Goal: Transaction & Acquisition: Purchase product/service

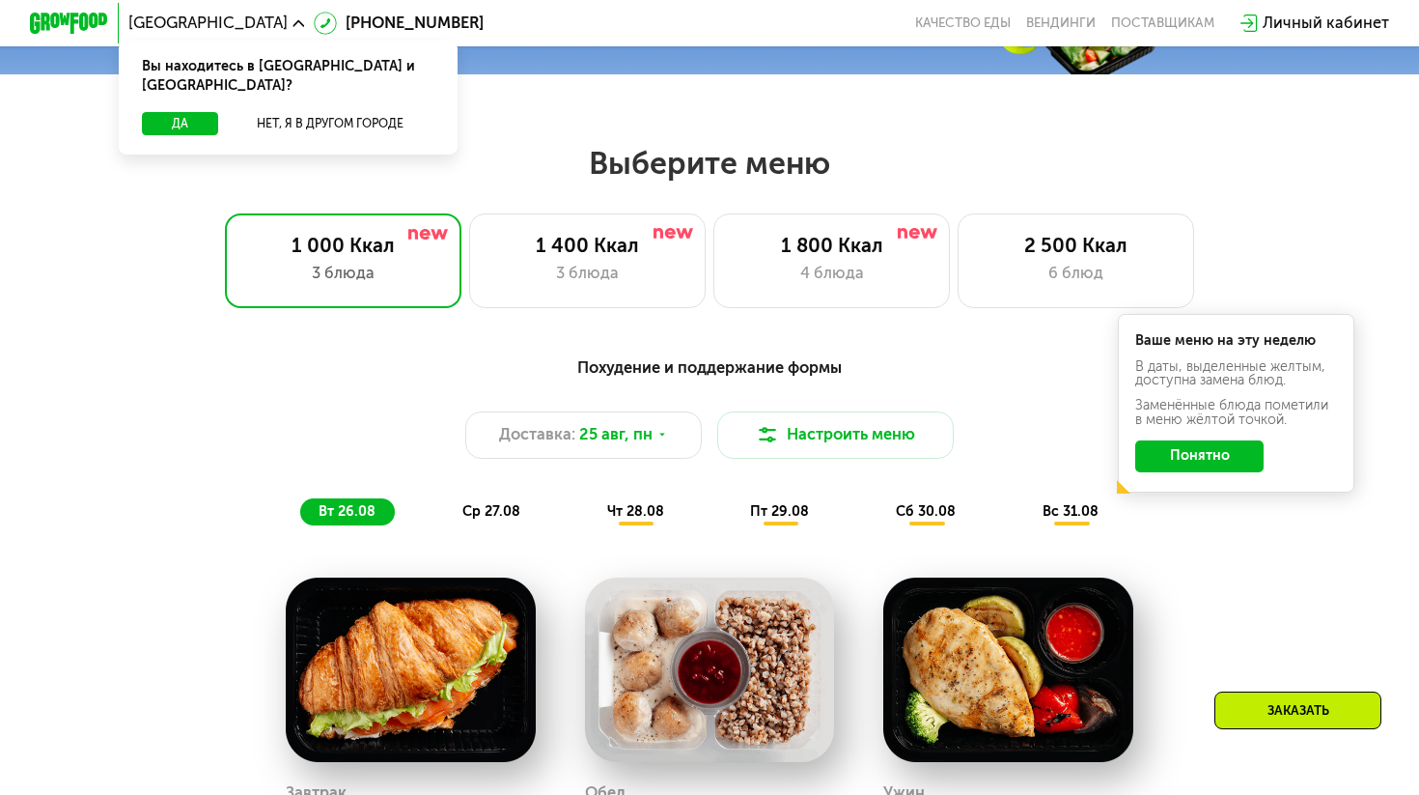
scroll to position [734, 0]
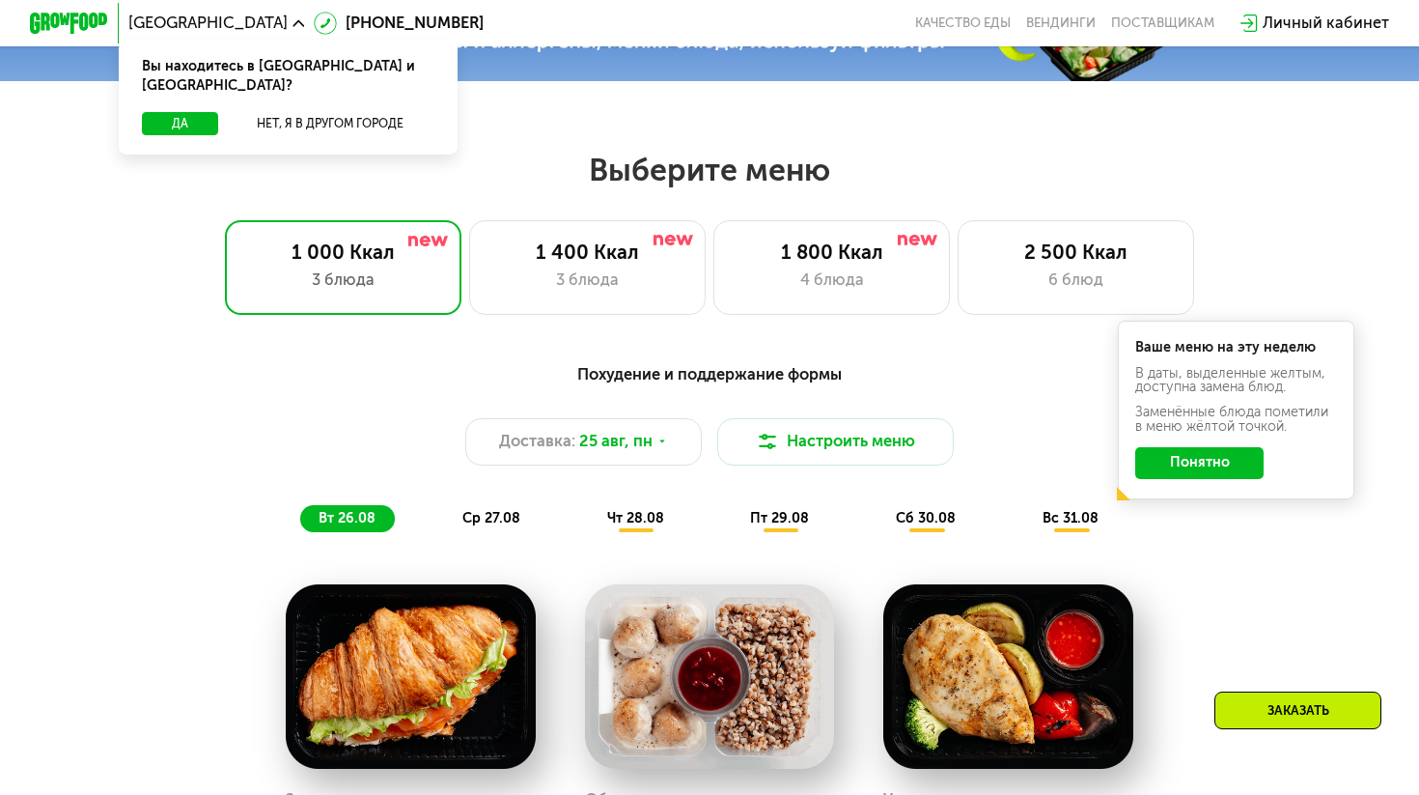
click at [1181, 463] on button "Понятно" at bounding box center [1199, 463] width 128 height 32
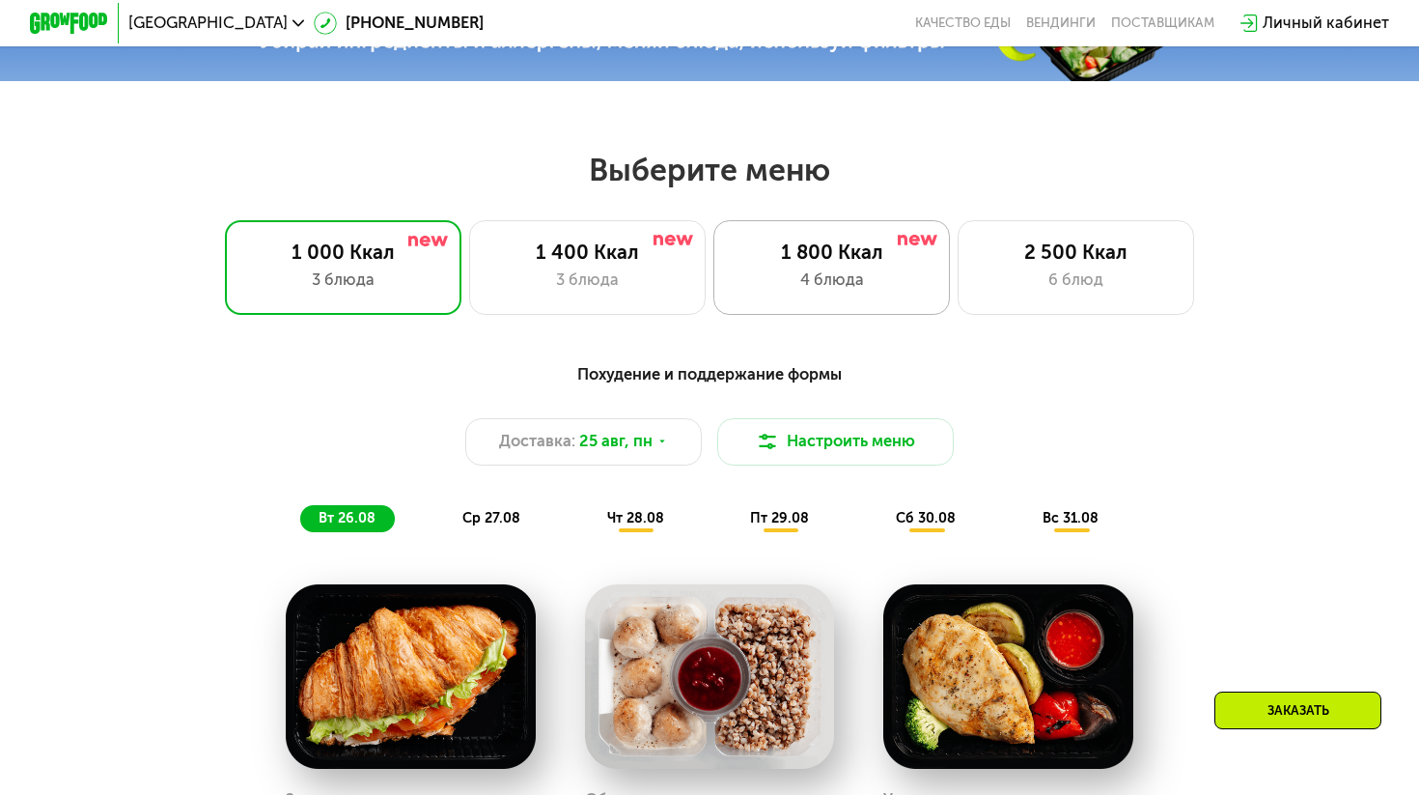
click at [908, 288] on div "4 блюда" at bounding box center [831, 280] width 195 height 24
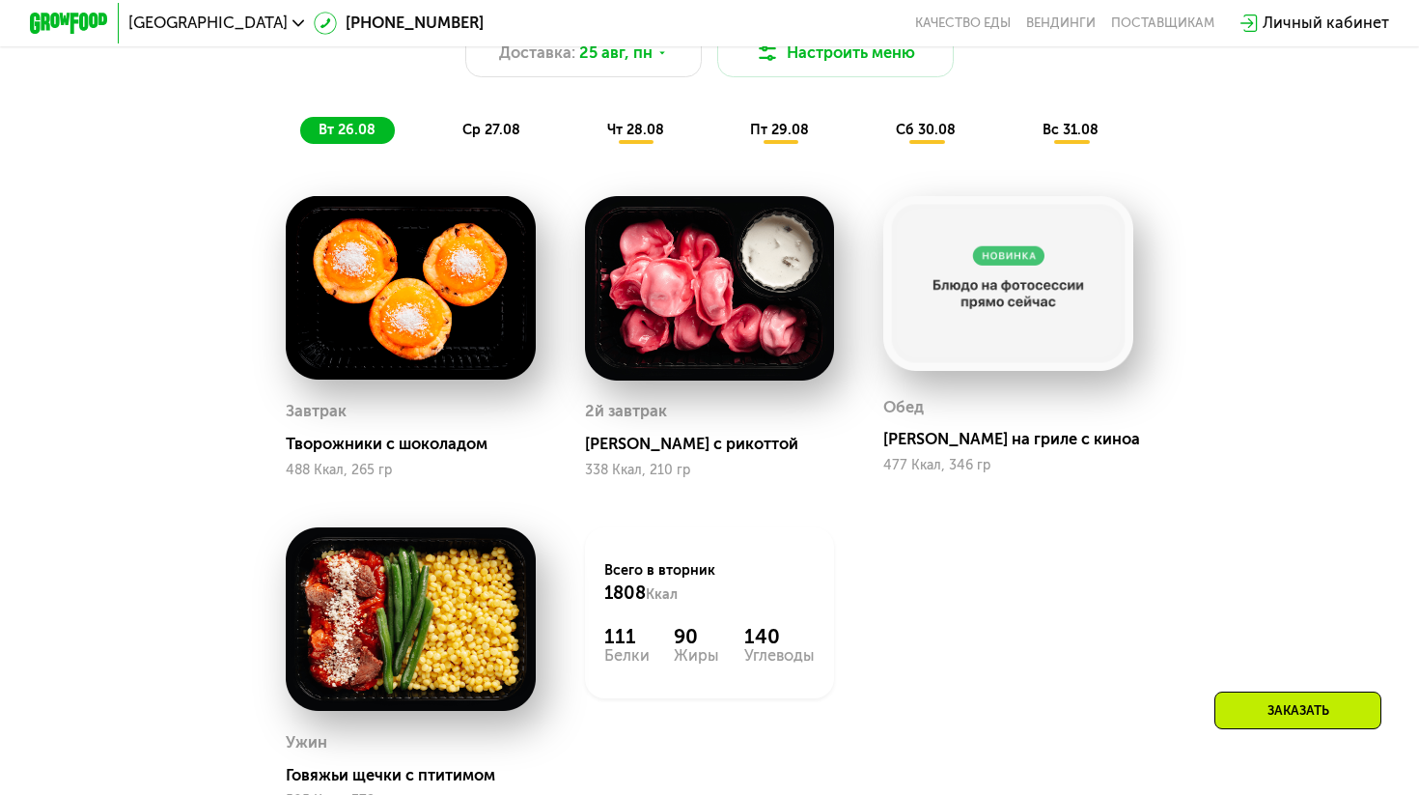
scroll to position [1111, 0]
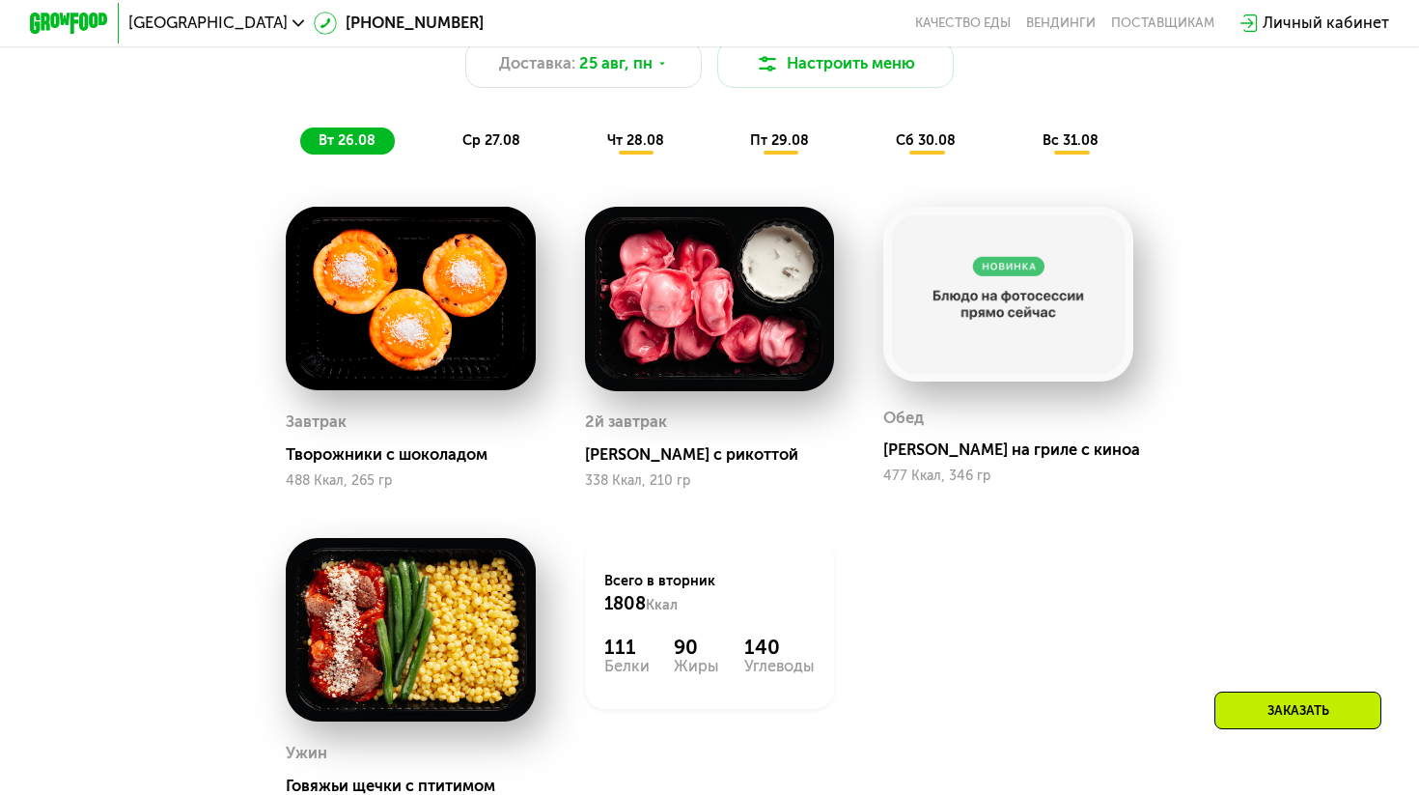
click at [509, 135] on span "ср 27.08" at bounding box center [491, 140] width 58 height 16
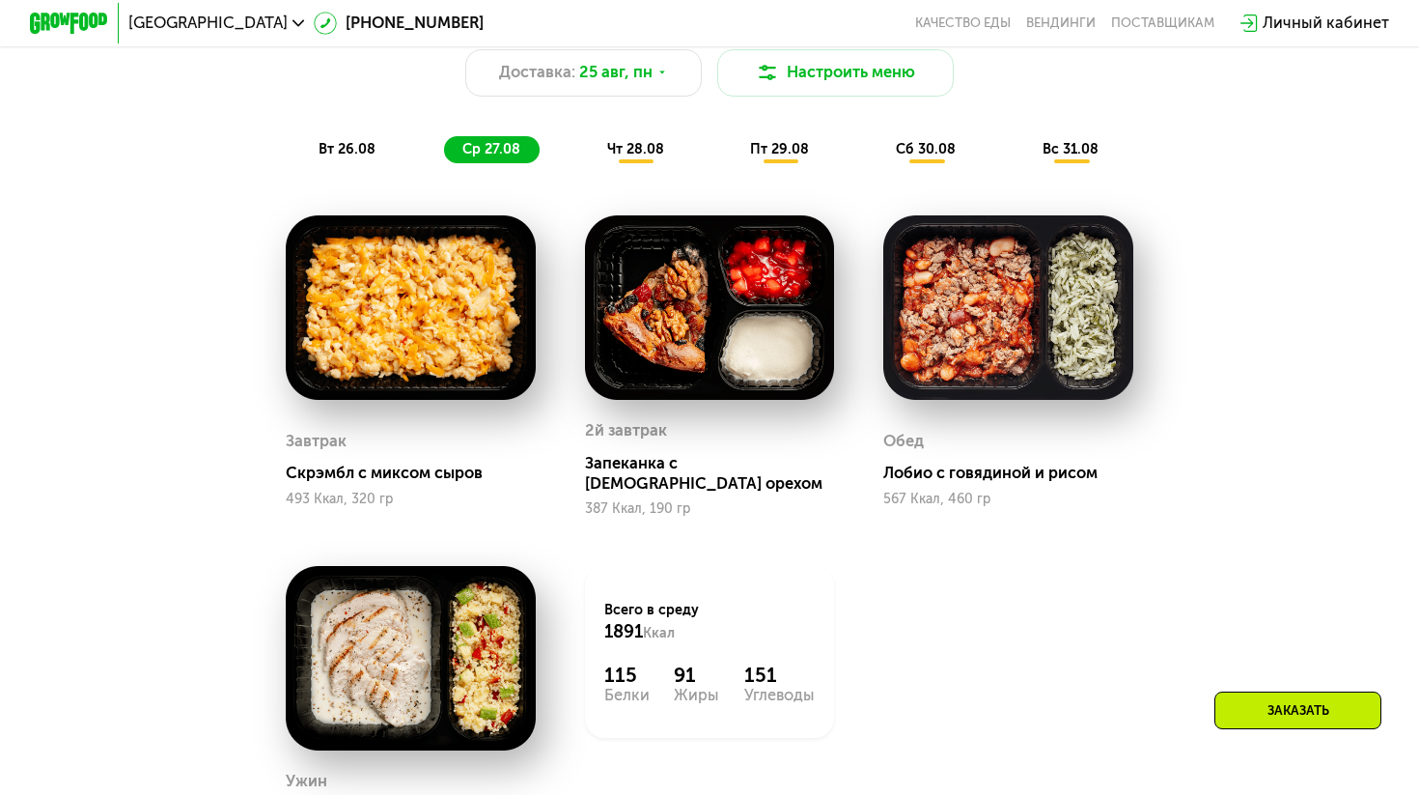
scroll to position [1088, 0]
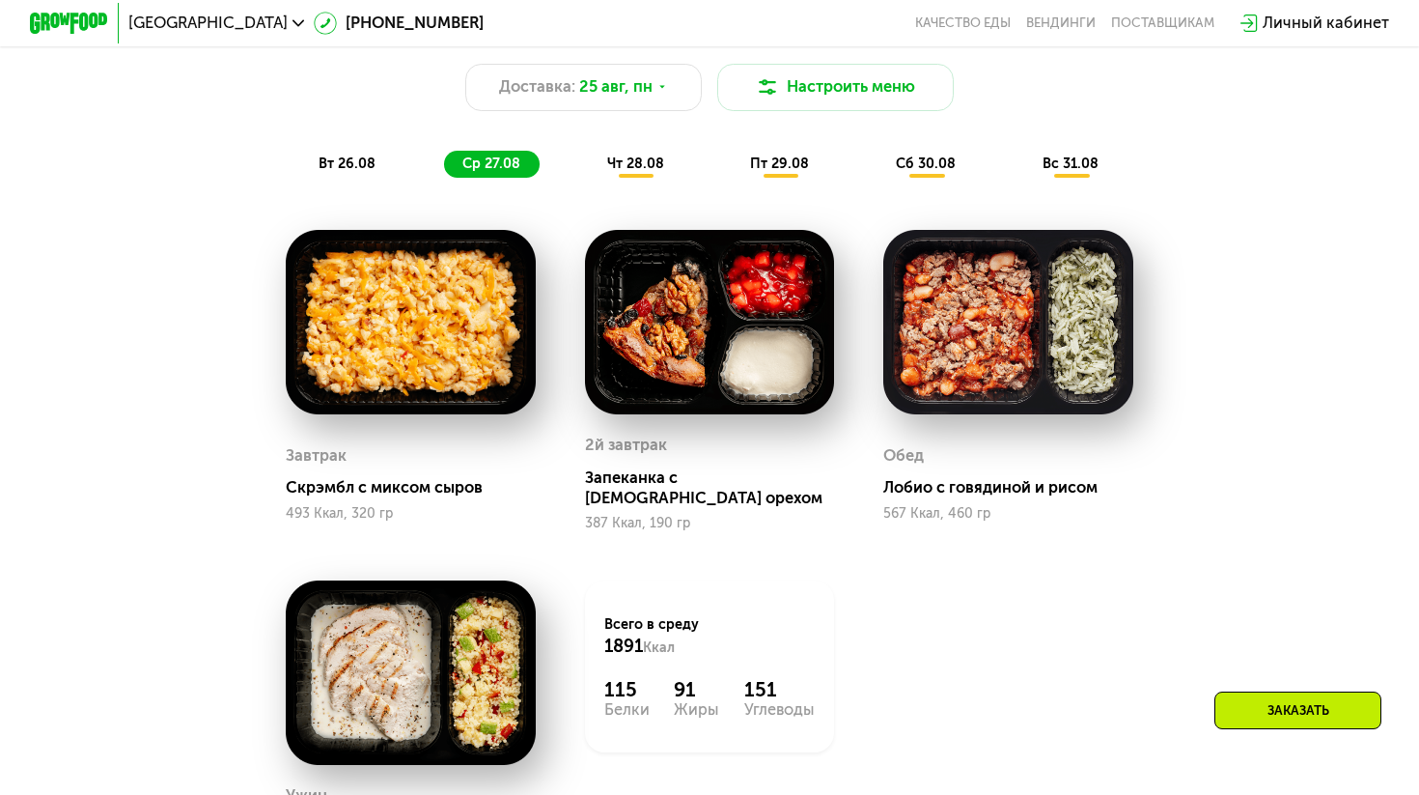
click at [649, 171] on span "чт 28.08" at bounding box center [635, 163] width 57 height 16
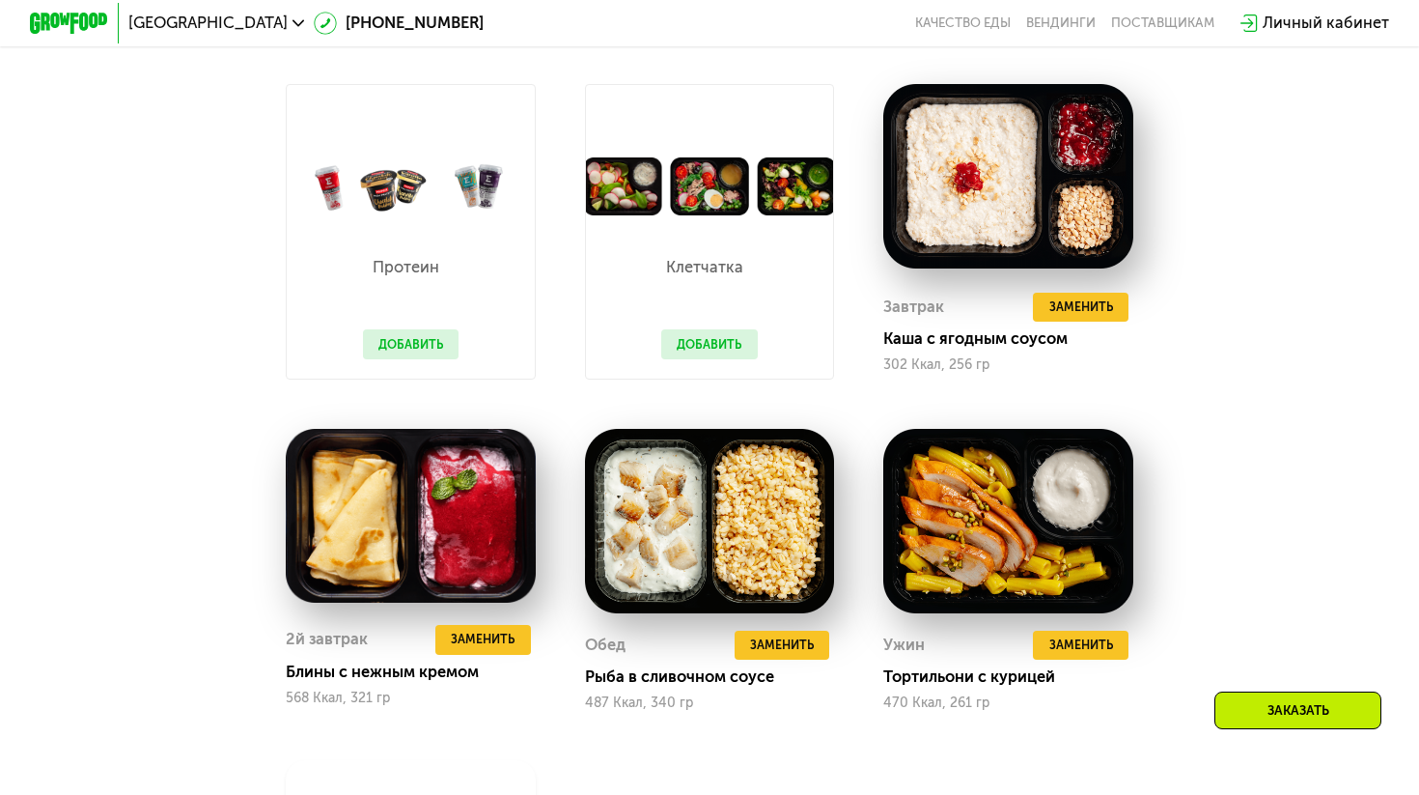
scroll to position [1231, 0]
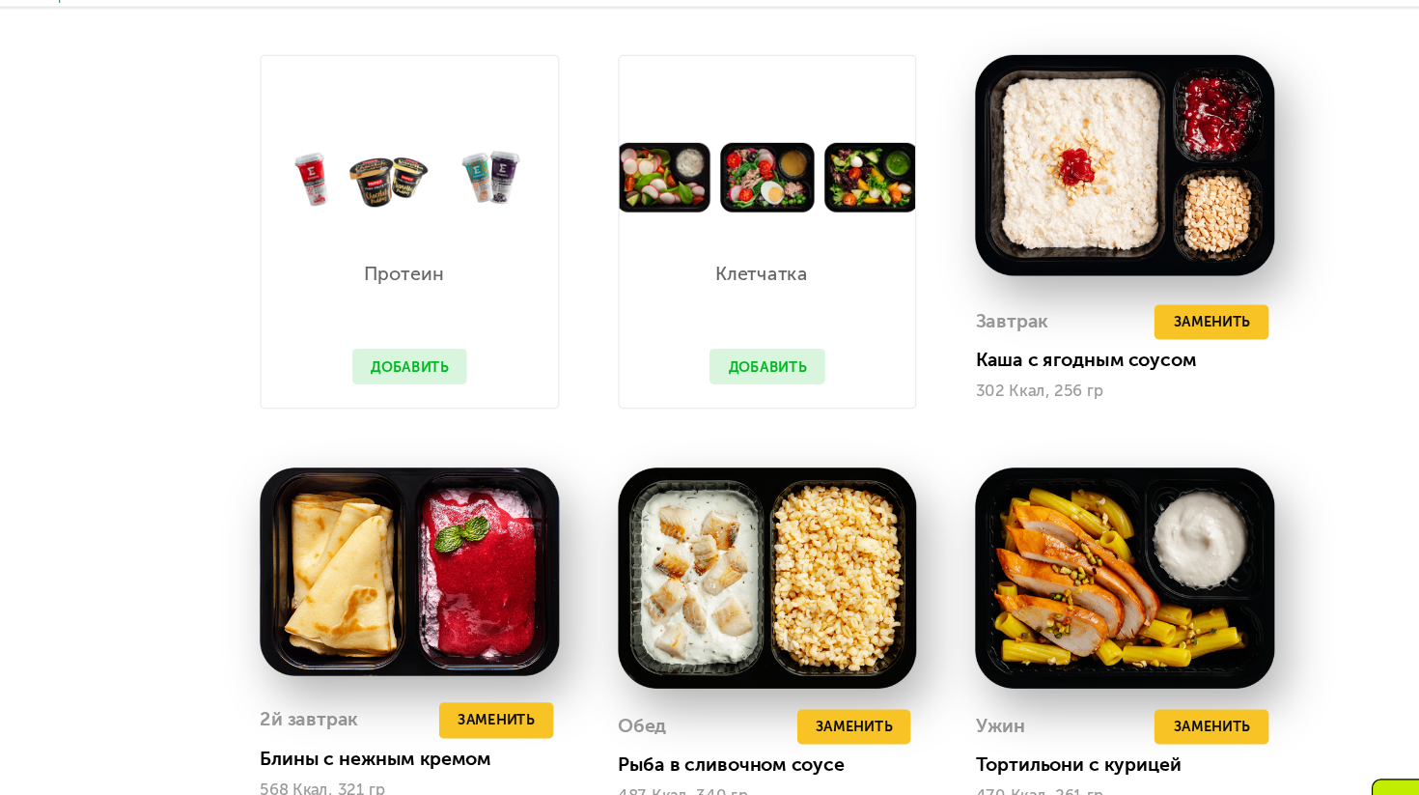
click at [396, 182] on img at bounding box center [411, 189] width 248 height 58
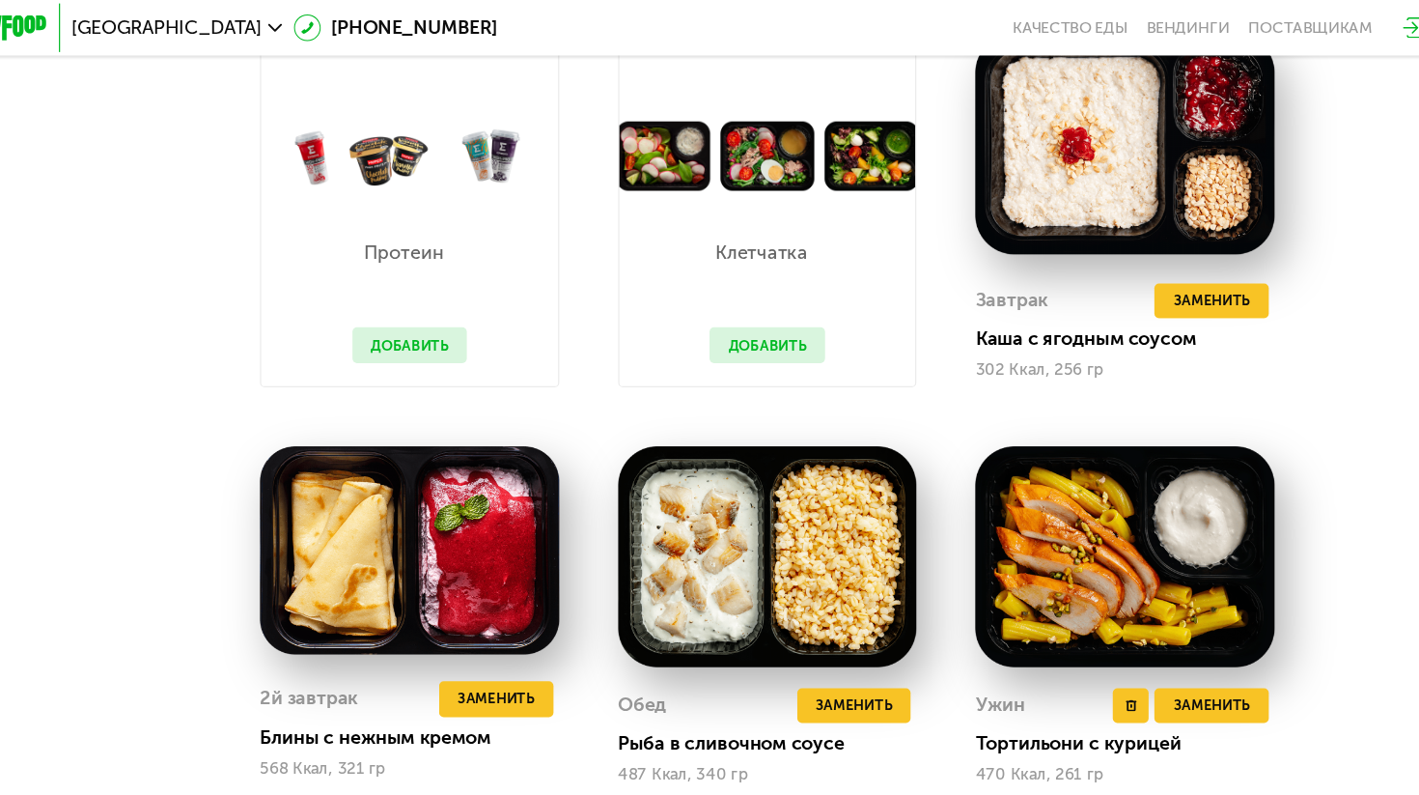
scroll to position [1166, 0]
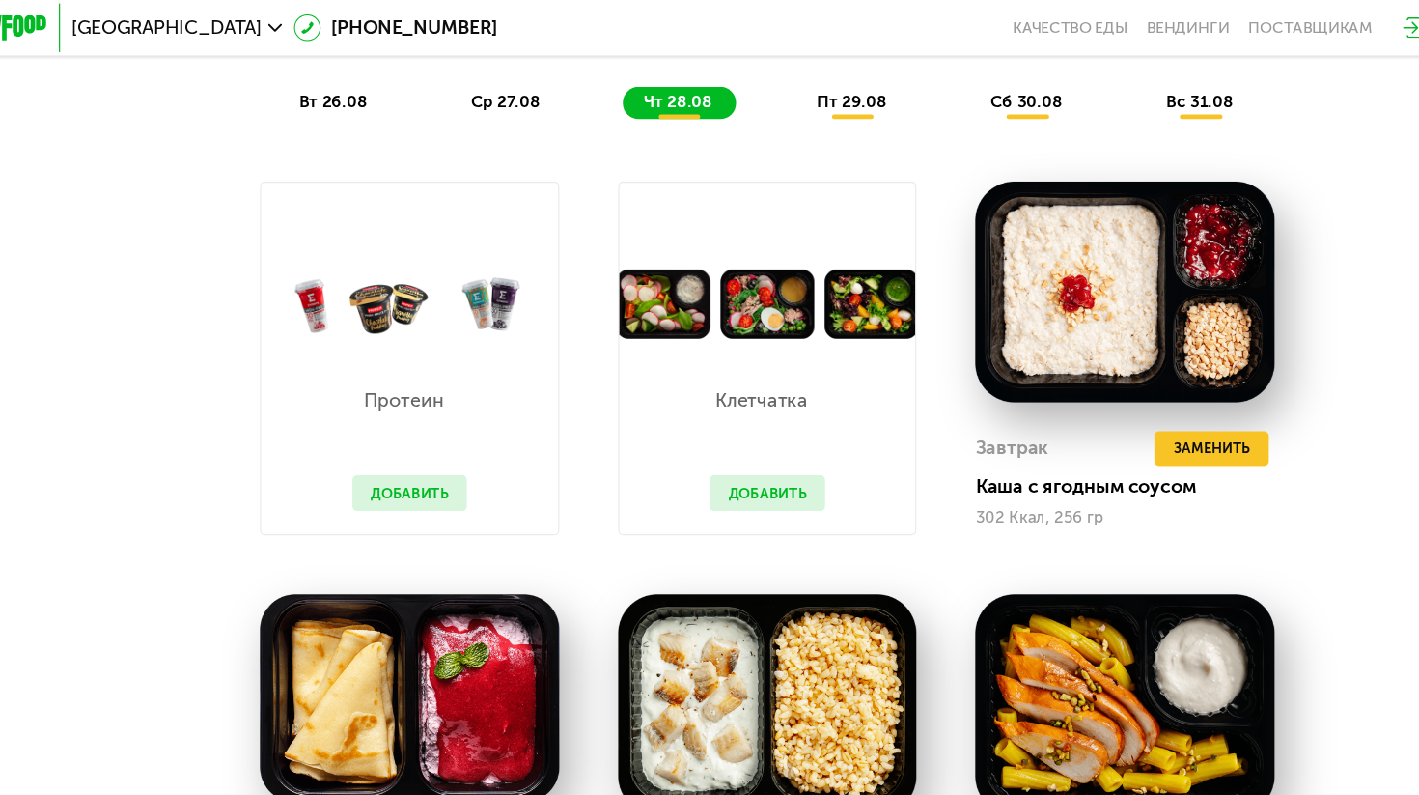
click at [778, 102] on div "Сбалансированное питание на каждый день Доставка: [DATE] Настроить меню вт 26.0…" at bounding box center [709, 14] width 1191 height 194
click at [778, 90] on span "пт 29.08" at bounding box center [779, 85] width 59 height 16
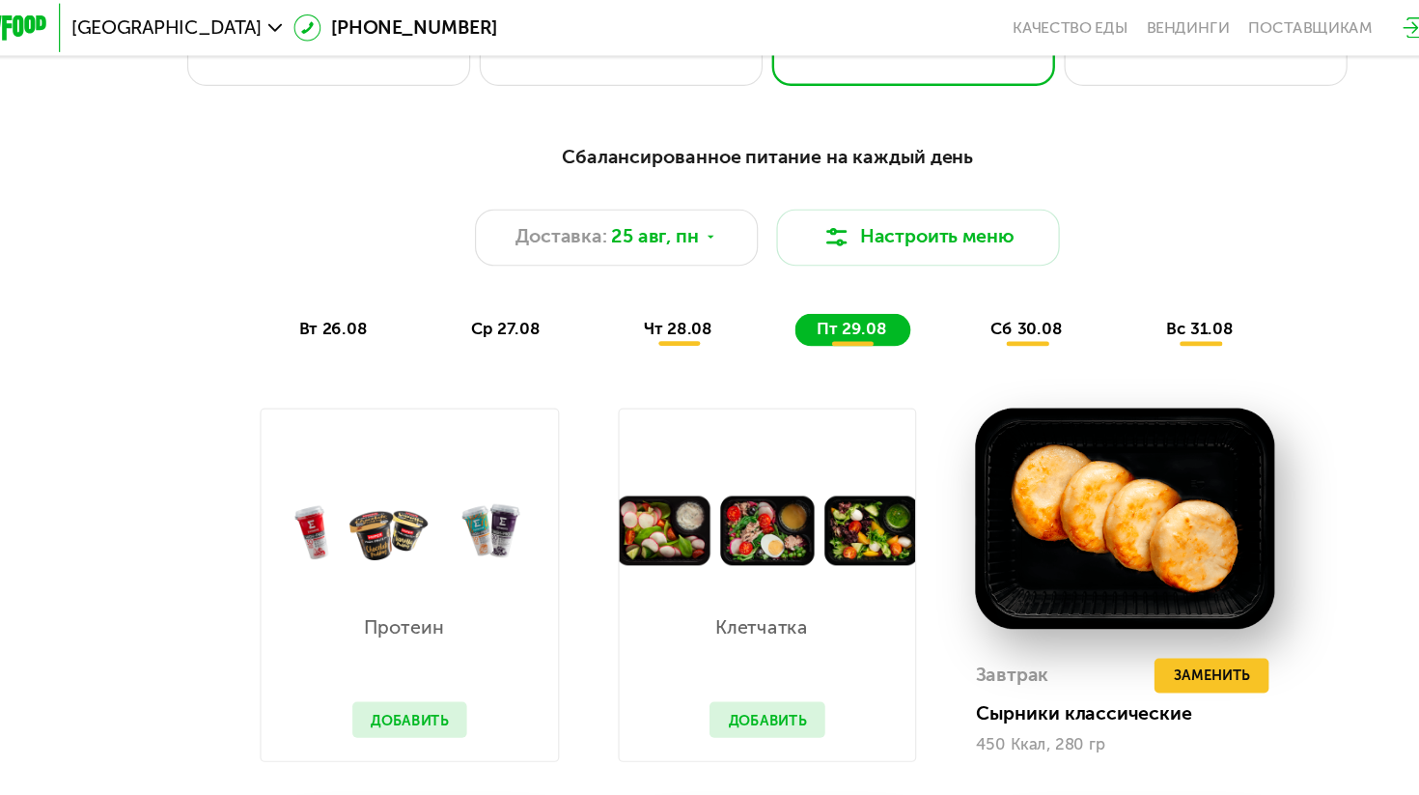
scroll to position [943, 0]
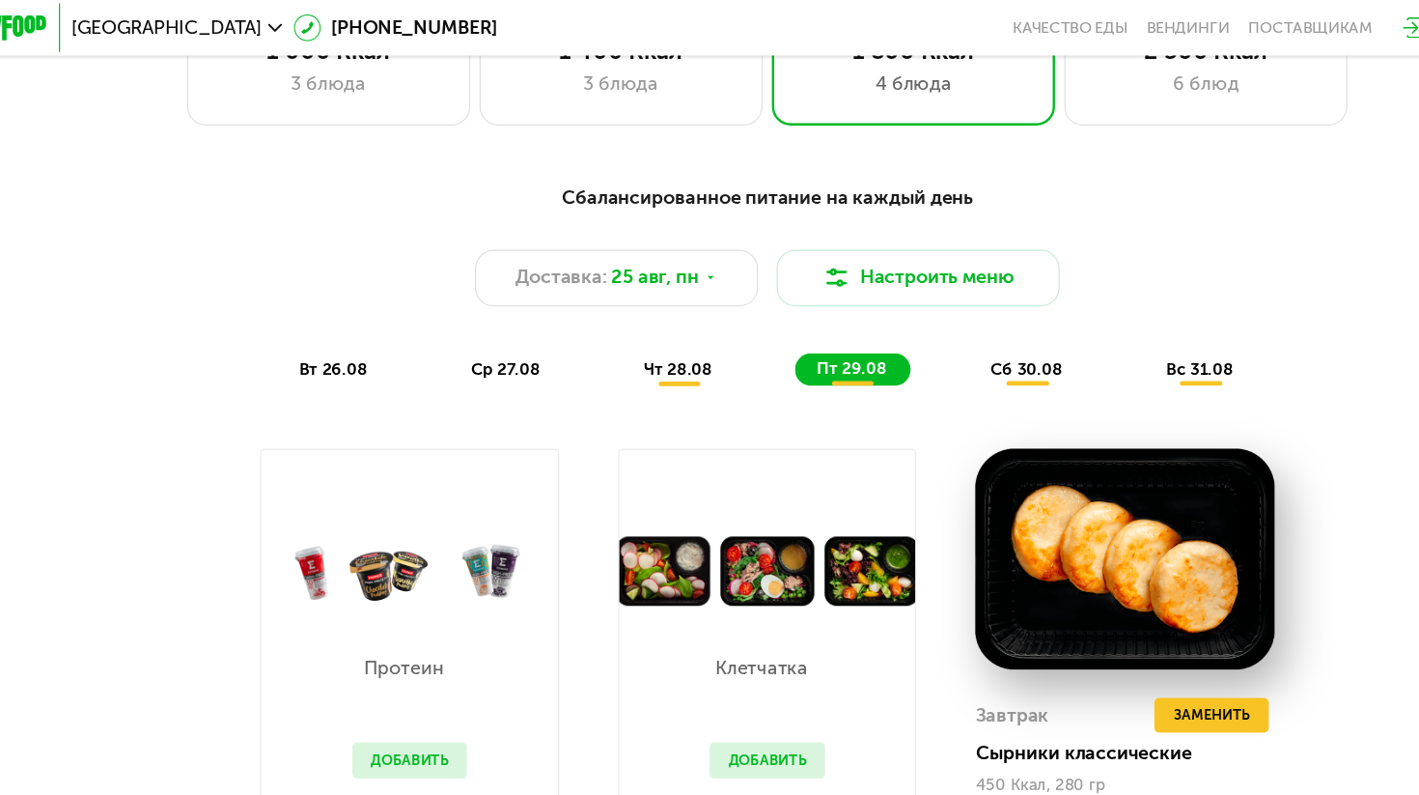
click at [904, 315] on span "сб 30.08" at bounding box center [926, 308] width 60 height 16
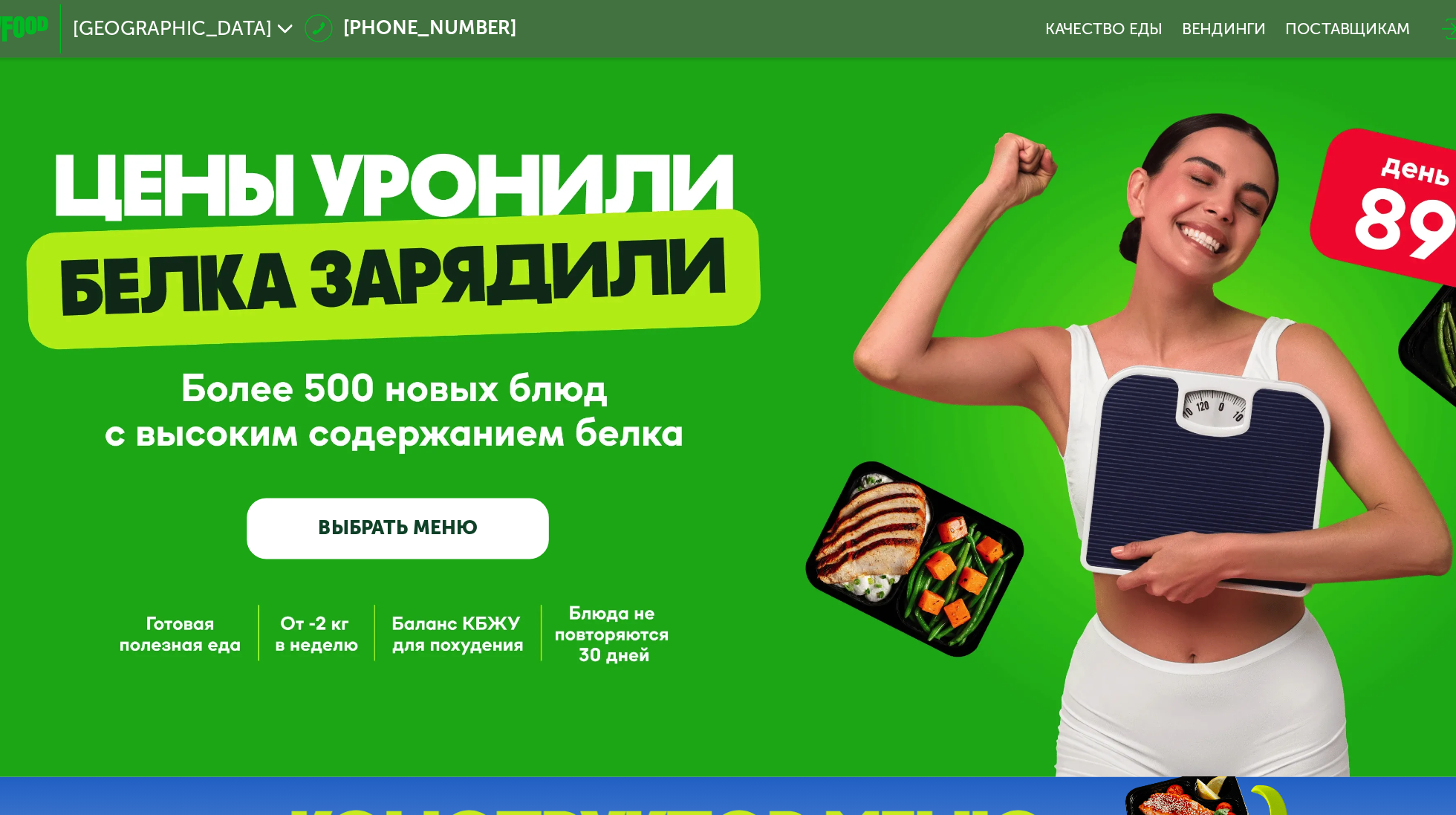
scroll to position [0, 0]
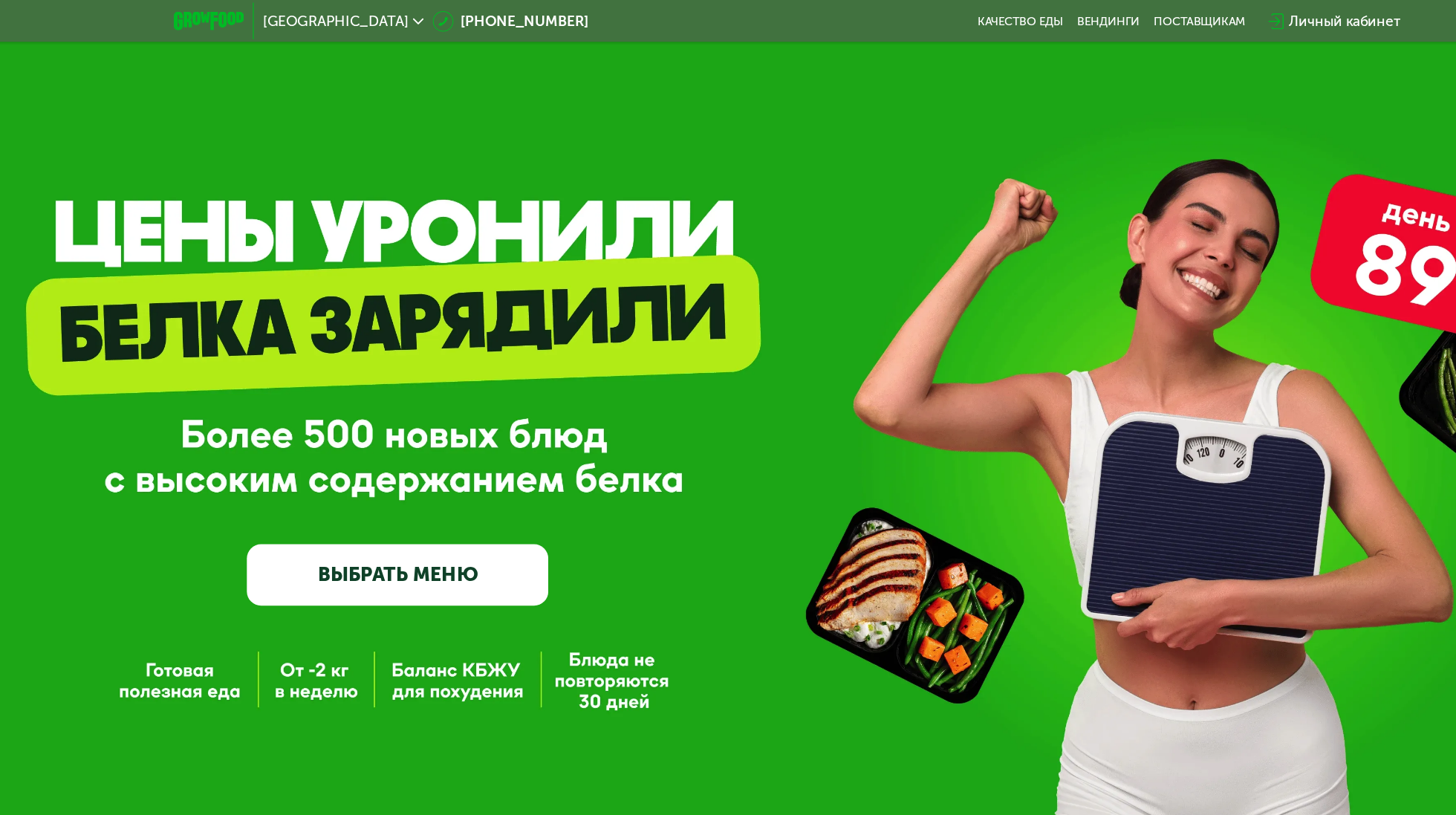
click at [442, 468] on link "ВЫБРАТЬ МЕНЮ" at bounding box center [402, 480] width 252 height 51
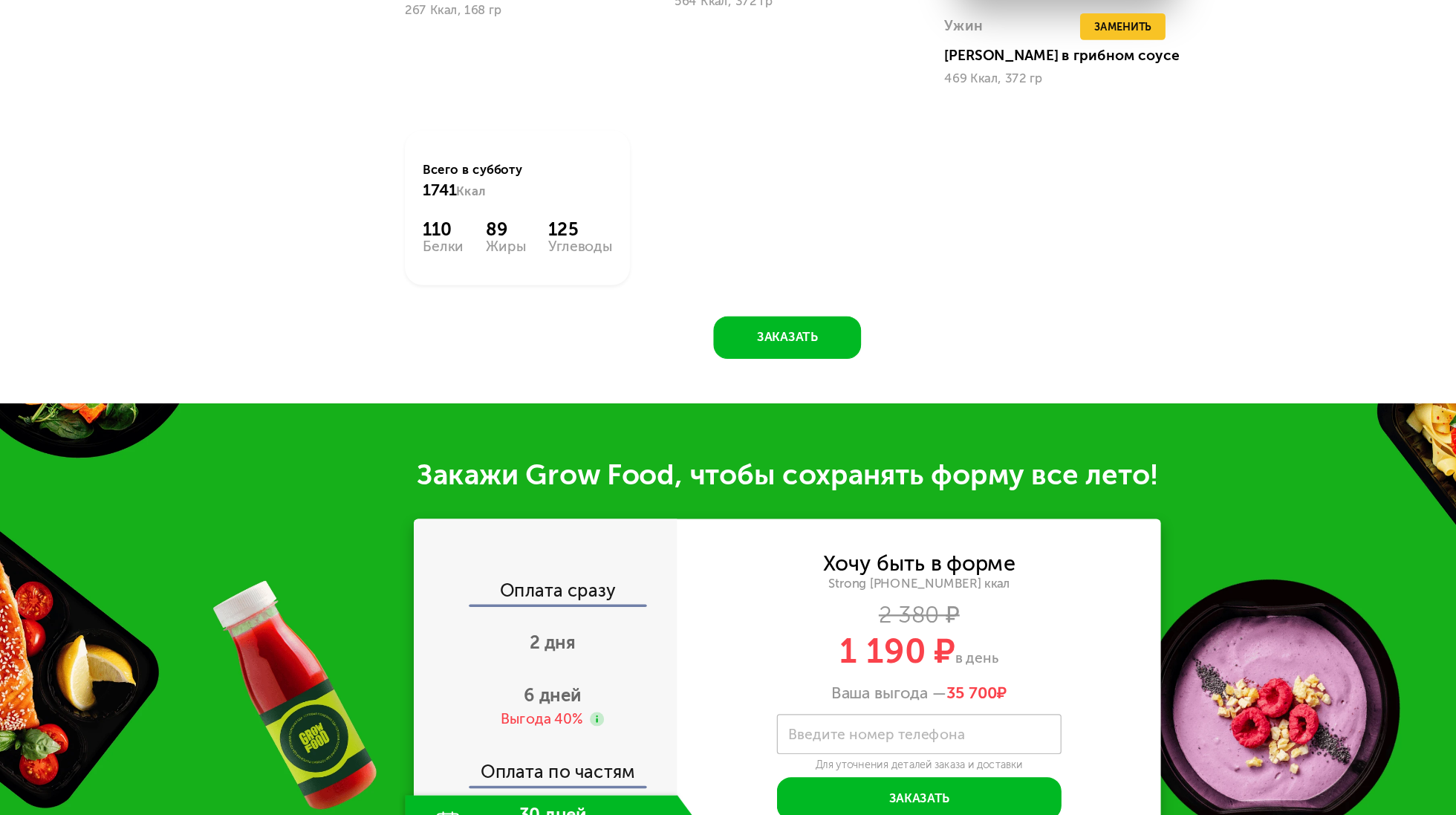
scroll to position [1633, 0]
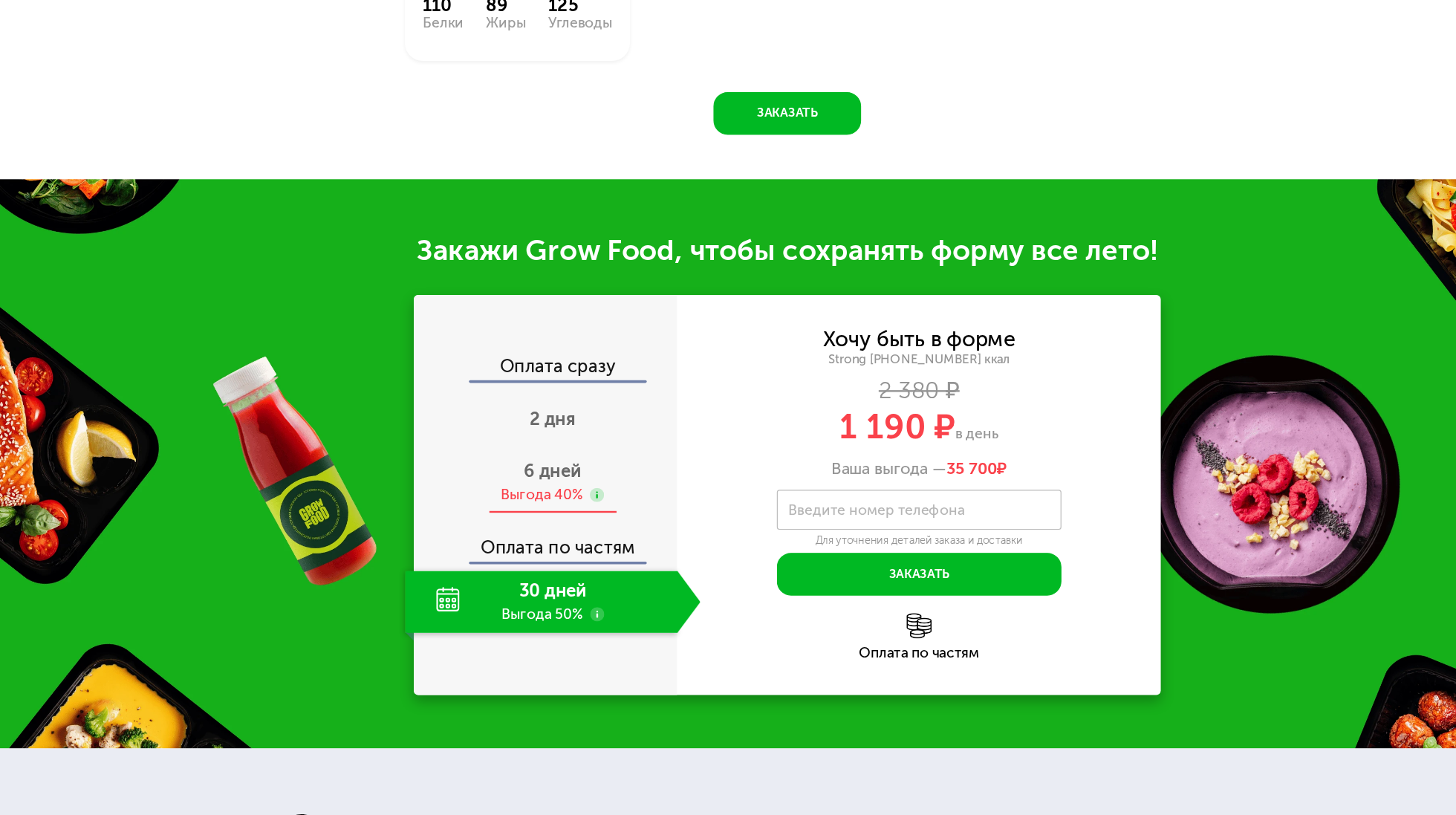
click at [504, 517] on div "6 дней Выгода 40%" at bounding box center [532, 537] width 247 height 52
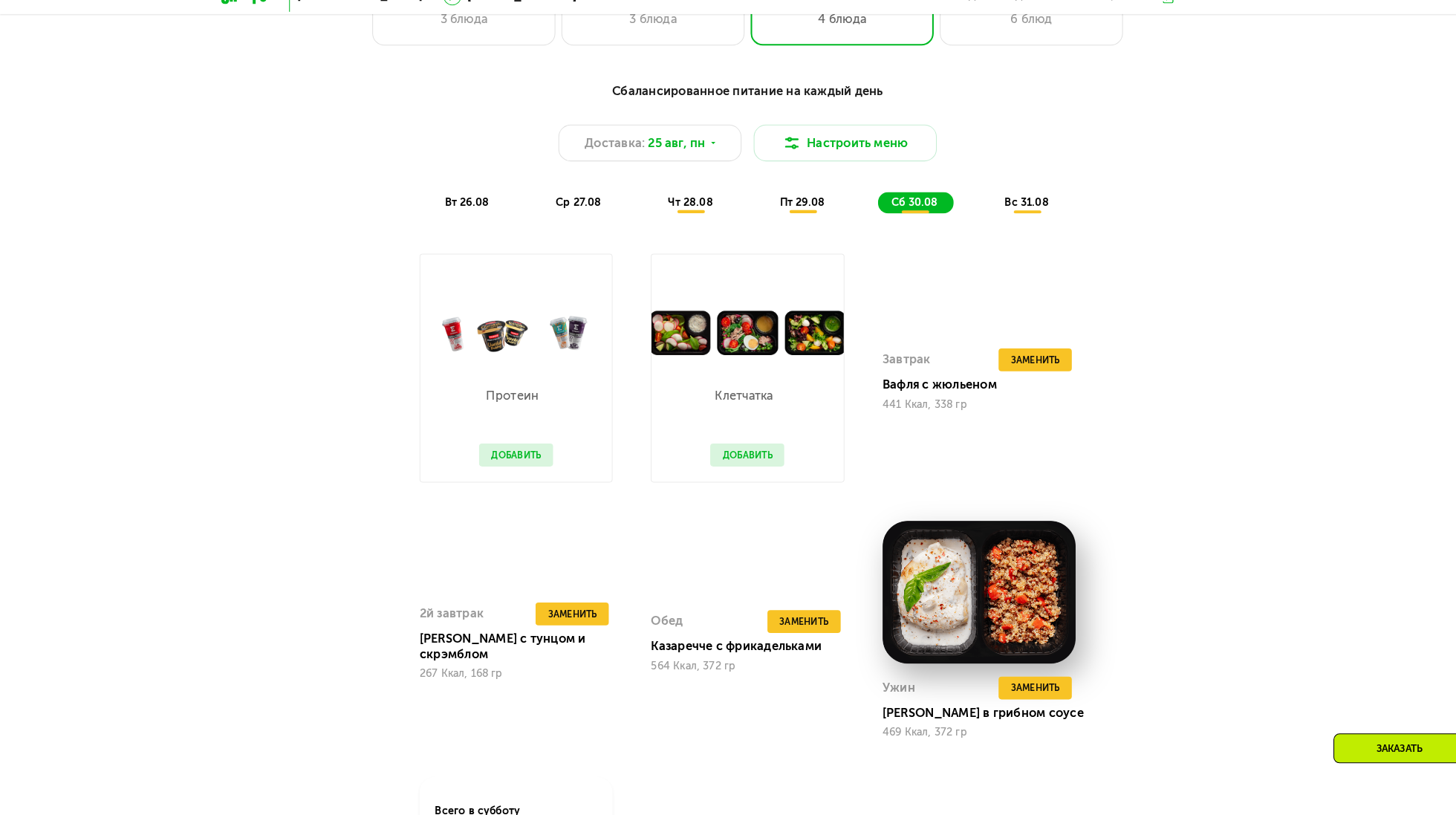
scroll to position [911, 0]
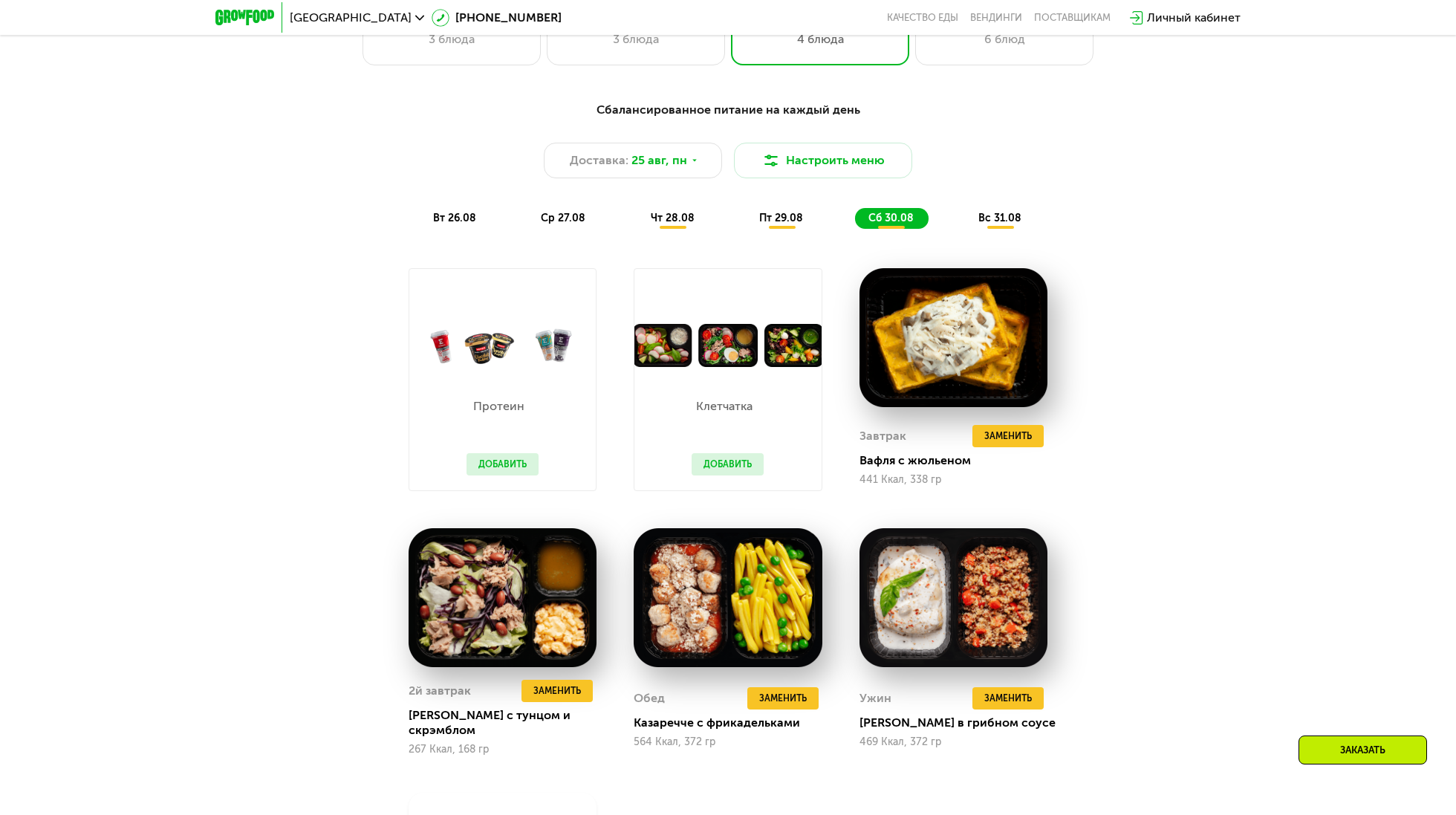
click at [1006, 221] on span "вс 31.08" at bounding box center [1000, 218] width 43 height 12
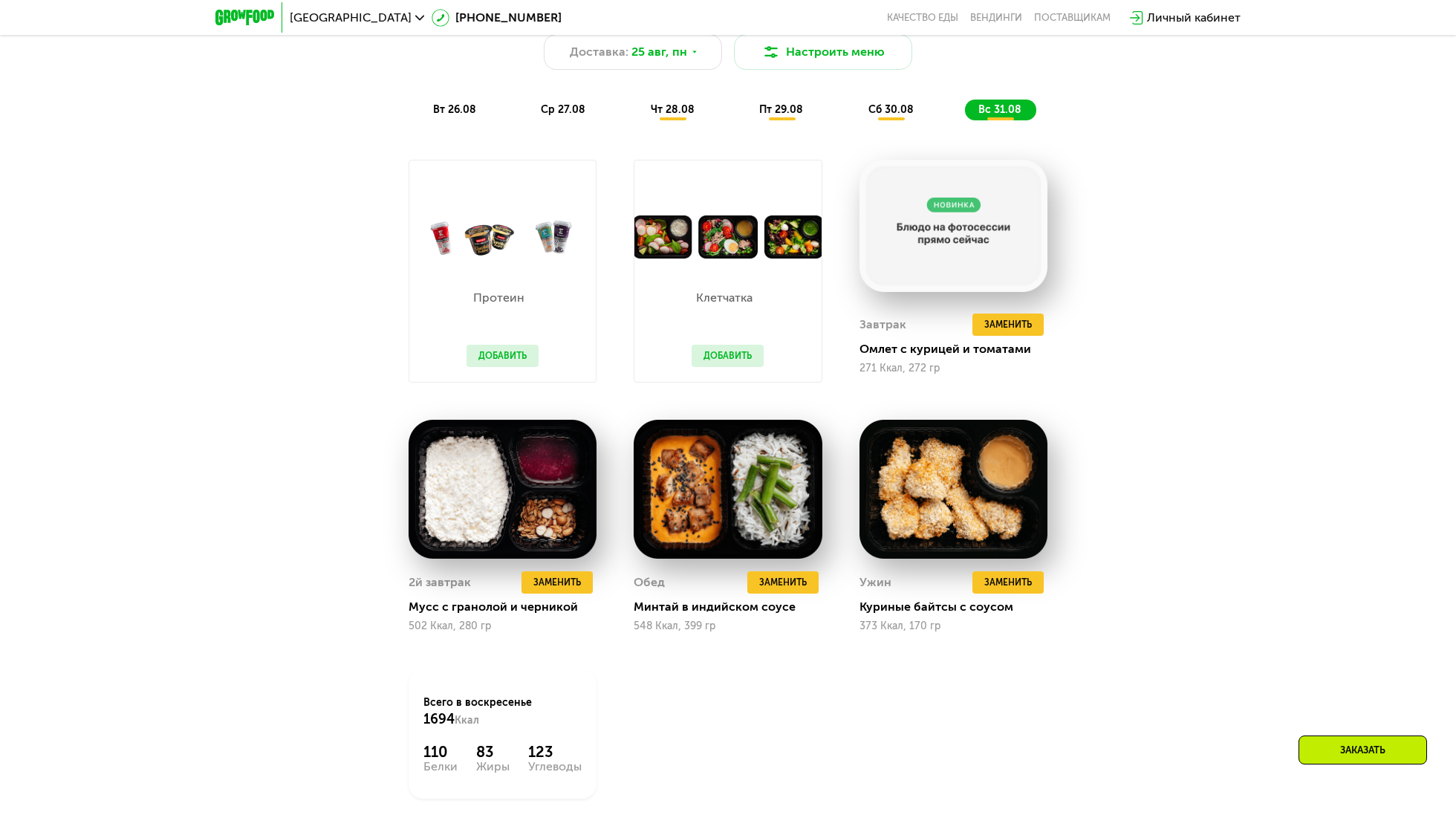
scroll to position [1021, 0]
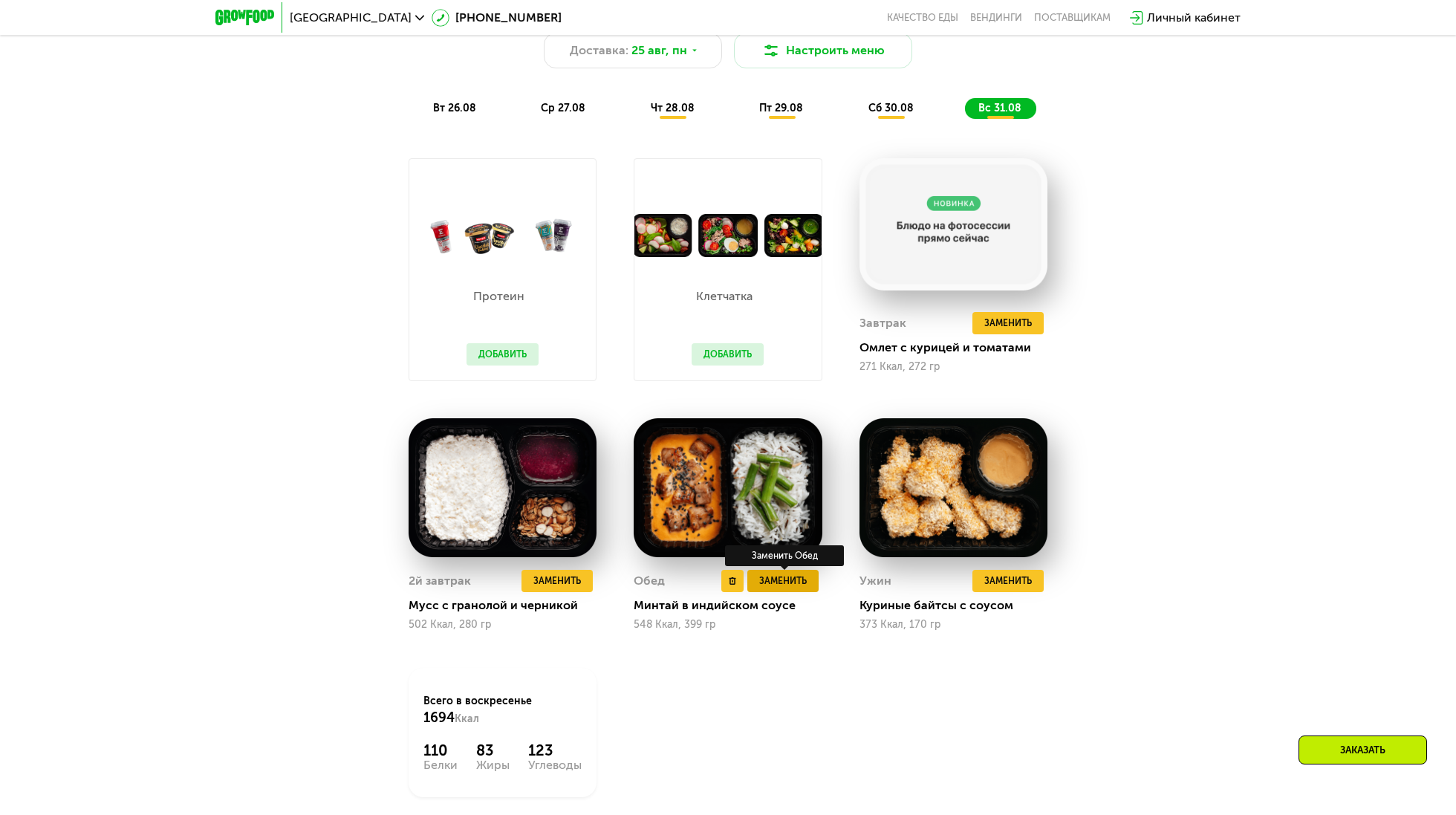
click at [786, 580] on span "Заменить" at bounding box center [783, 580] width 48 height 15
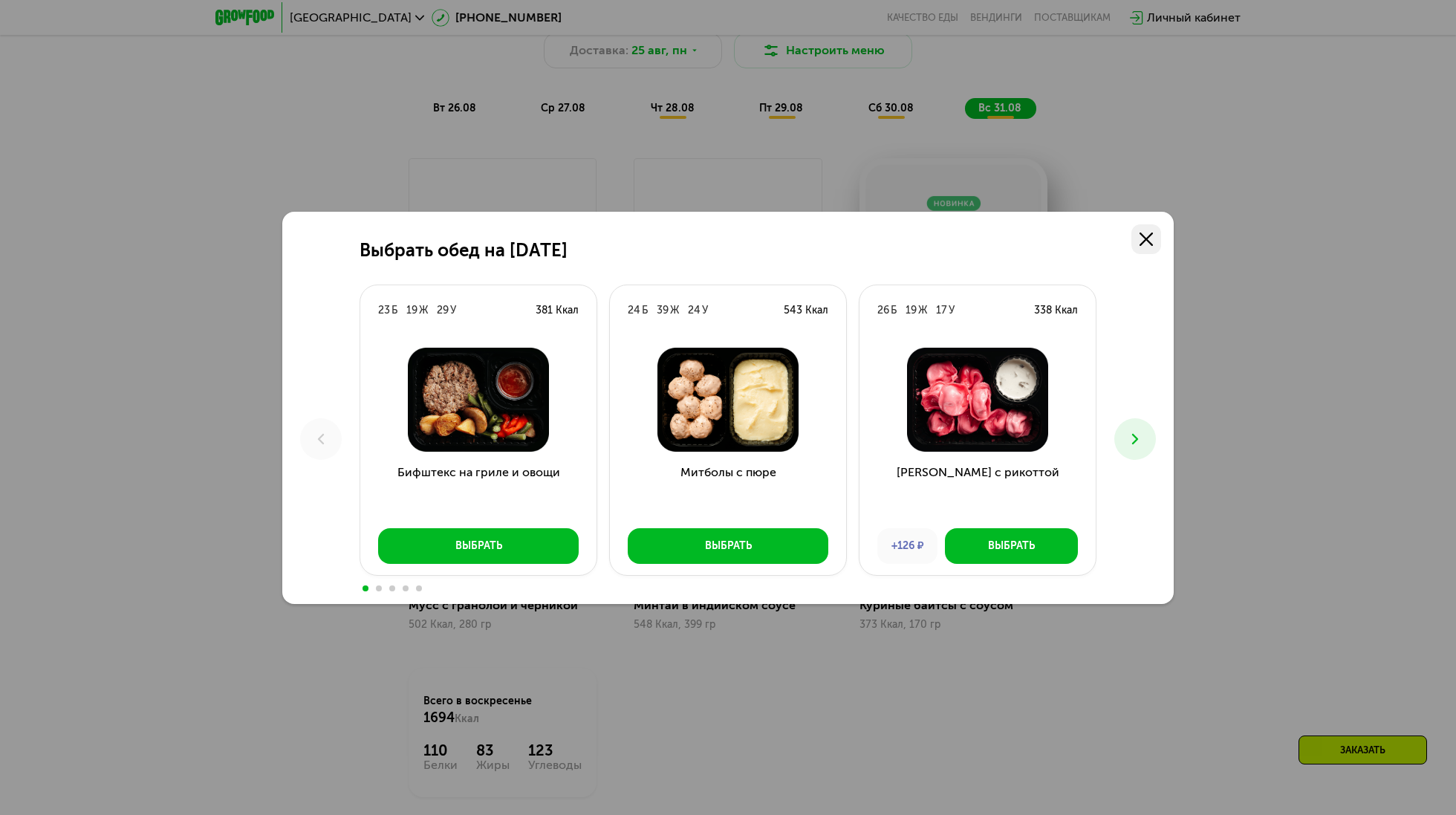
click at [1091, 246] on icon at bounding box center [1146, 239] width 13 height 13
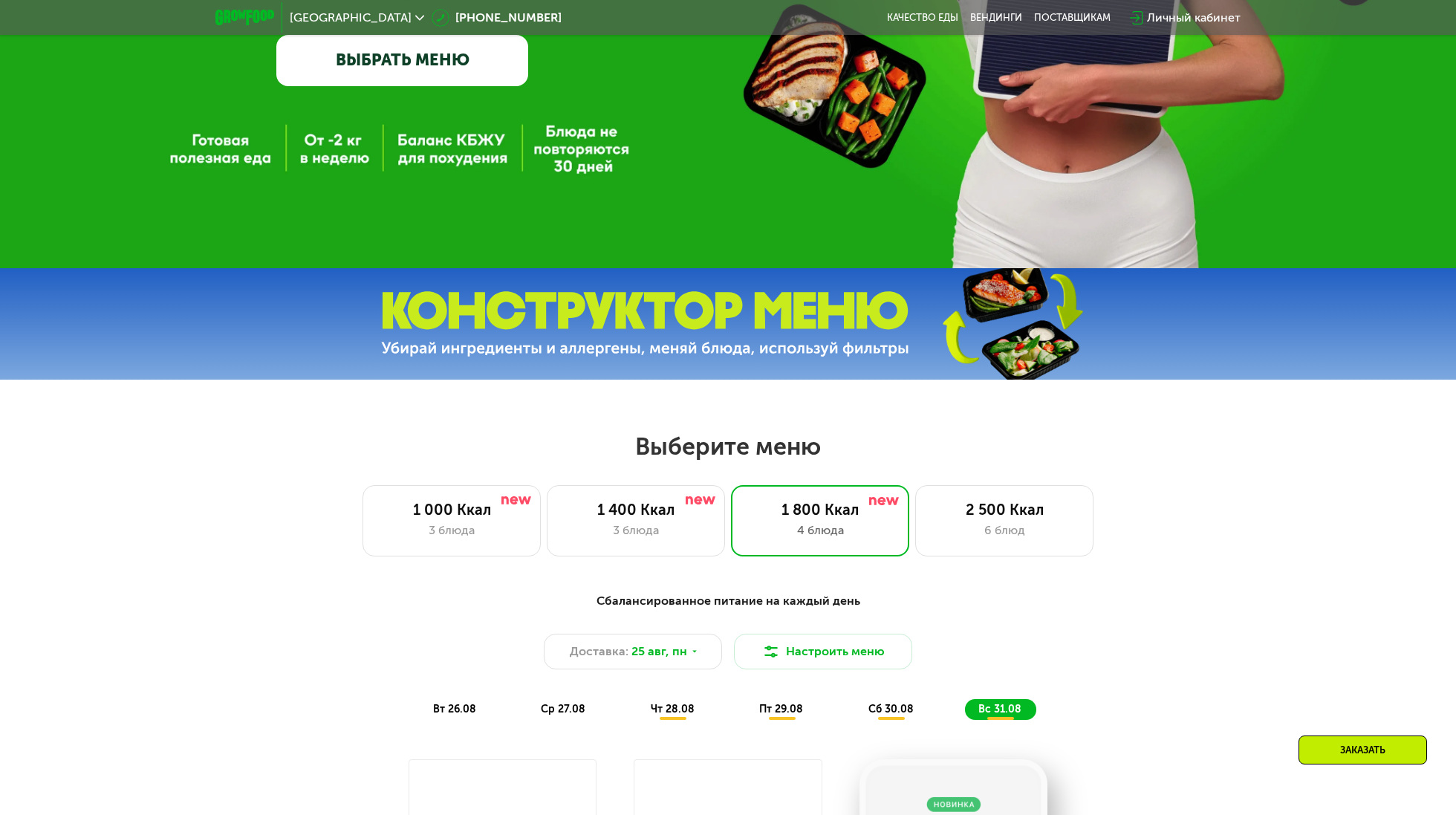
scroll to position [418, 0]
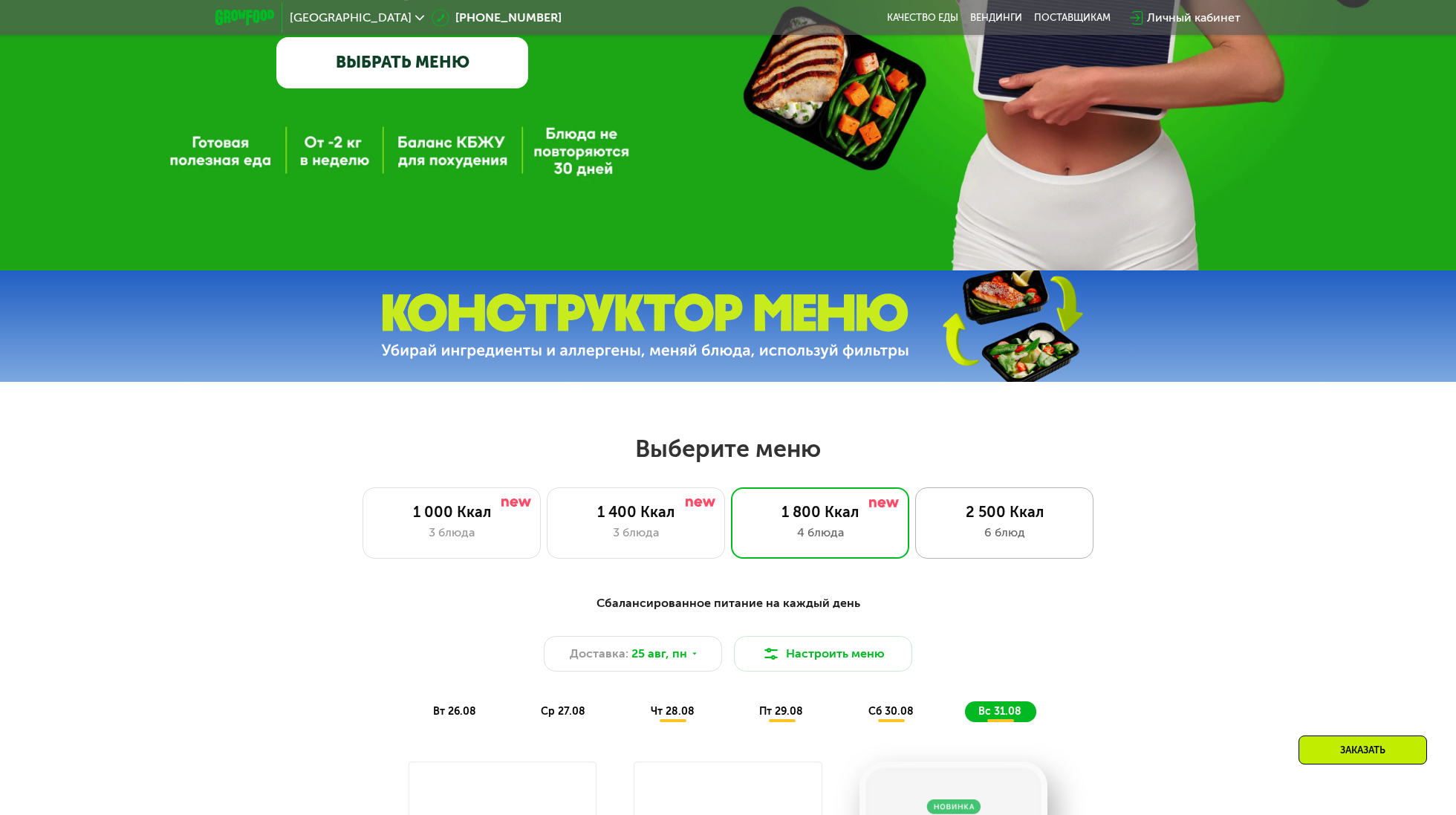
click at [1024, 533] on div "6 блюд" at bounding box center [1004, 533] width 147 height 18
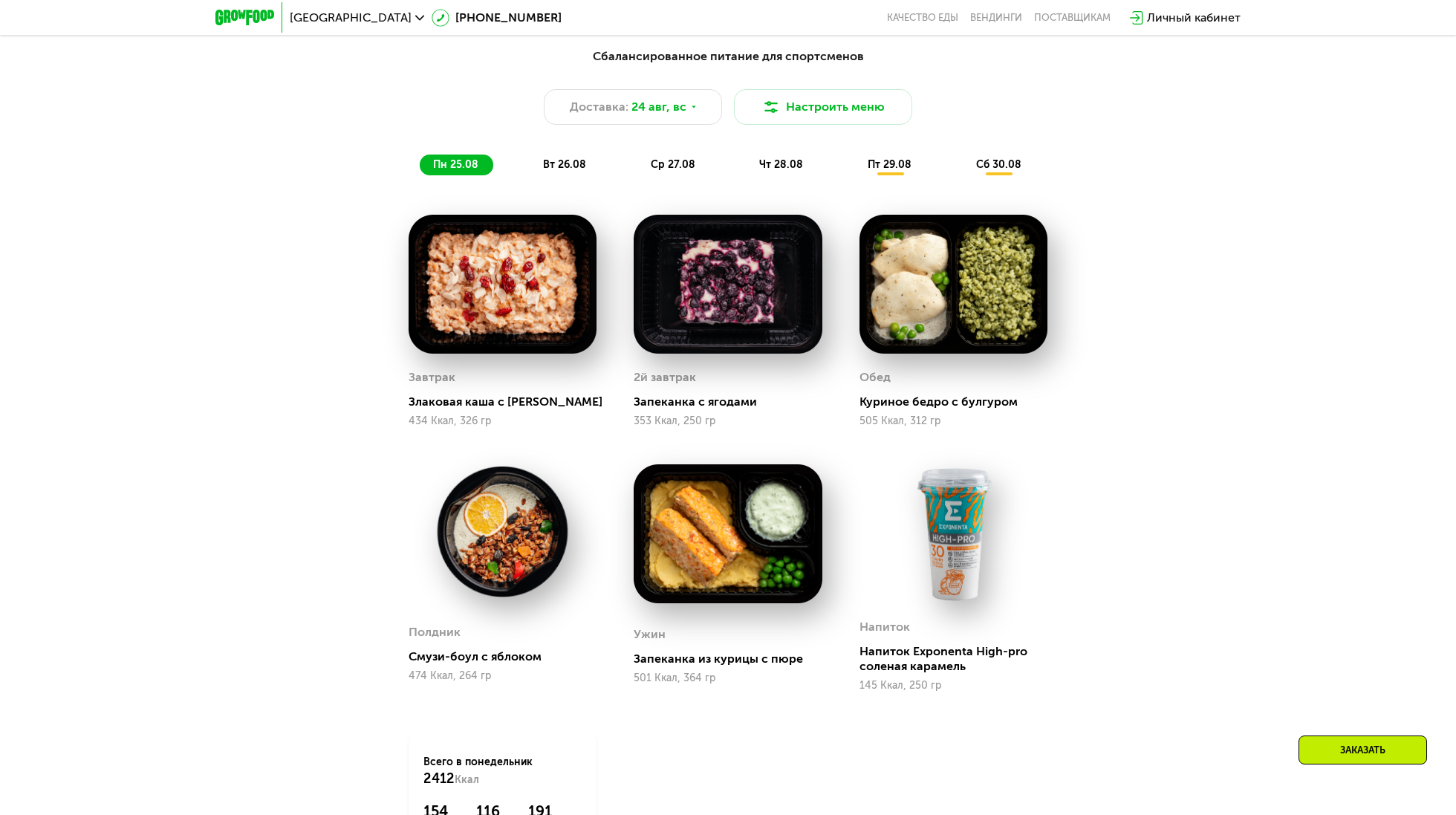
scroll to position [950, 0]
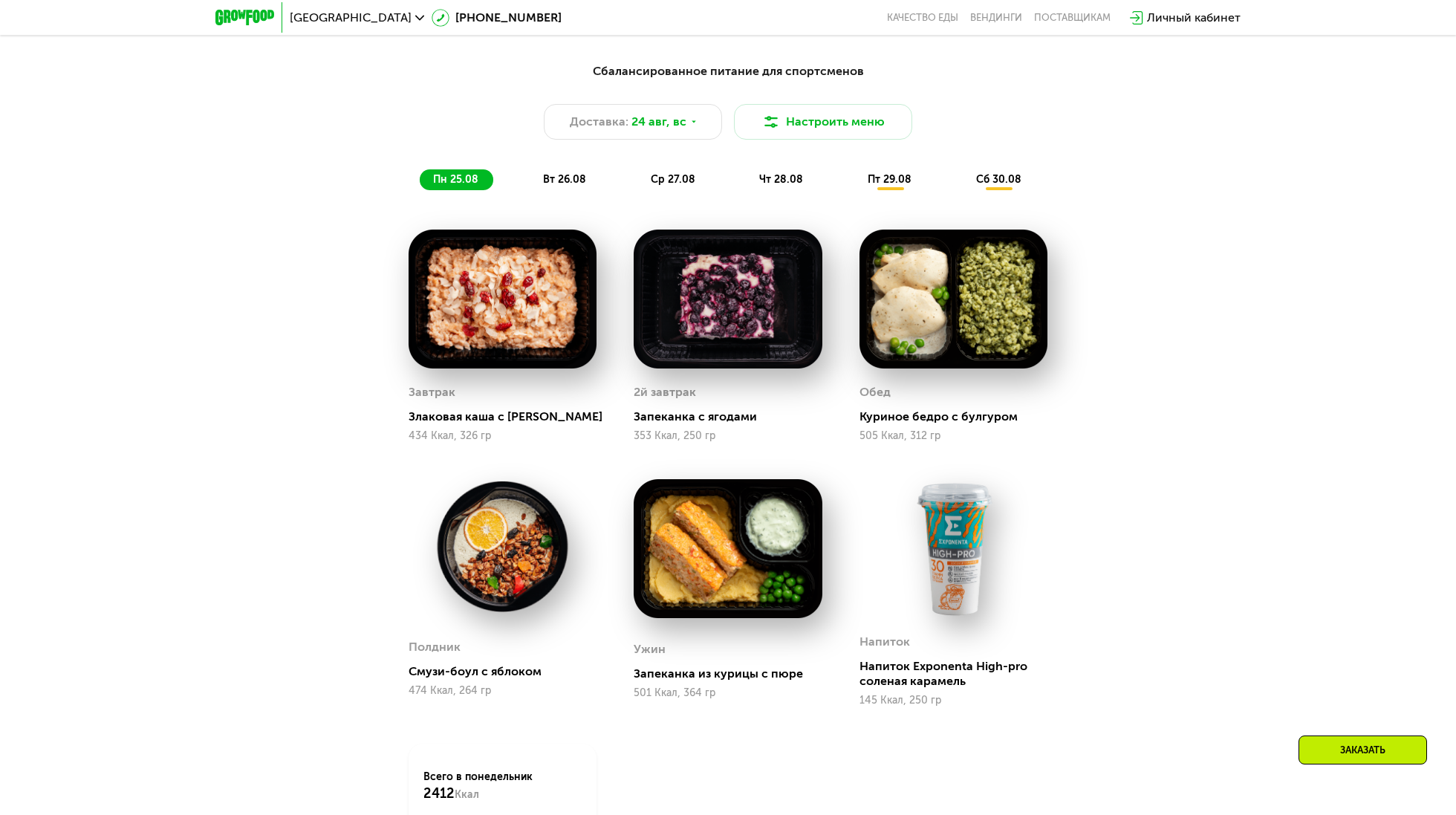
click at [903, 167] on div "Сбалансированное питание для спортсменов Доставка: [DATE] Настроить меню пн 25.…" at bounding box center [728, 126] width 880 height 129
click at [963, 188] on div "пт 29.08" at bounding box center [1000, 179] width 74 height 21
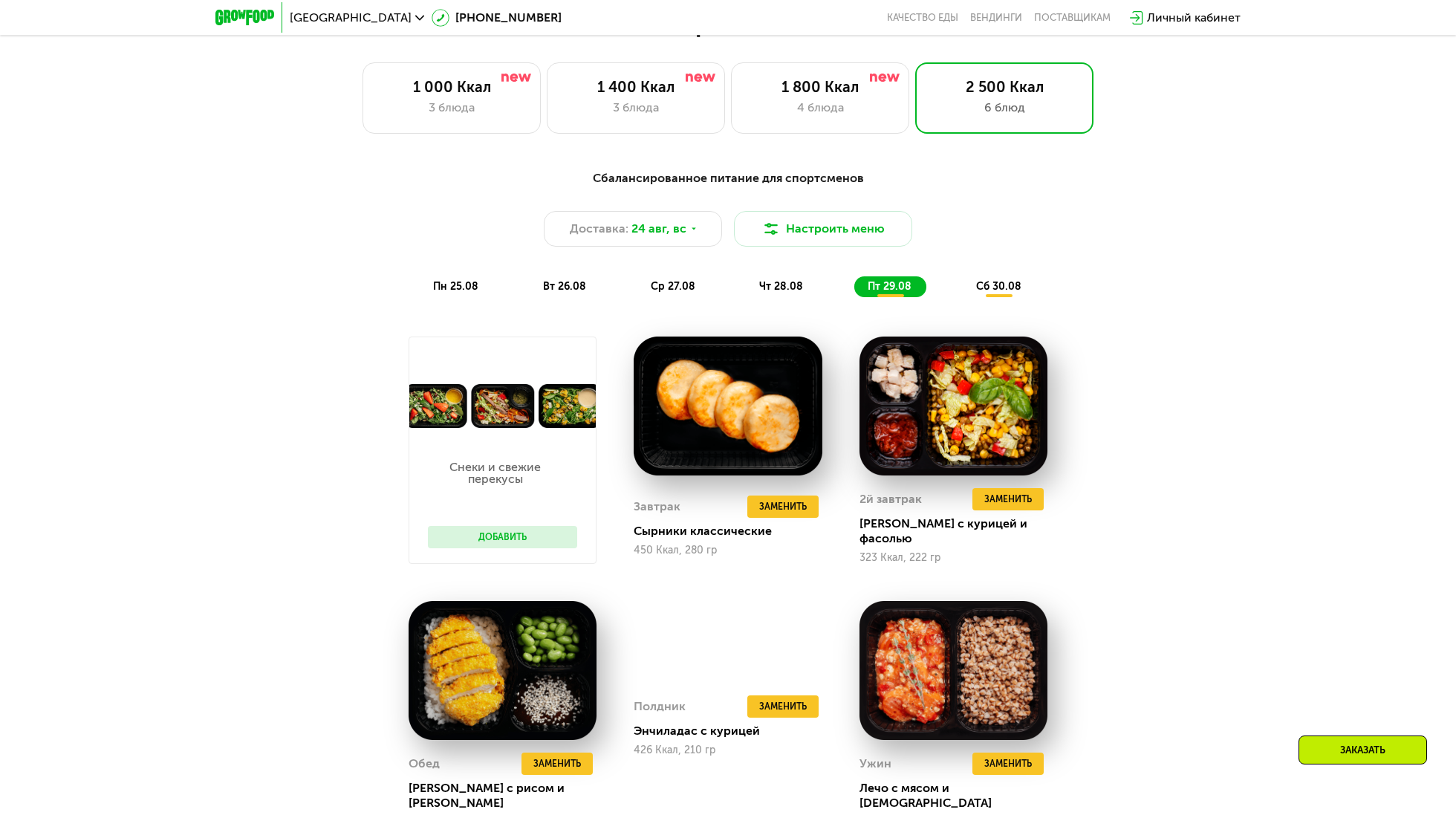
scroll to position [835, 0]
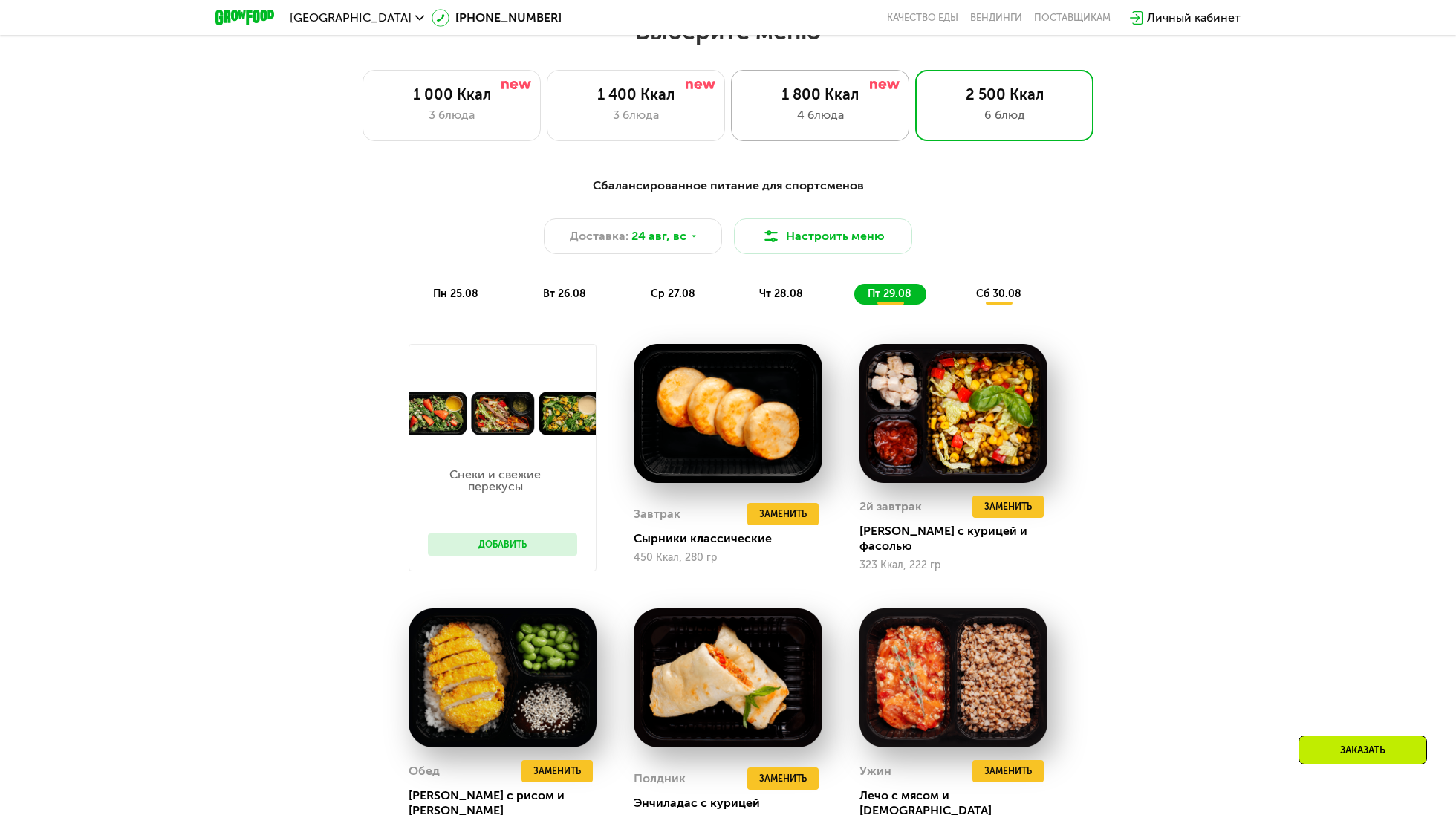
click at [916, 139] on div "1 800 Ккал 4 блюда" at bounding box center [1005, 105] width 179 height 72
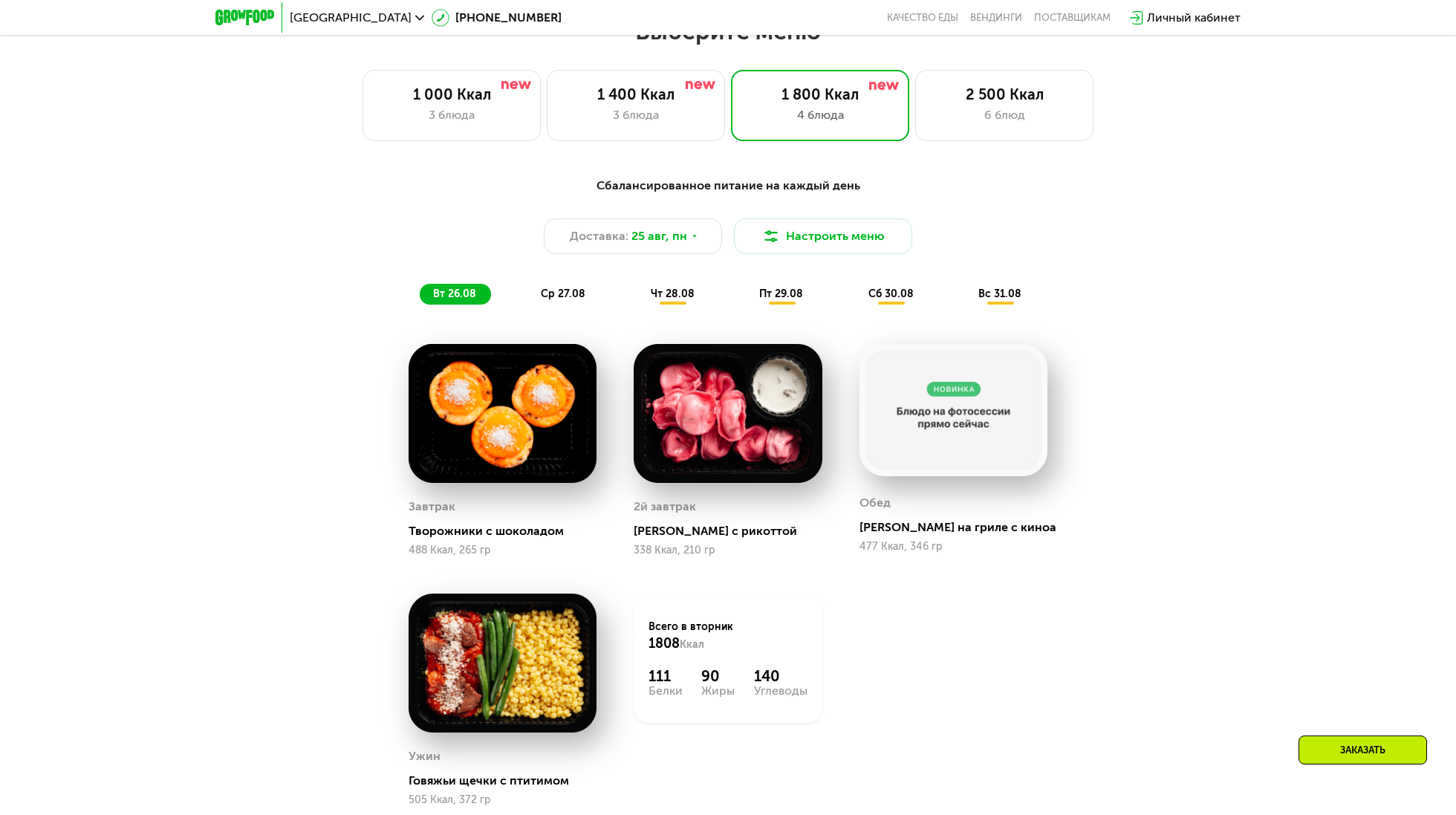
click at [745, 289] on div "вт 26.08 ср 27.08 чт 28.08 пт 29.08 сб 30.08 вс 31.08" at bounding box center [728, 294] width 616 height 21
click at [776, 289] on span "пт 29.08" at bounding box center [781, 294] width 44 height 12
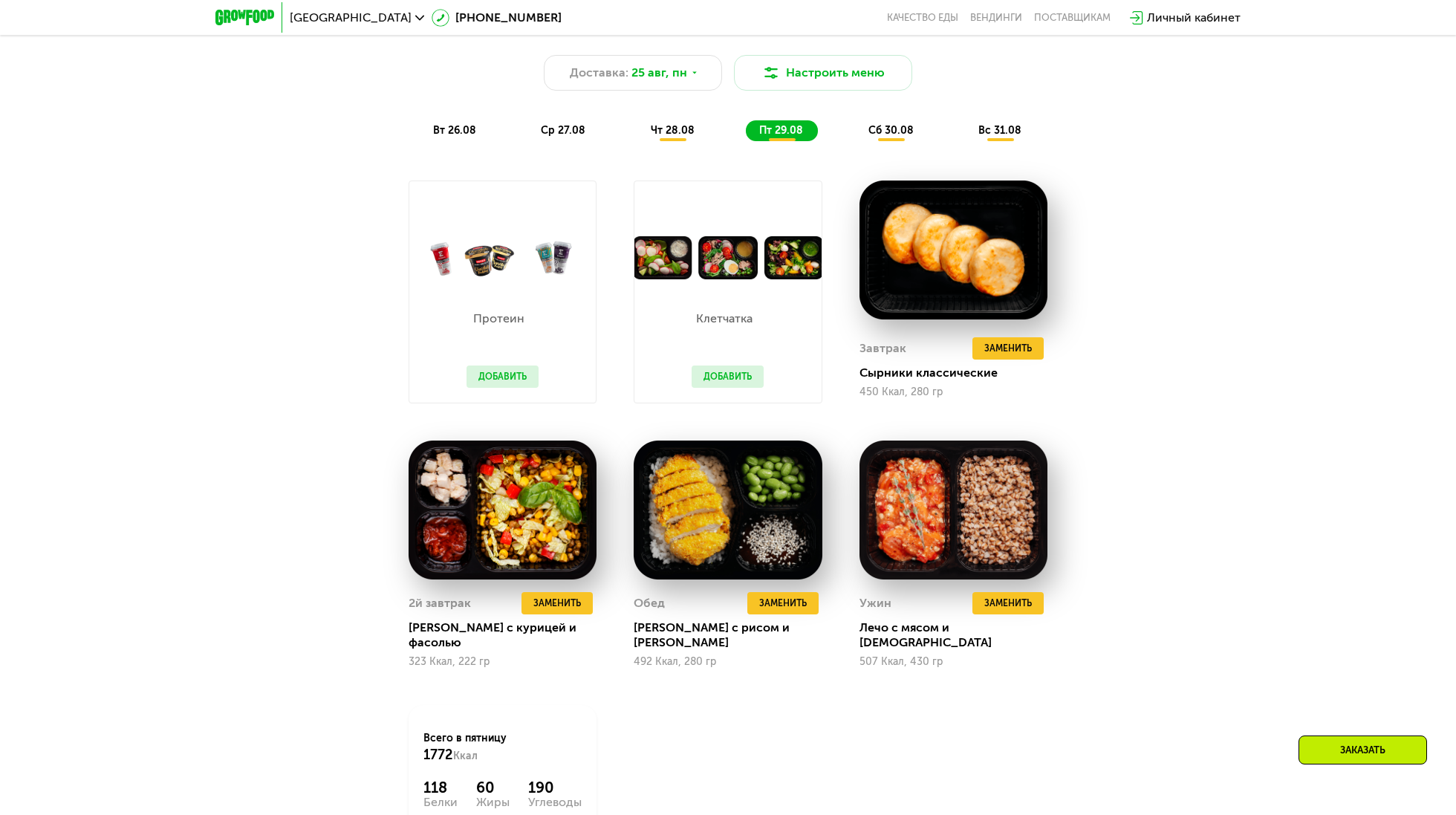
scroll to position [1014, 0]
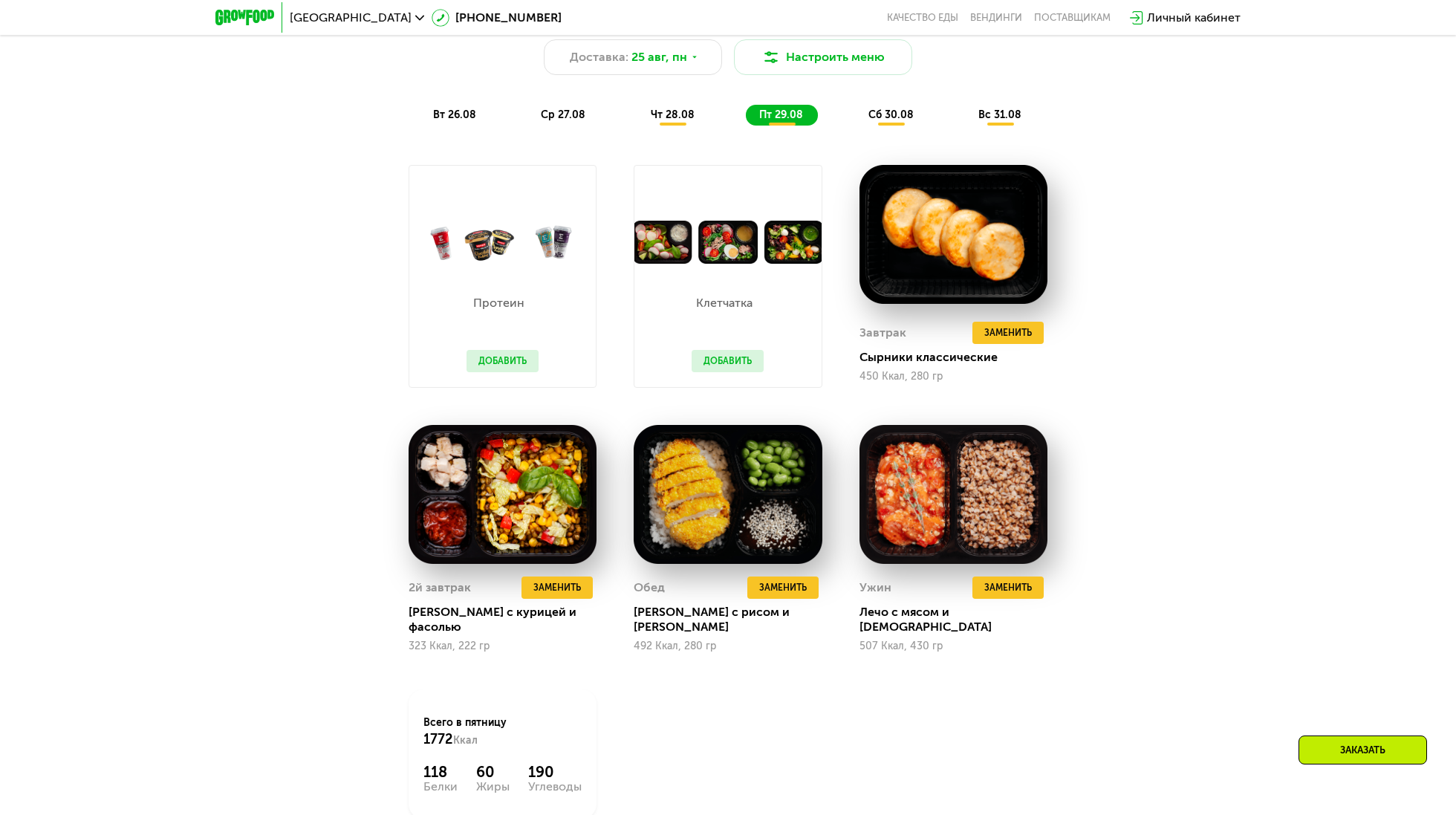
click at [965, 105] on div "сб 30.08" at bounding box center [1000, 115] width 72 height 21
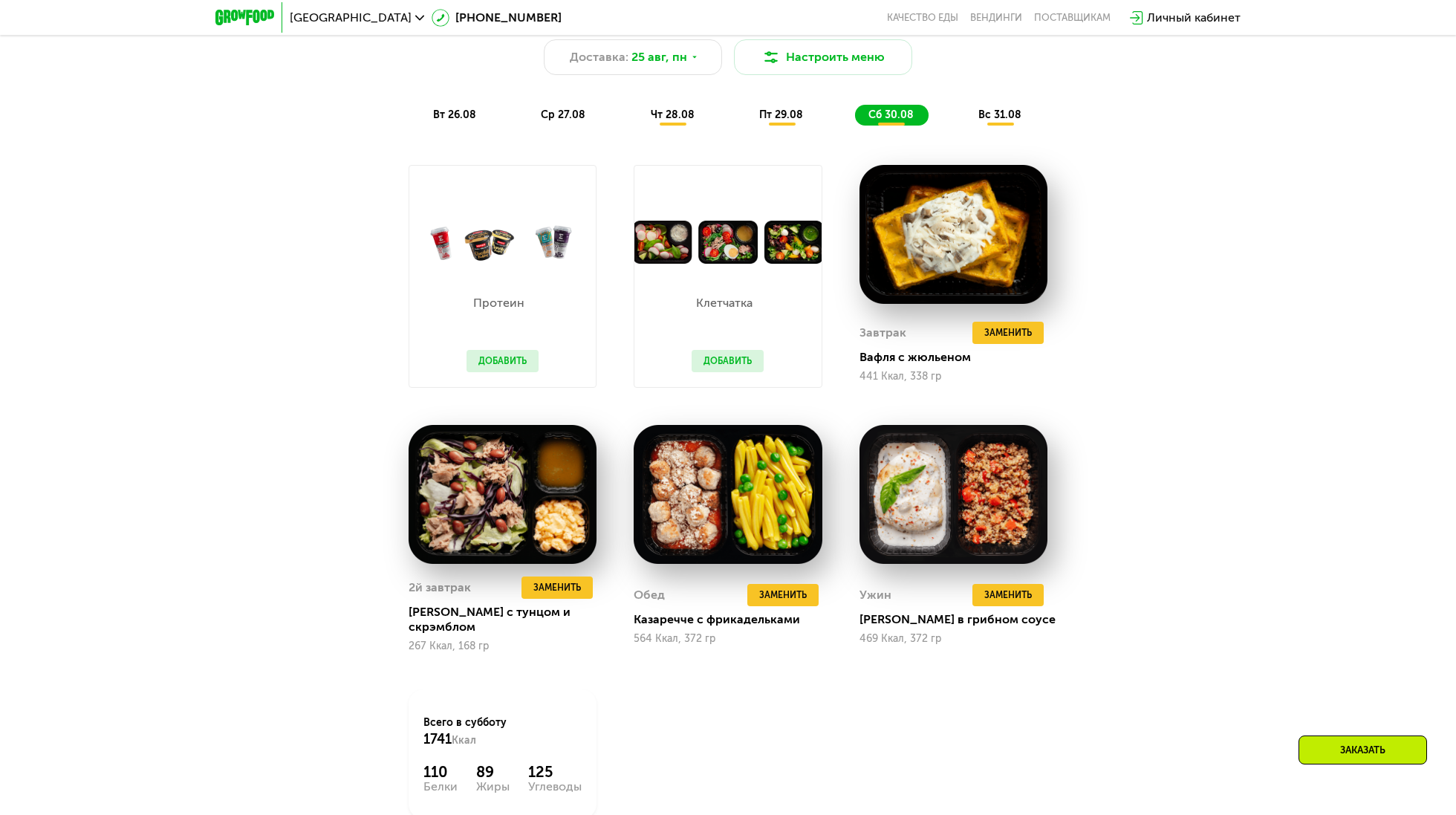
click at [1011, 99] on div "Сбалансированное питание на каждый день Доставка: [DATE] Настроить меню вт 26.0…" at bounding box center [728, 62] width 880 height 129
click at [1011, 104] on div "Сбалансированное питание на каждый день Доставка: [DATE] Настроить меню вт 26.0…" at bounding box center [728, 62] width 880 height 129
click at [1010, 119] on span "вс 31.08" at bounding box center [1000, 115] width 43 height 12
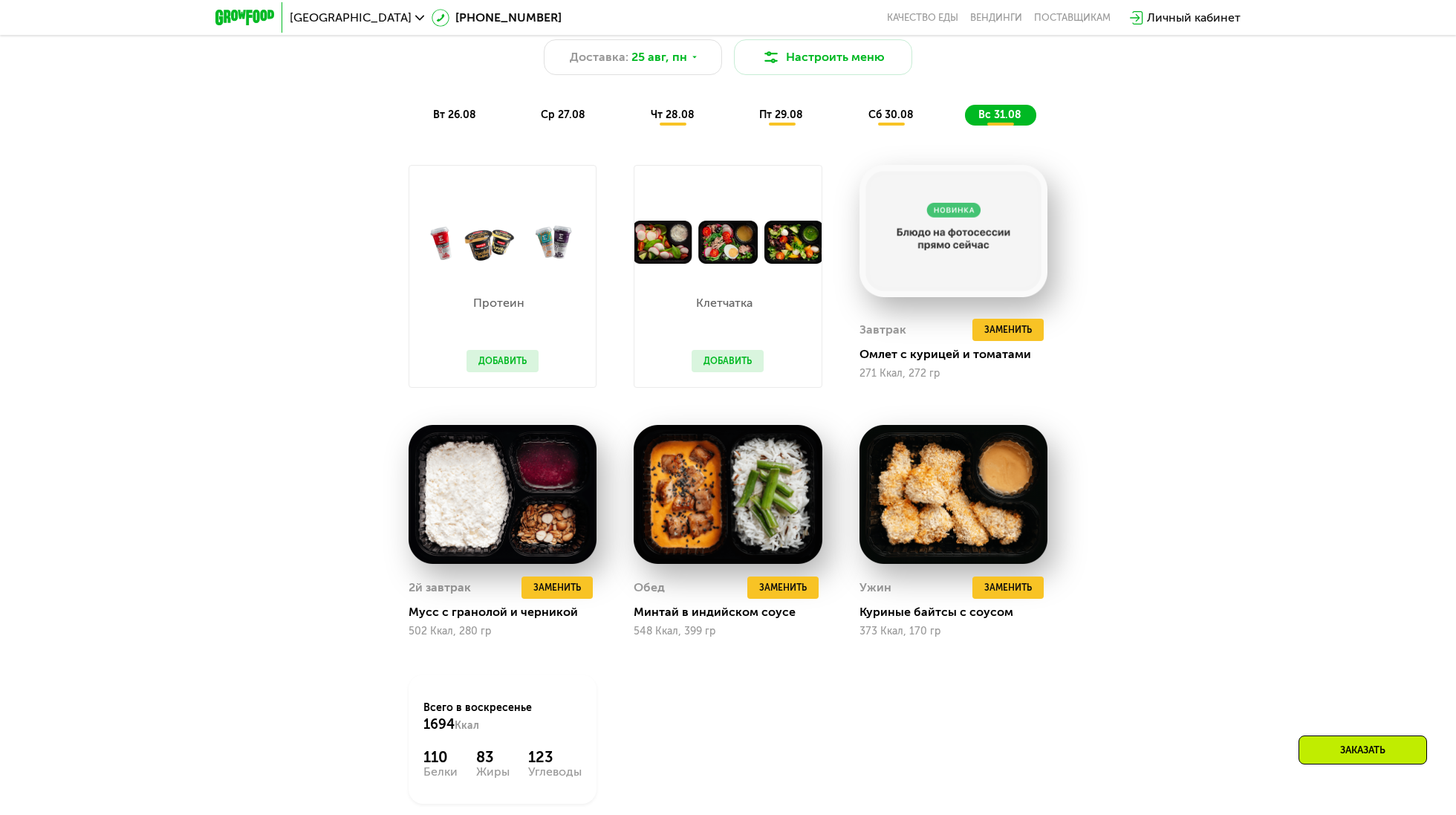
click at [746, 124] on div "чт 28.08" at bounding box center [782, 115] width 72 height 21
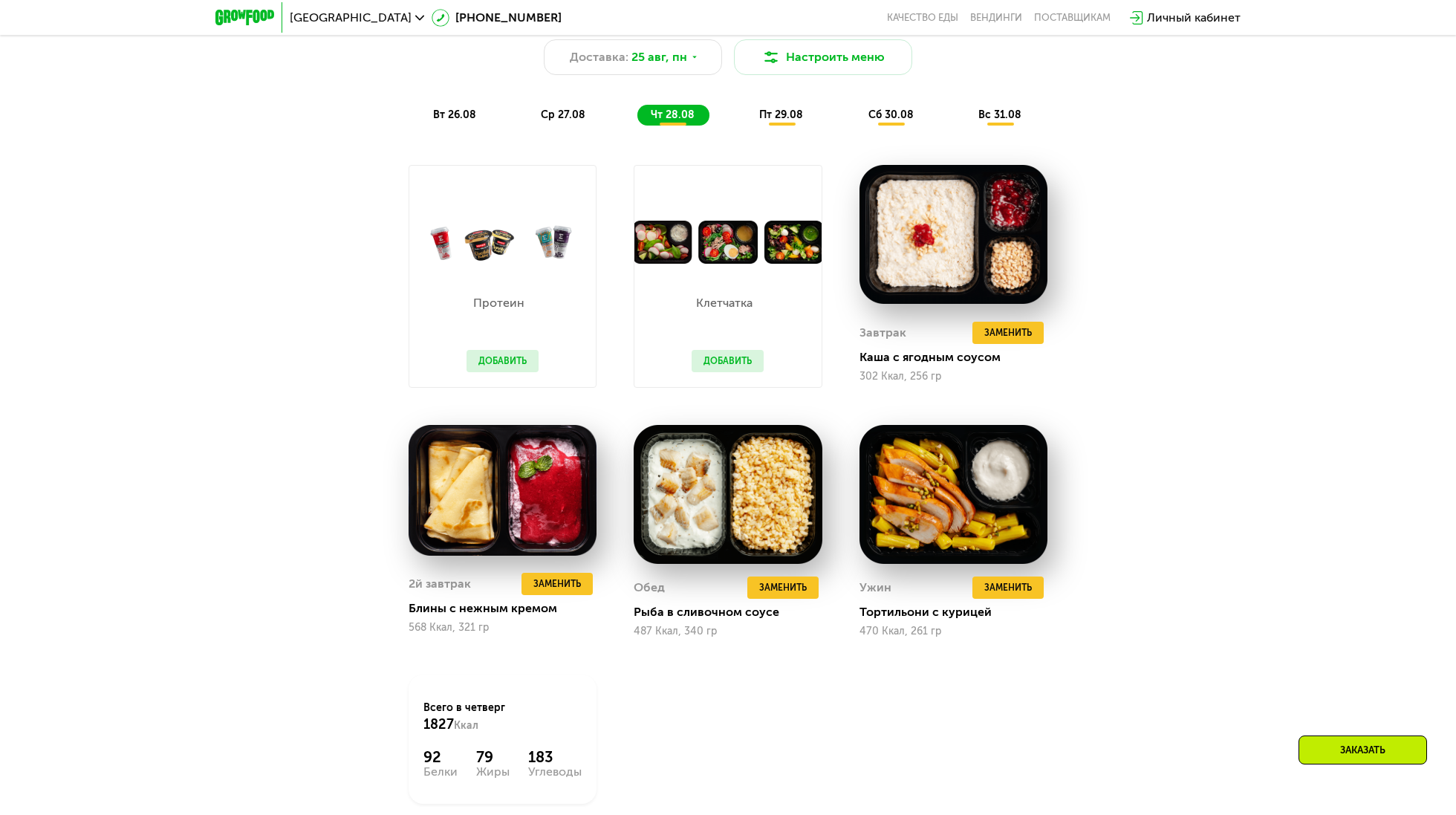
click at [871, 97] on div "Сбалансированное питание на каждый день Доставка: [DATE] Настроить меню вт 26.0…" at bounding box center [728, 62] width 880 height 129
click at [965, 122] on div "сб 30.08" at bounding box center [1000, 115] width 72 height 21
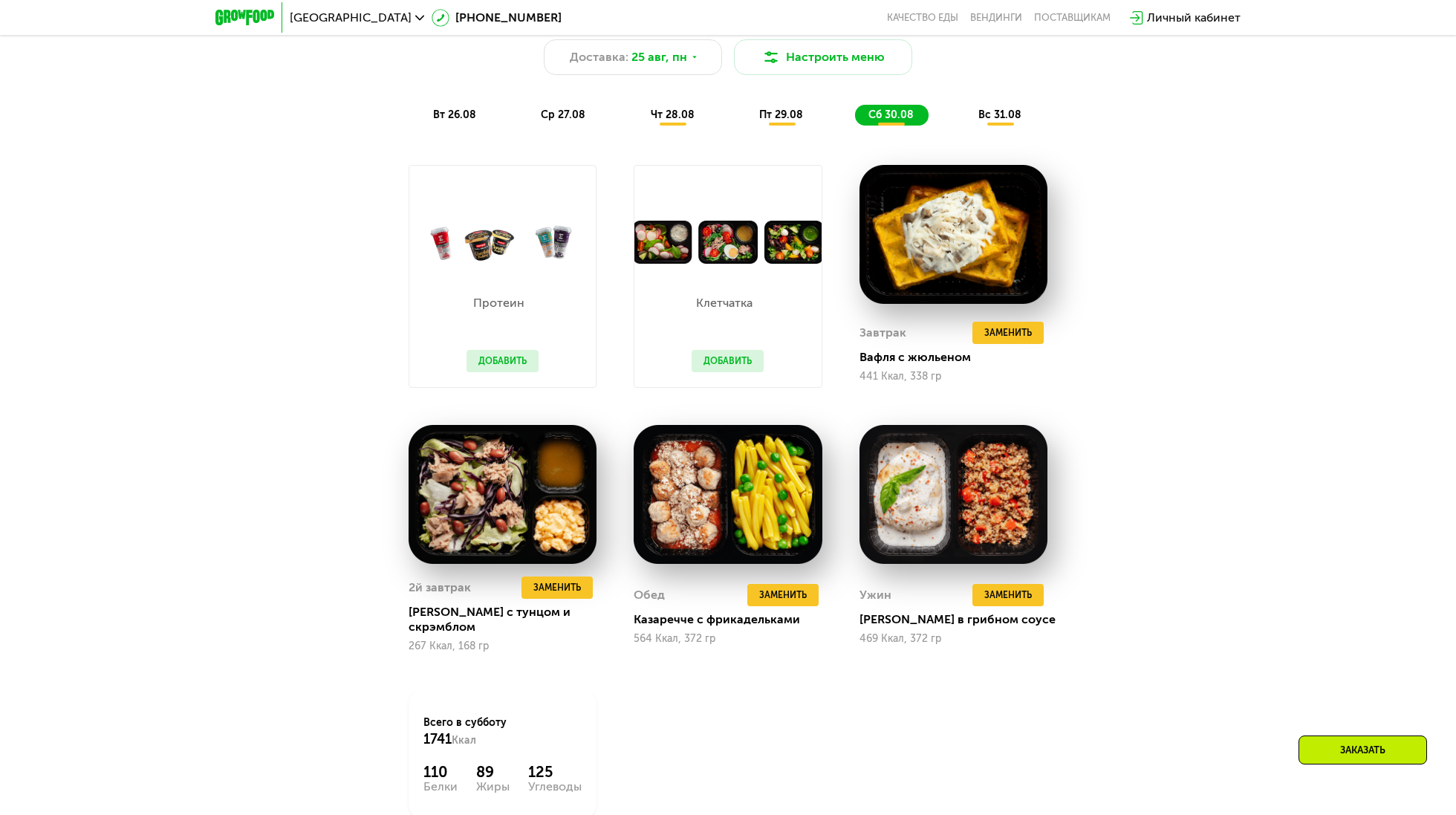
click at [1020, 107] on div "вс 31.08" at bounding box center [1000, 115] width 72 height 21
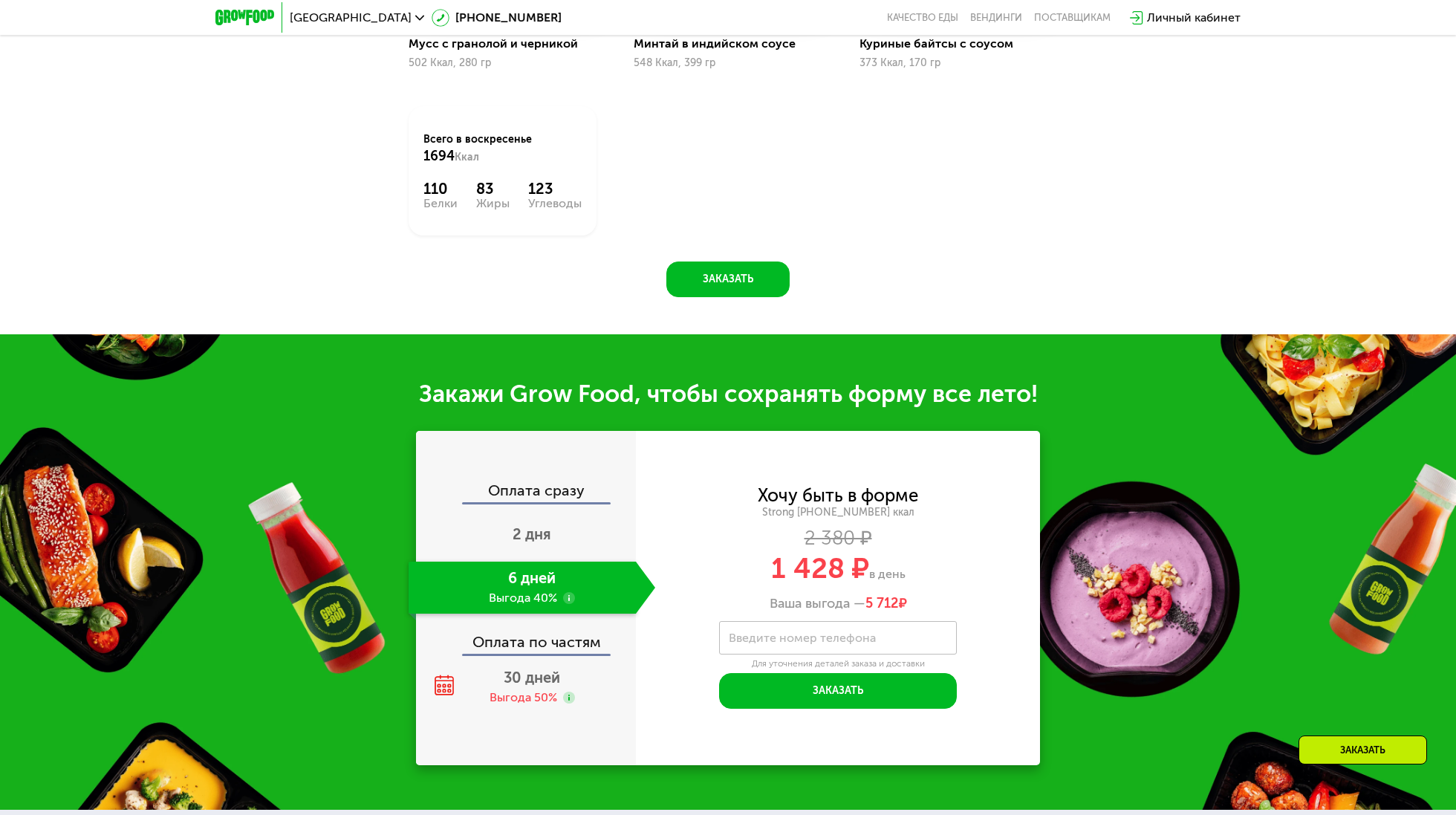
scroll to position [1632, 0]
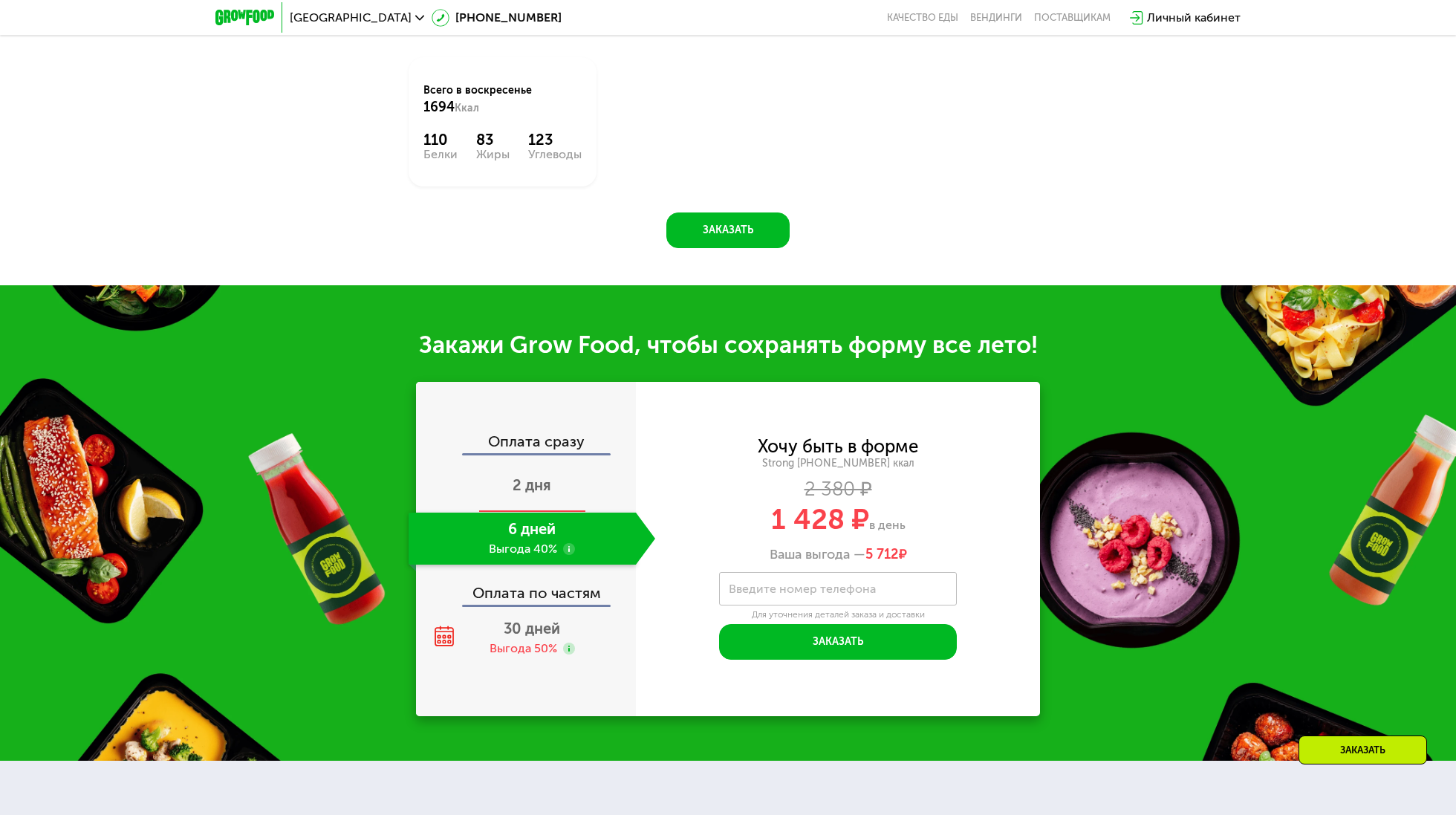
click at [546, 498] on div "2 дня" at bounding box center [532, 487] width 247 height 52
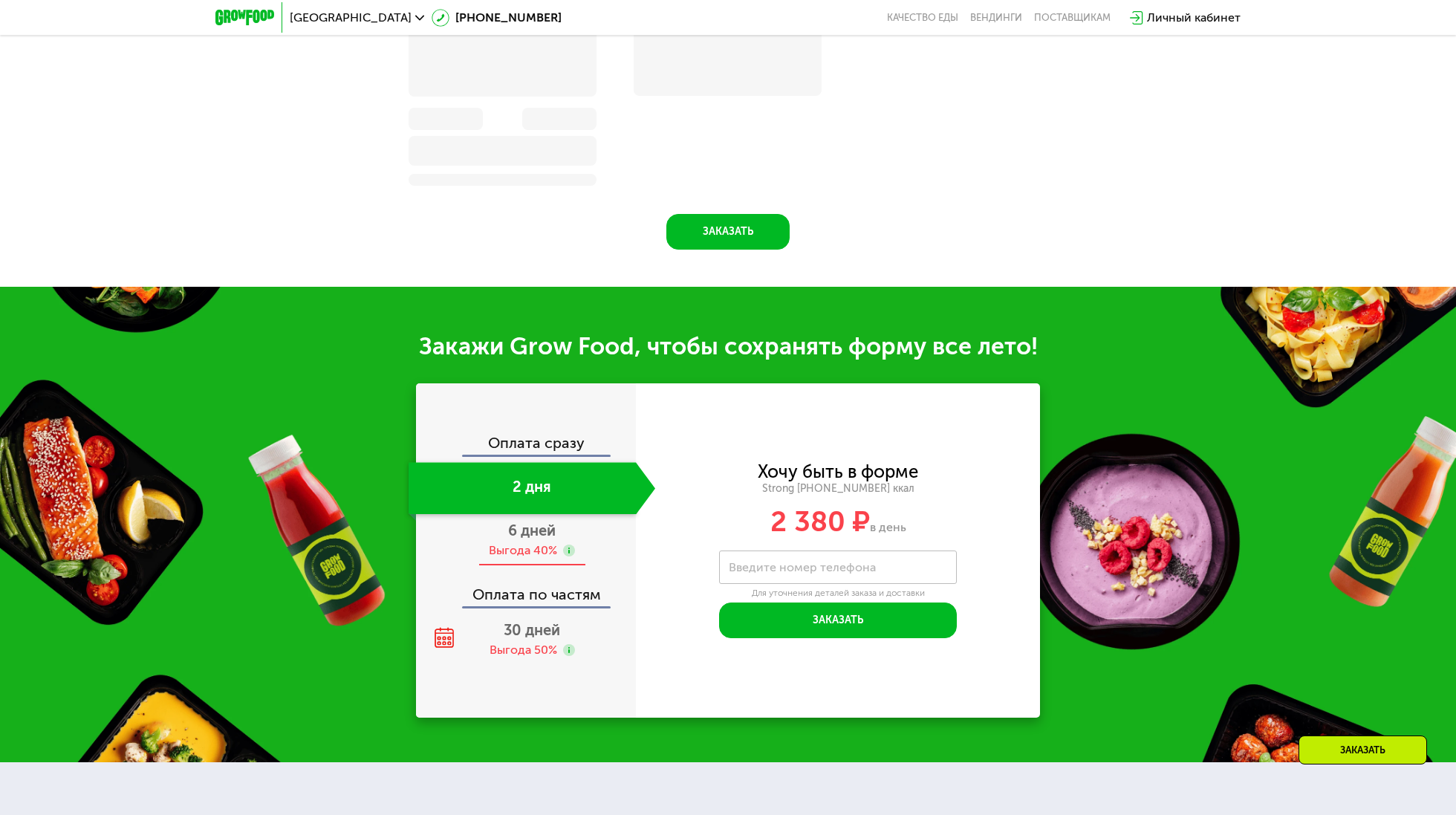
click at [537, 536] on span "6 дней" at bounding box center [532, 530] width 48 height 18
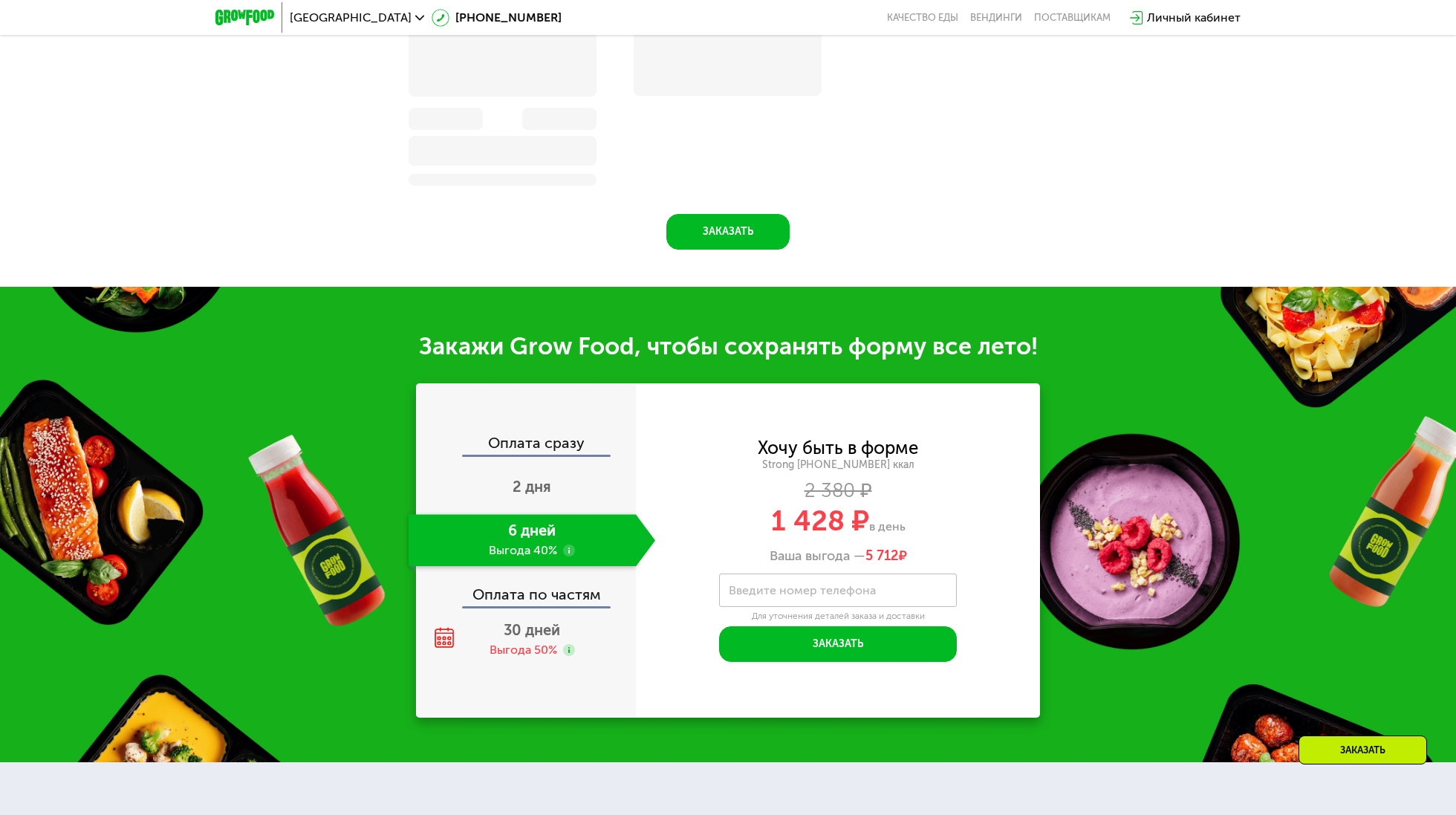
scroll to position [1455, 0]
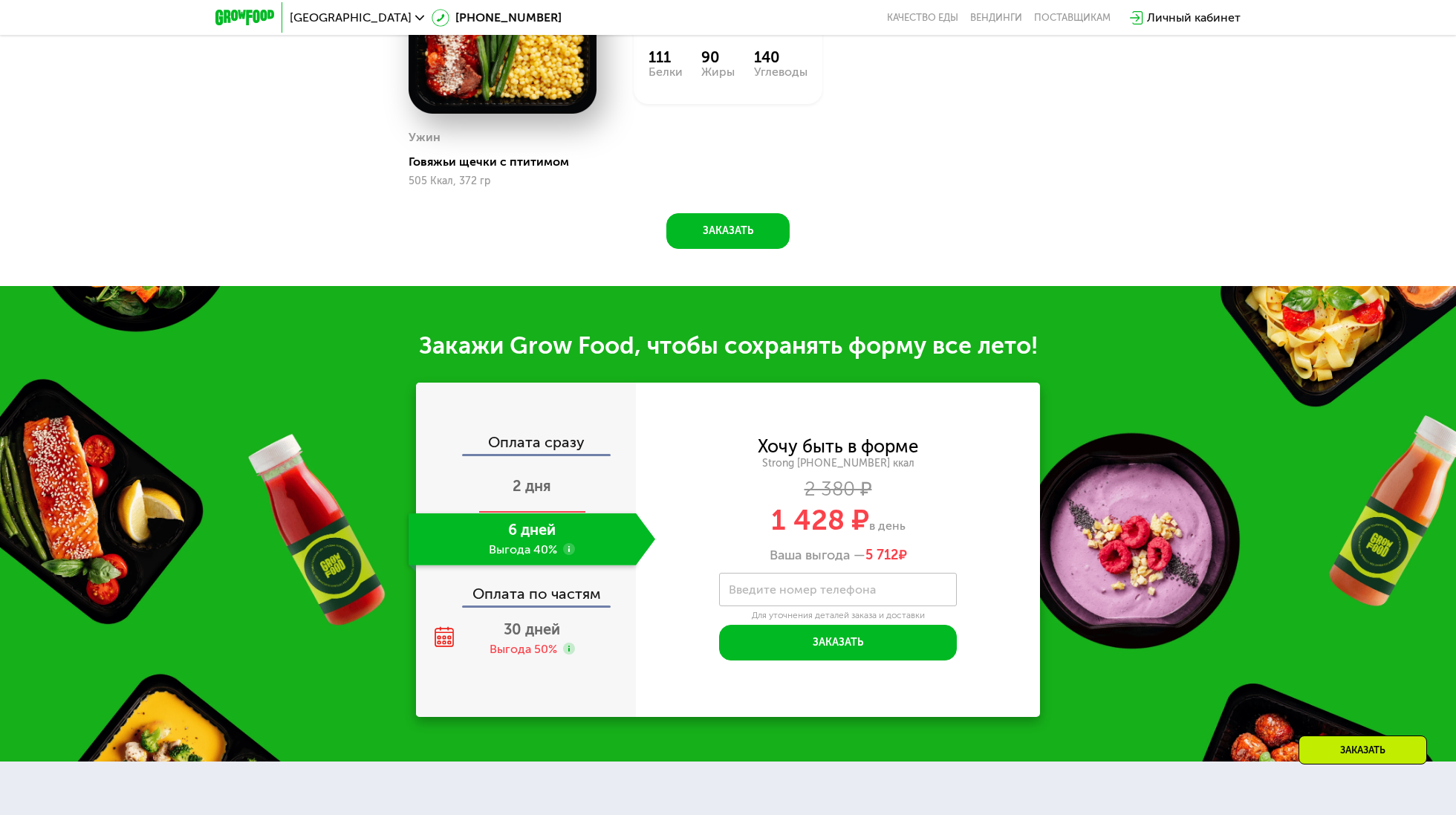
click at [536, 491] on span "2 дня" at bounding box center [532, 486] width 38 height 18
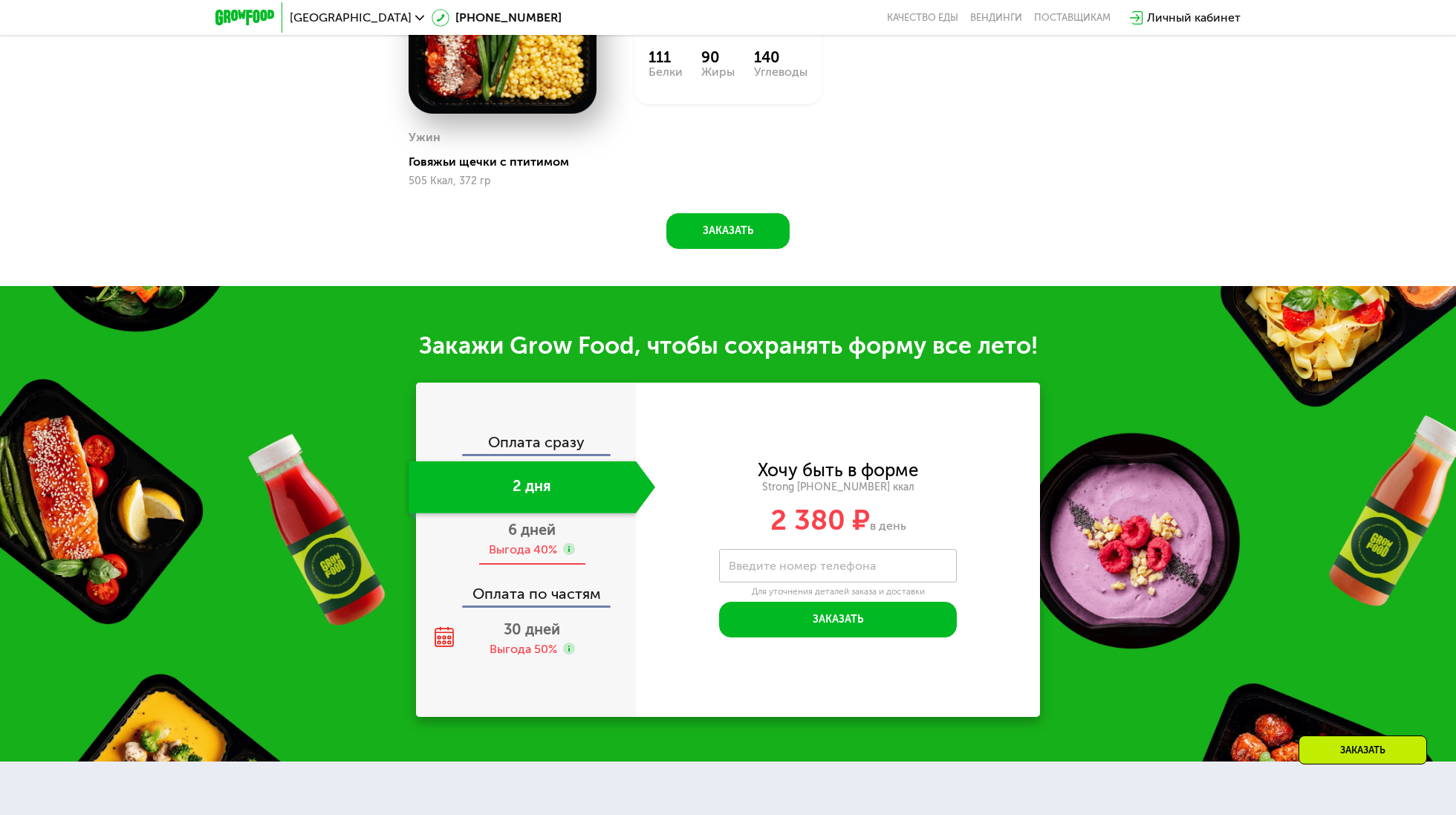
click at [539, 544] on div "Выгода 40%" at bounding box center [523, 549] width 68 height 16
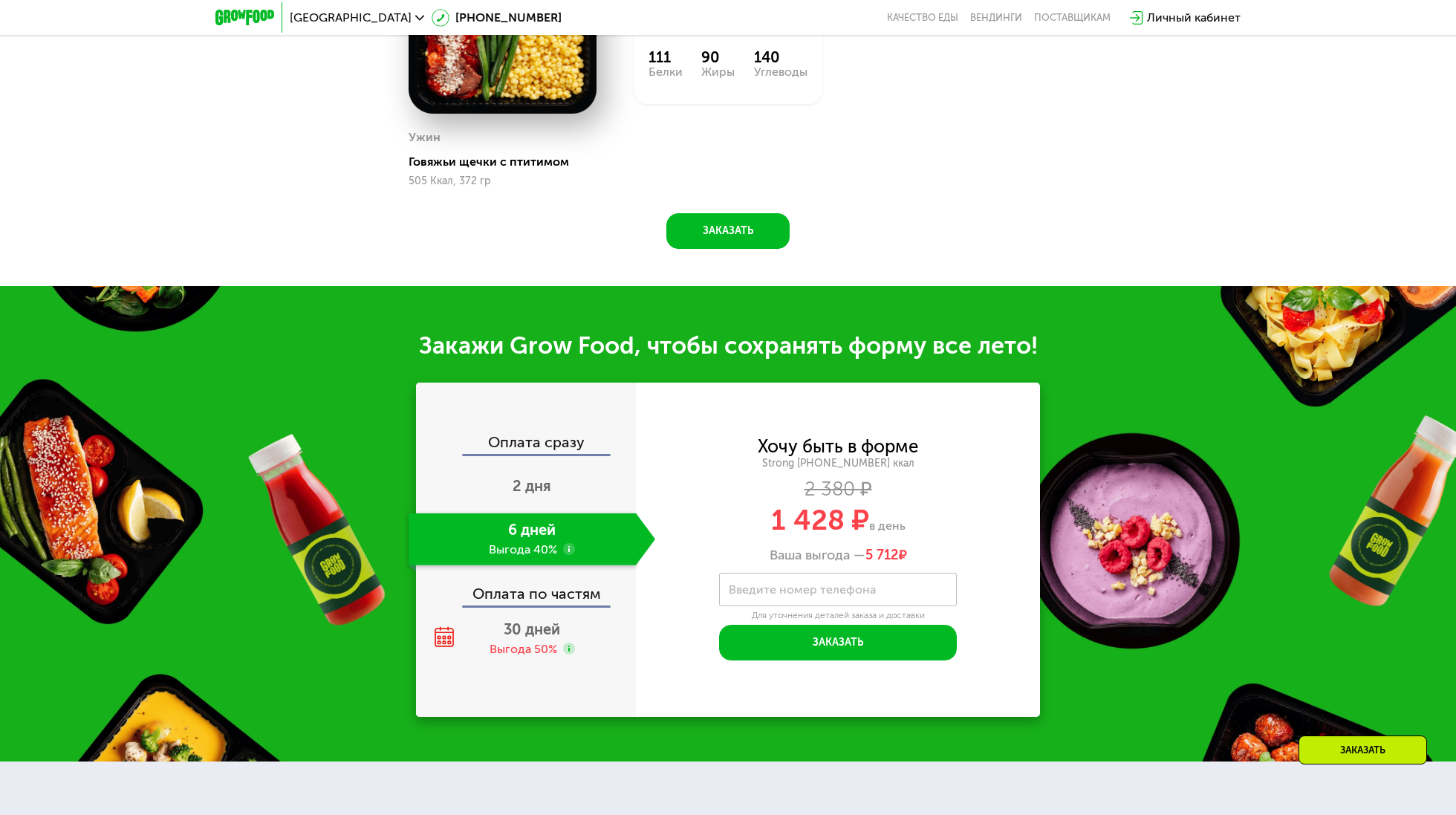
click at [540, 513] on div "6 дней Выгода 40%" at bounding box center [522, 539] width 227 height 52
click at [542, 503] on div "2 дня" at bounding box center [532, 488] width 247 height 52
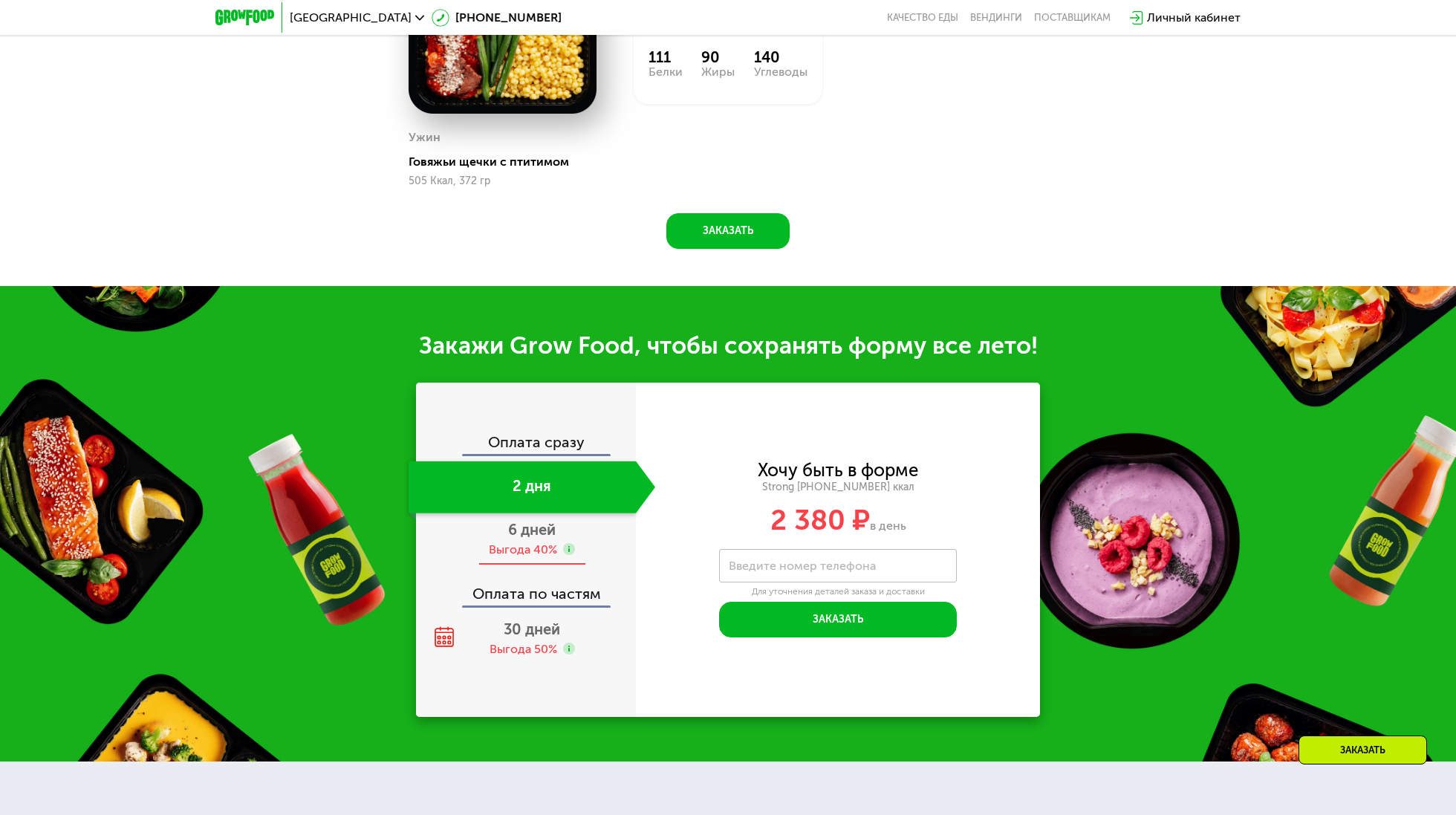
click at [545, 543] on div "Выгода 40%" at bounding box center [523, 549] width 68 height 16
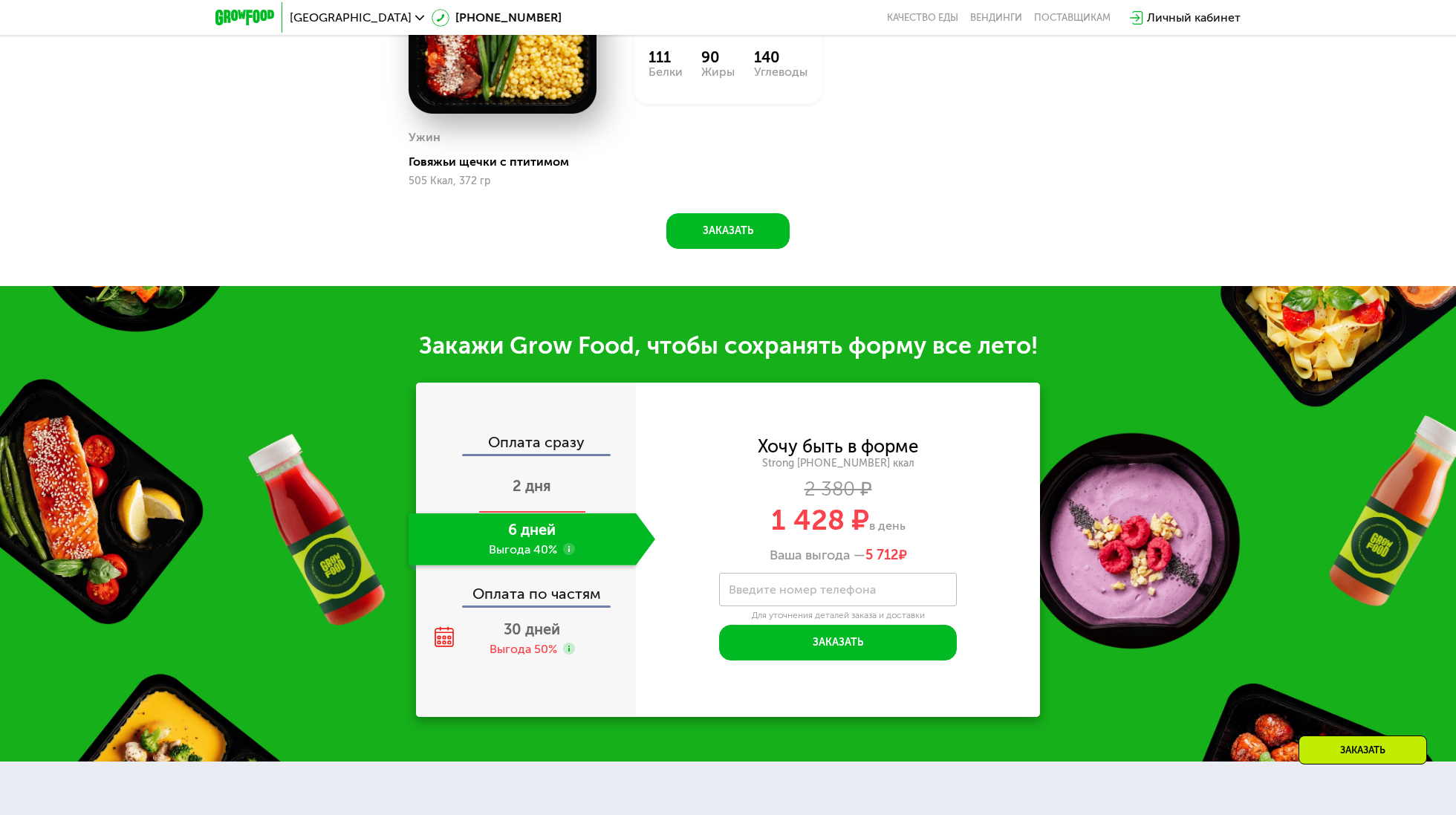
click at [547, 498] on div "2 дня" at bounding box center [532, 488] width 247 height 52
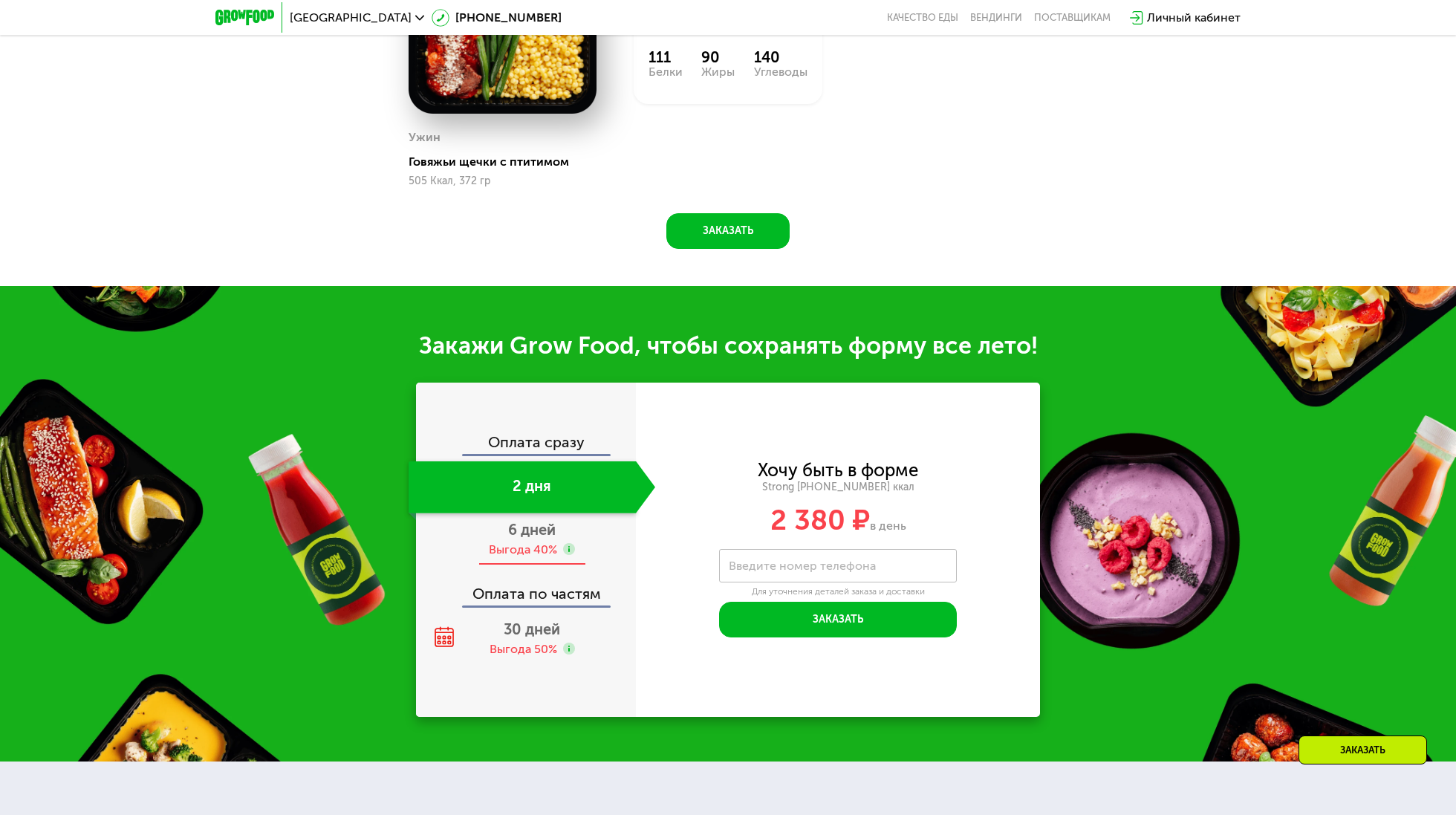
click at [549, 546] on div "Выгода 40%" at bounding box center [523, 549] width 68 height 16
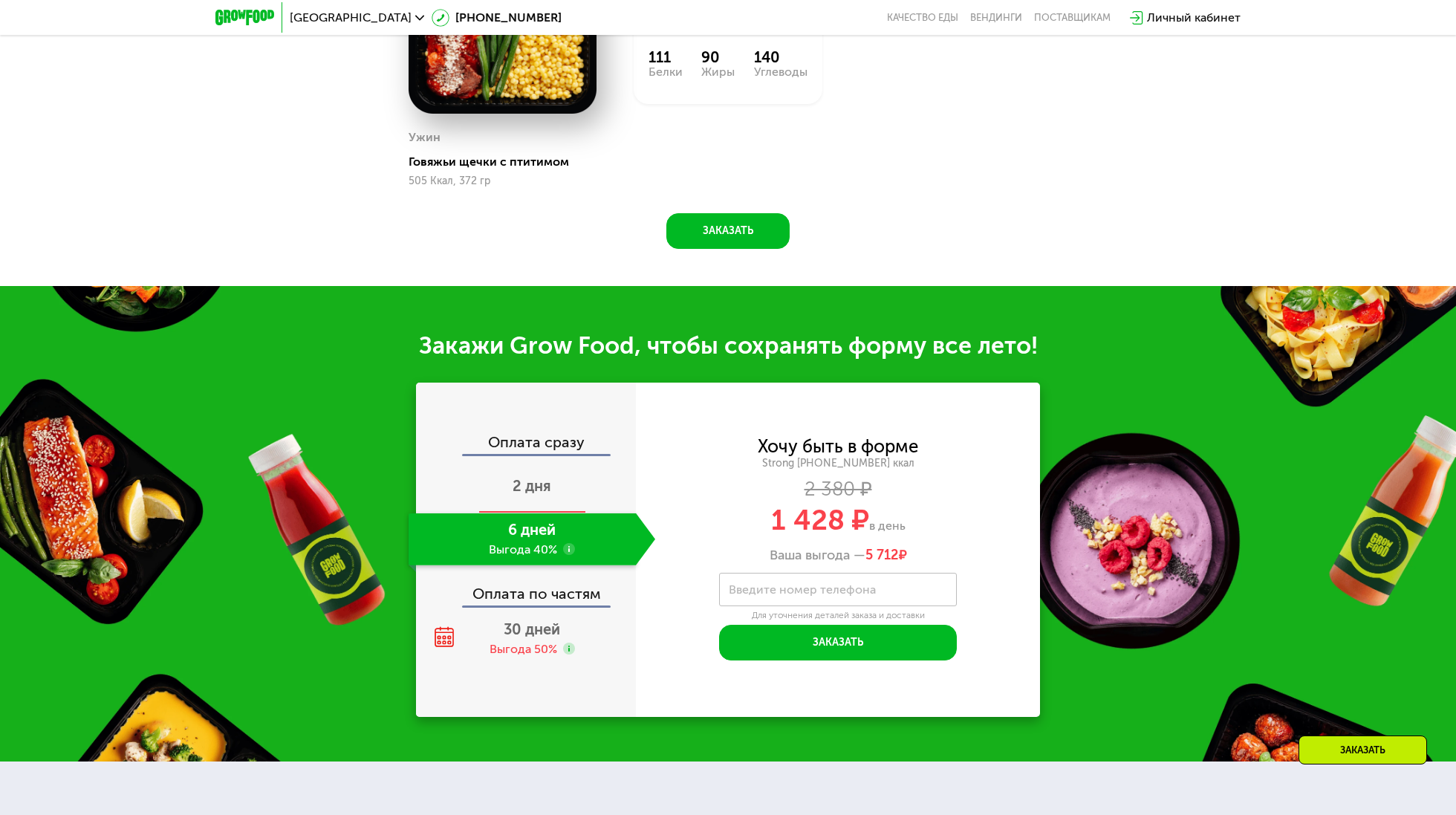
click at [549, 496] on div "2 дня" at bounding box center [532, 488] width 247 height 52
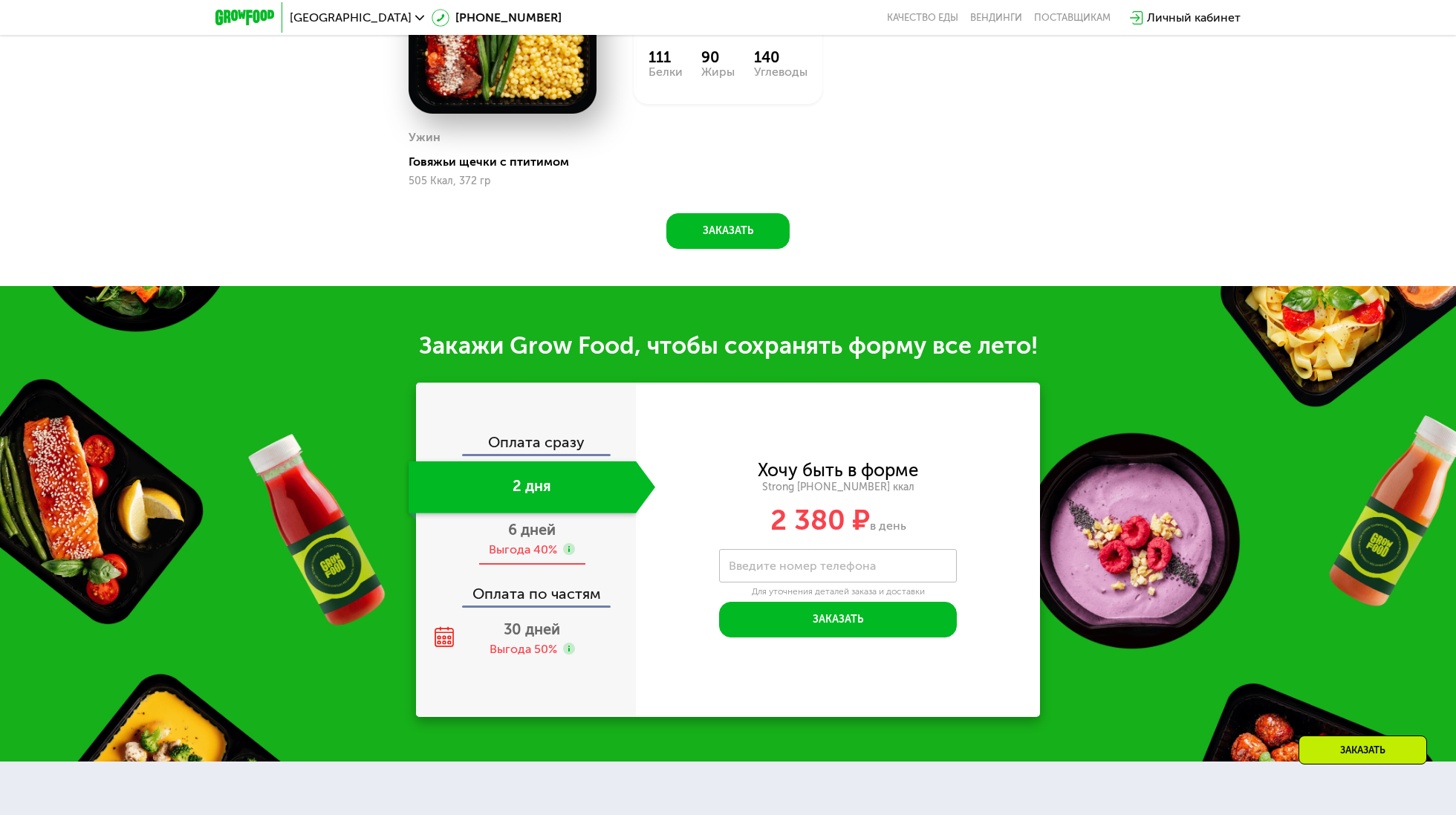
click at [549, 543] on div "Выгода 40%" at bounding box center [523, 549] width 68 height 16
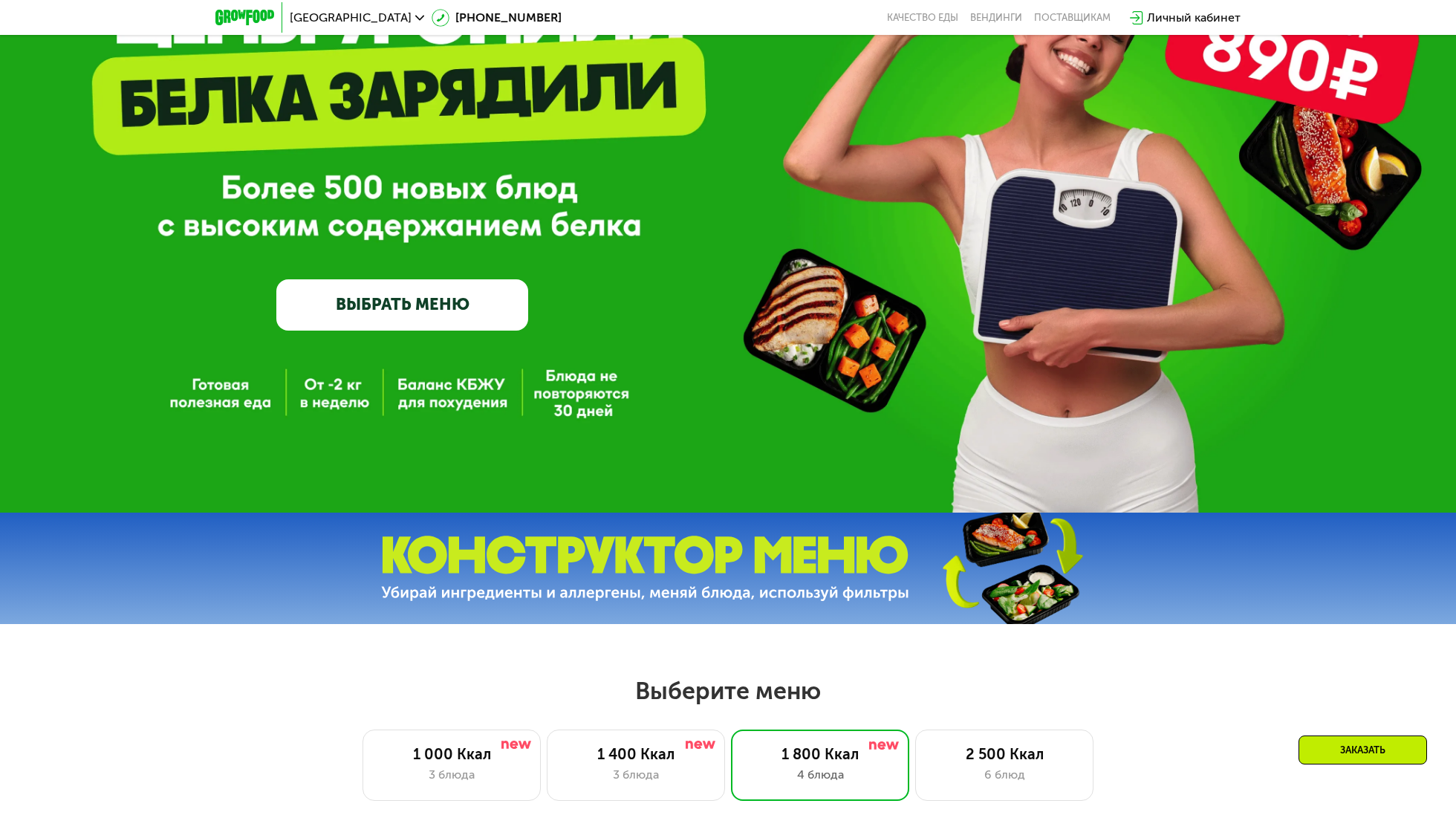
scroll to position [0, 0]
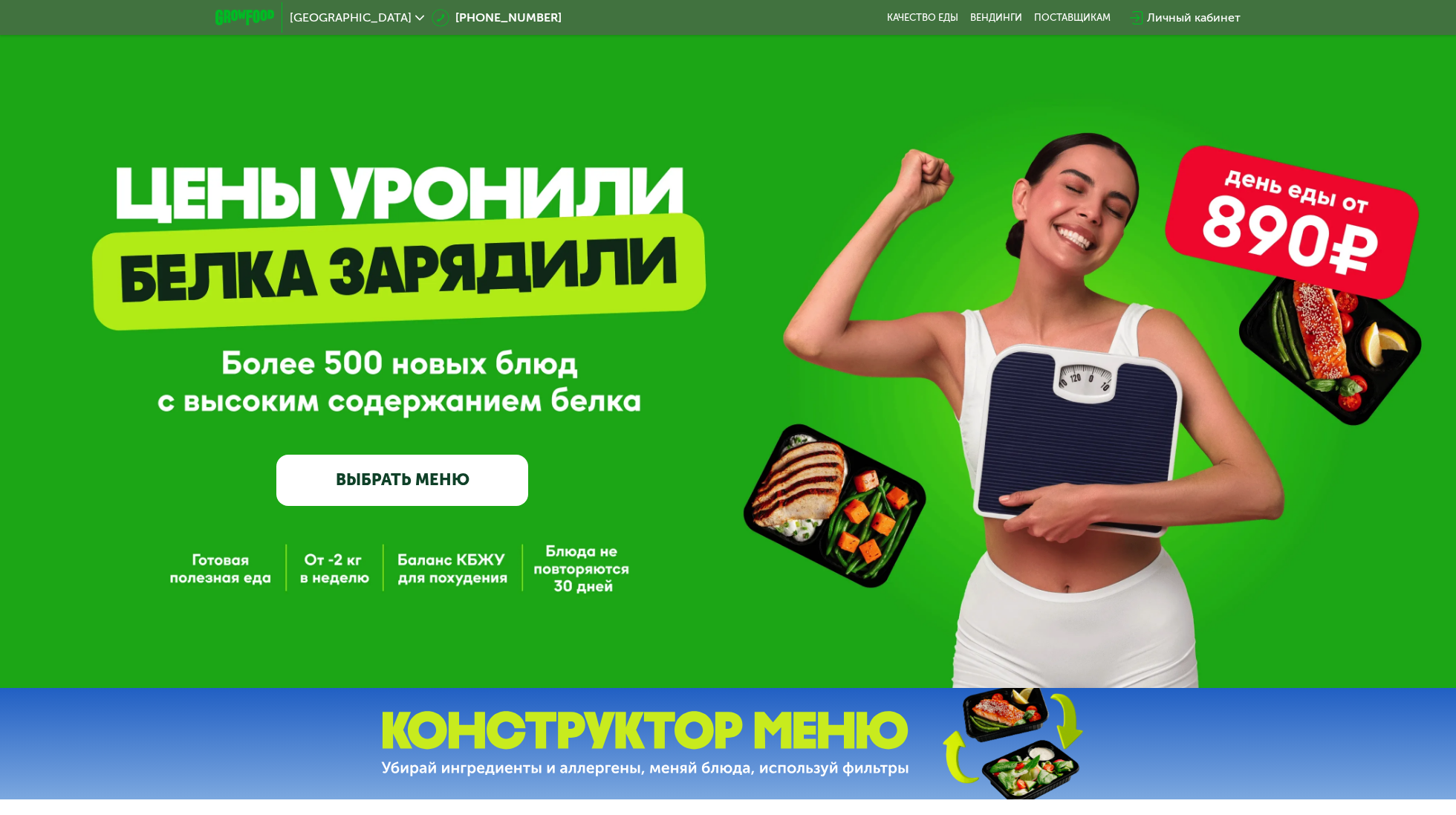
click at [347, 483] on link "ВЫБРАТЬ МЕНЮ" at bounding box center [402, 480] width 252 height 51
click at [917, 19] on link "Качество еды" at bounding box center [923, 17] width 72 height 12
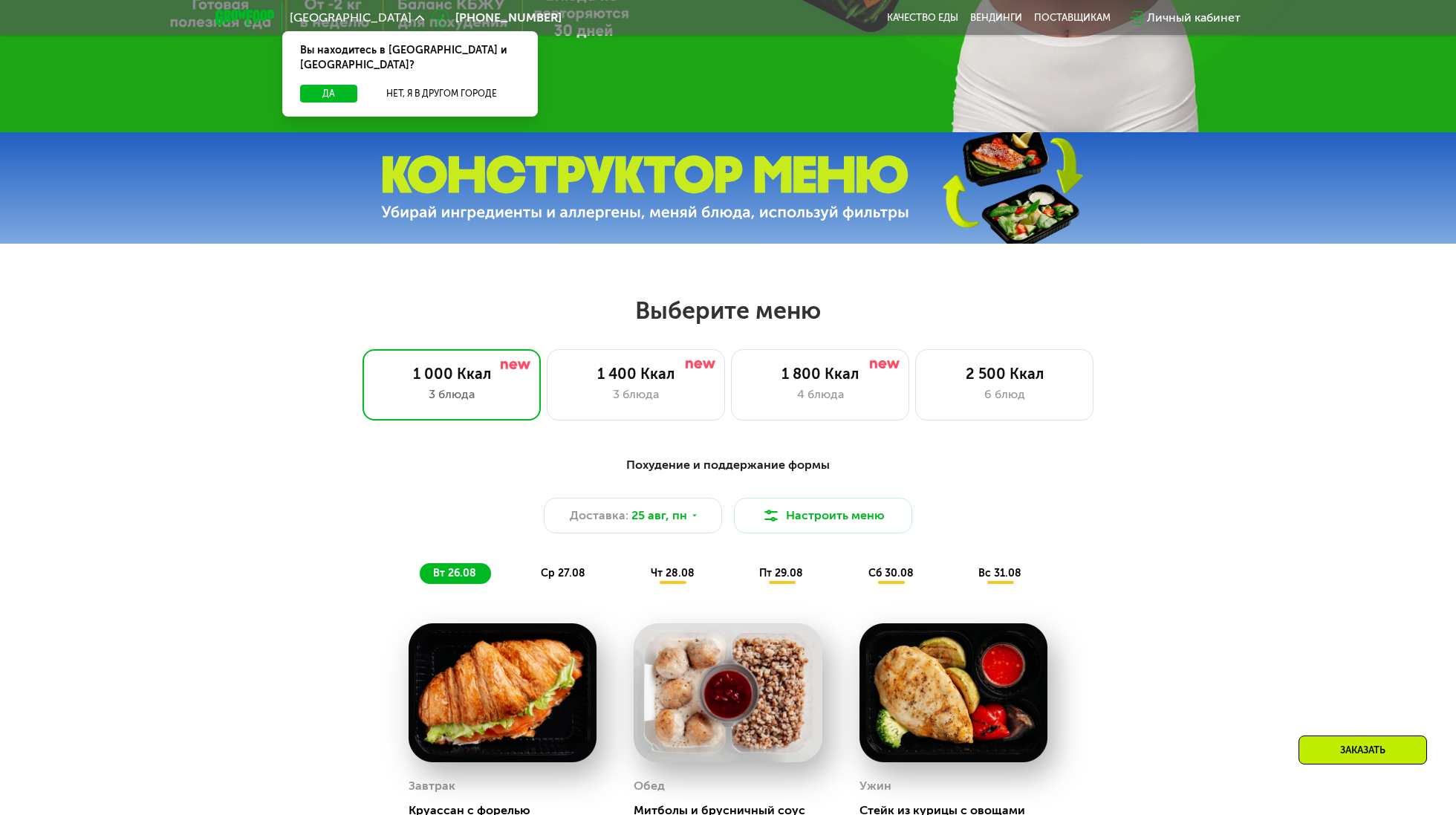
scroll to position [519, 0]
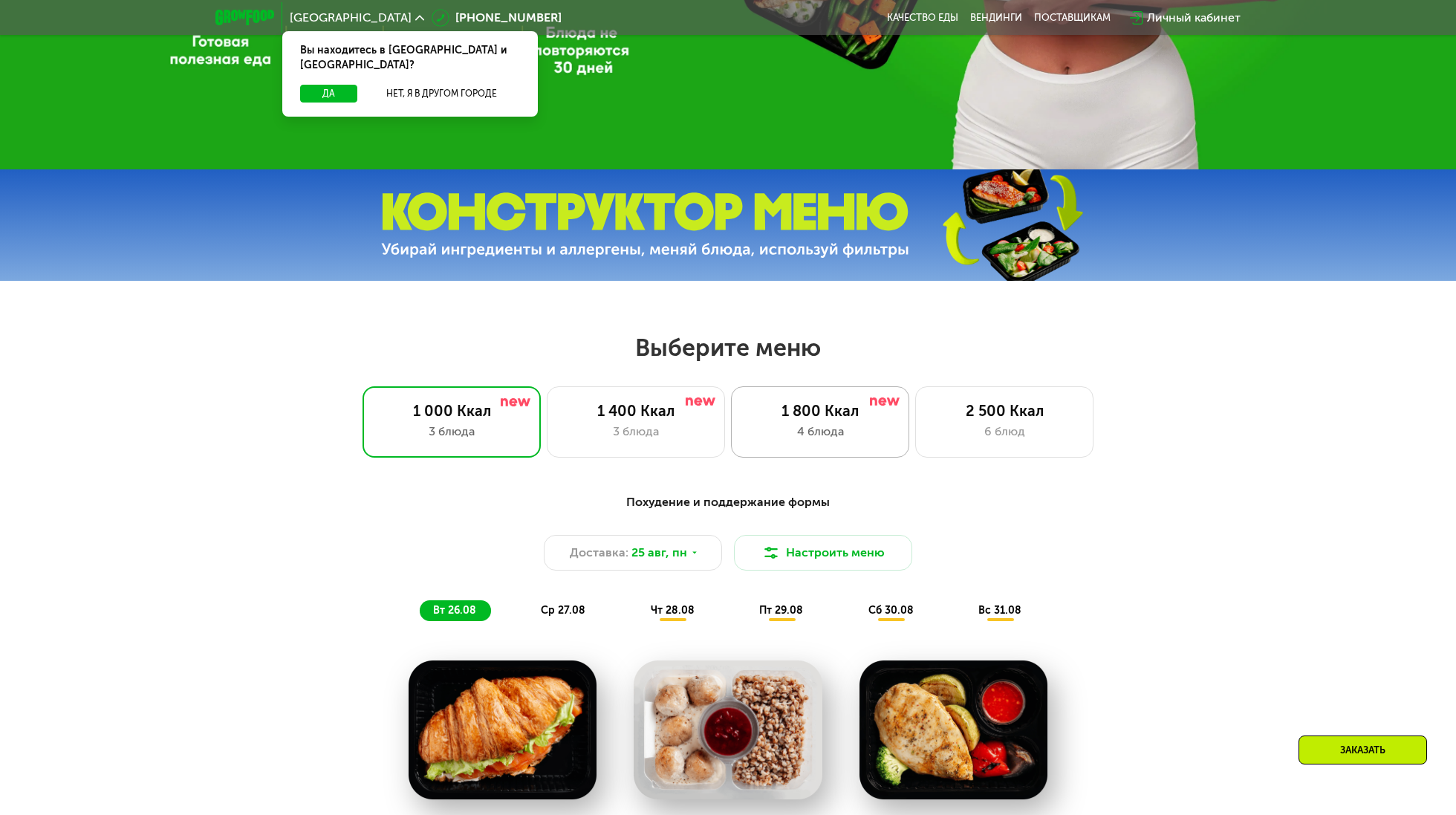
click at [916, 393] on div "1 800 Ккал 4 блюда" at bounding box center [1005, 422] width 179 height 72
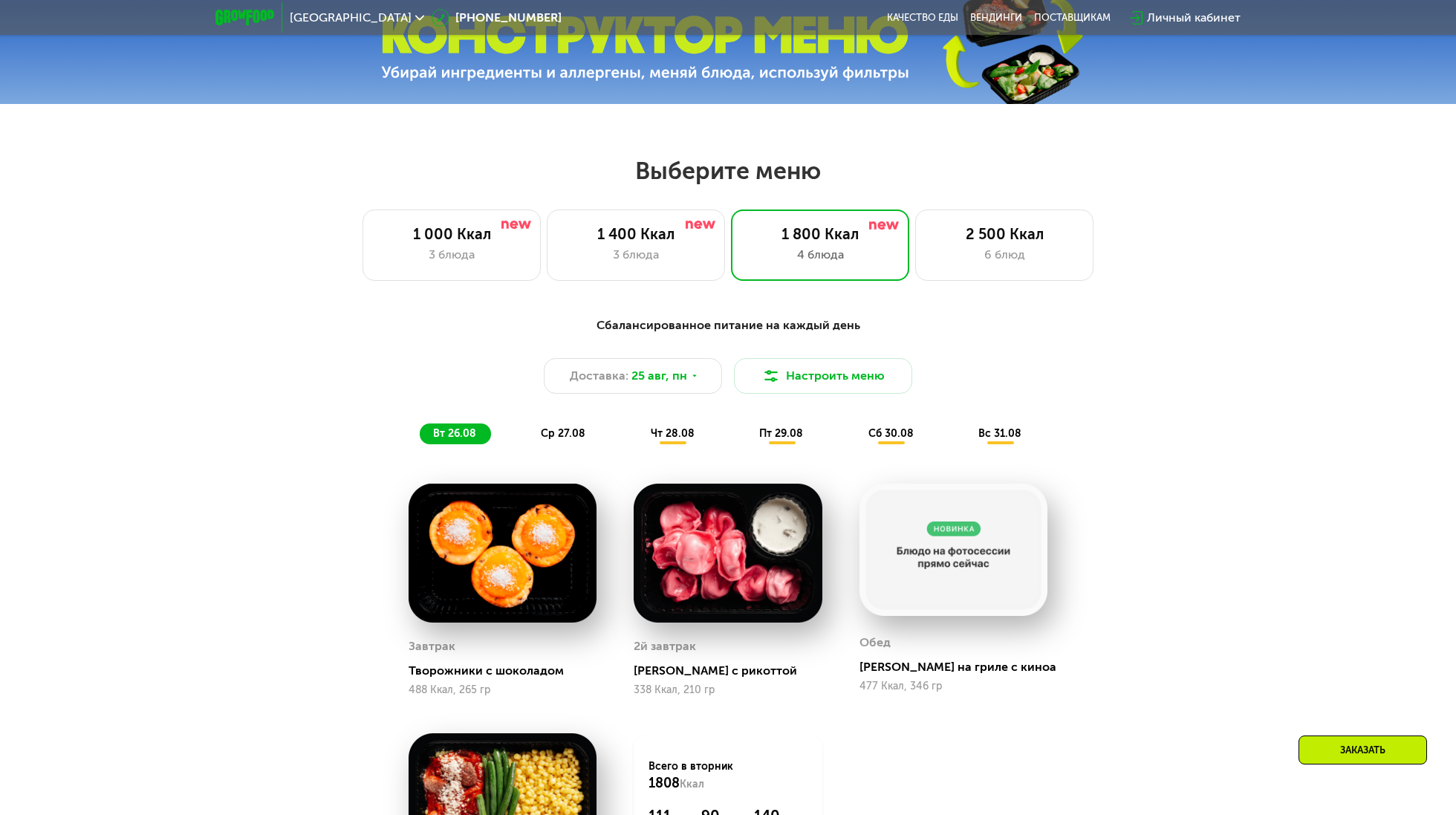
scroll to position [964, 0]
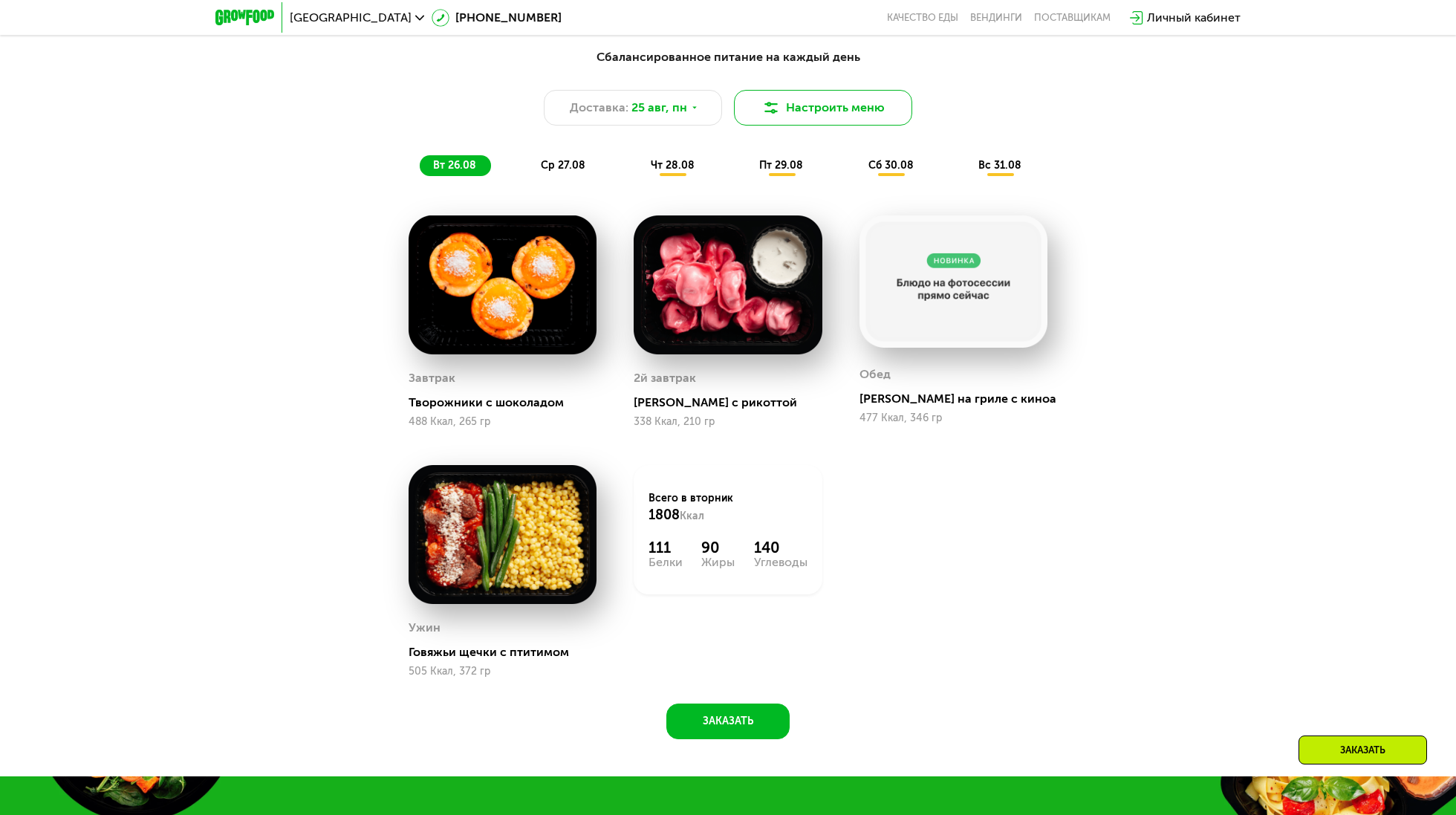
click at [822, 100] on button "Настроить меню" at bounding box center [823, 108] width 179 height 35
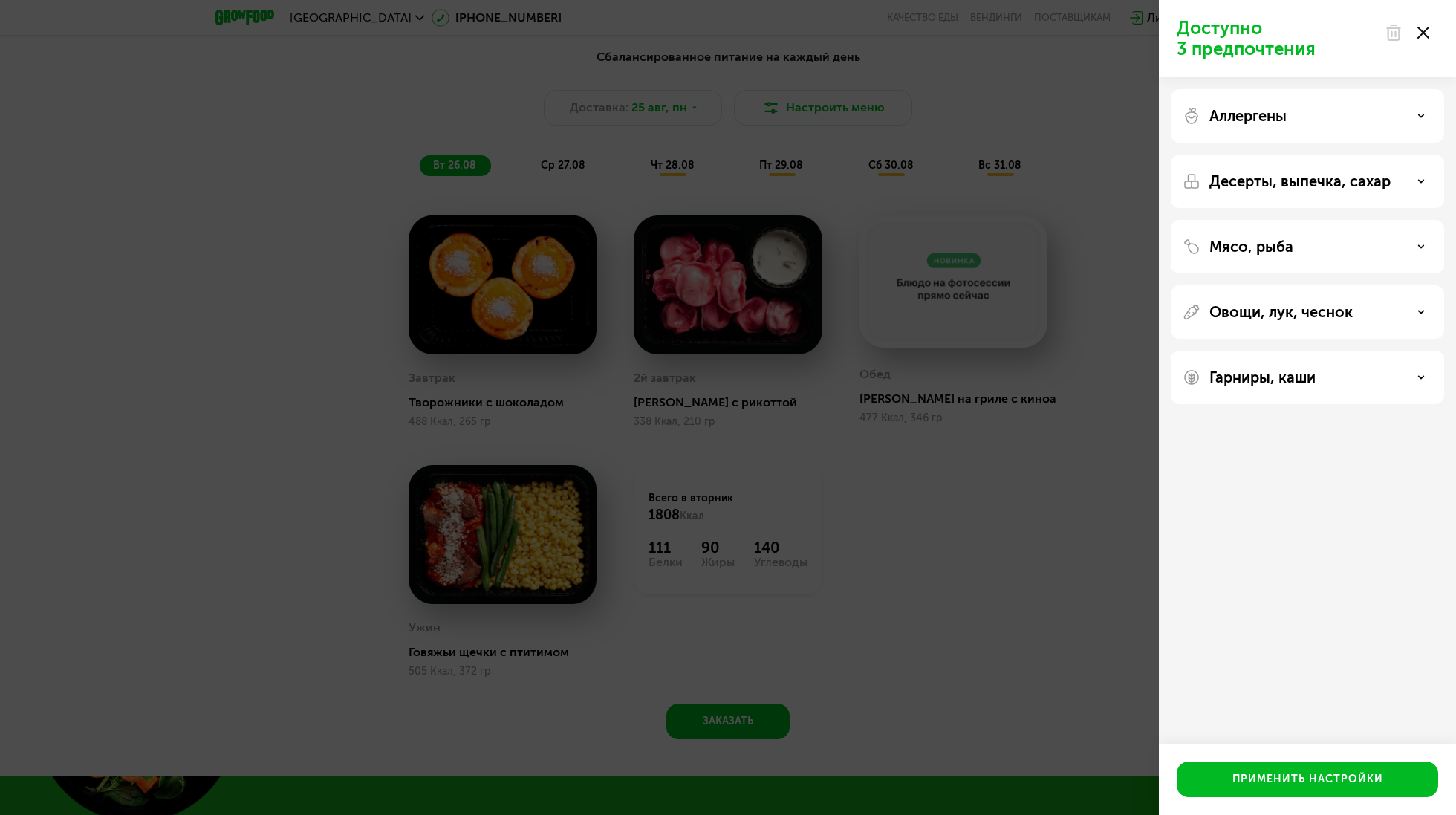
click at [1320, 155] on div "Аллергены" at bounding box center [1307, 182] width 273 height 54
click at [1292, 155] on div "Аллергены" at bounding box center [1307, 182] width 273 height 54
click at [1284, 119] on p "Аллергены" at bounding box center [1248, 115] width 77 height 18
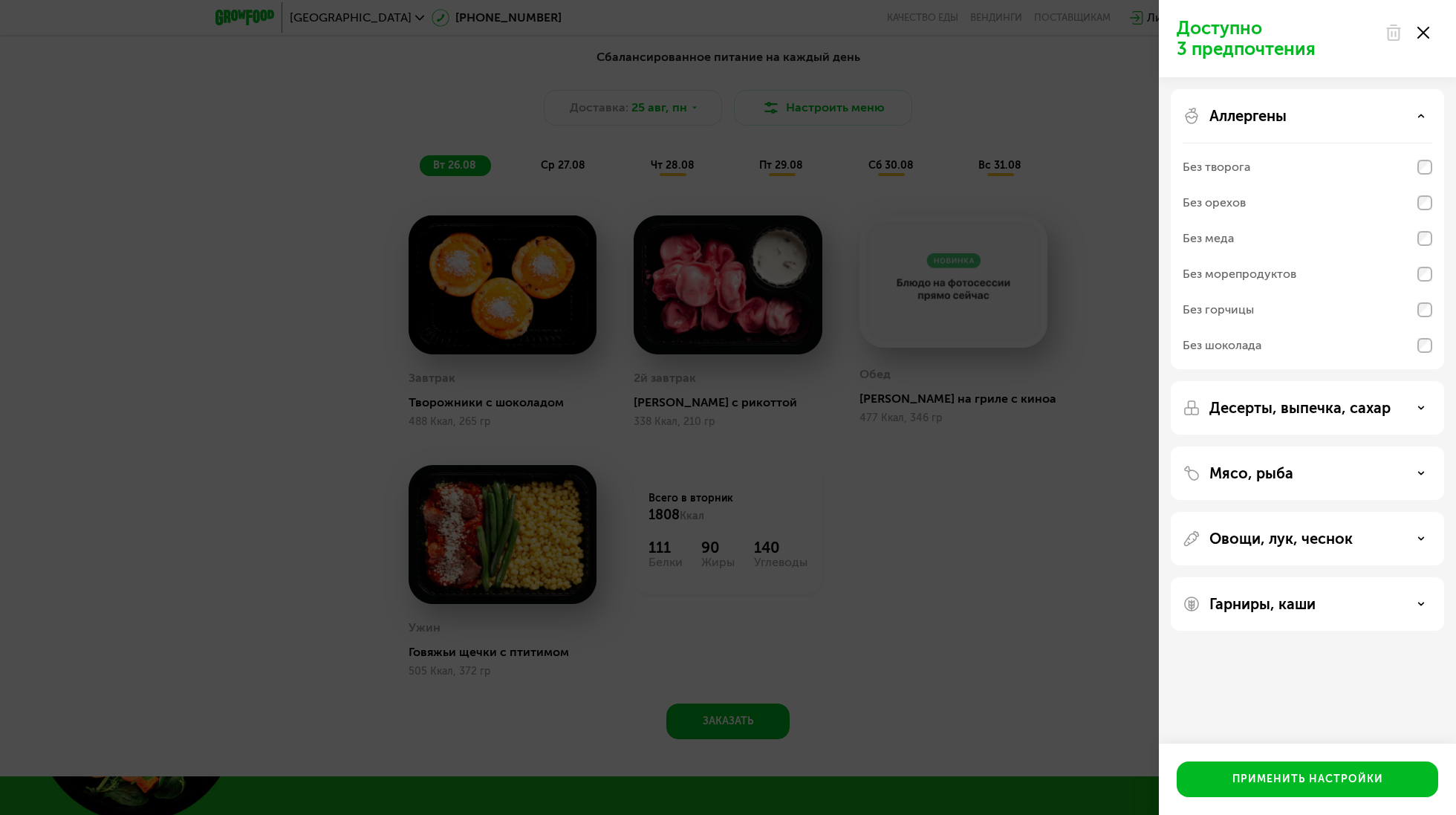
click at [1284, 119] on p "Аллергены" at bounding box center [1248, 115] width 77 height 18
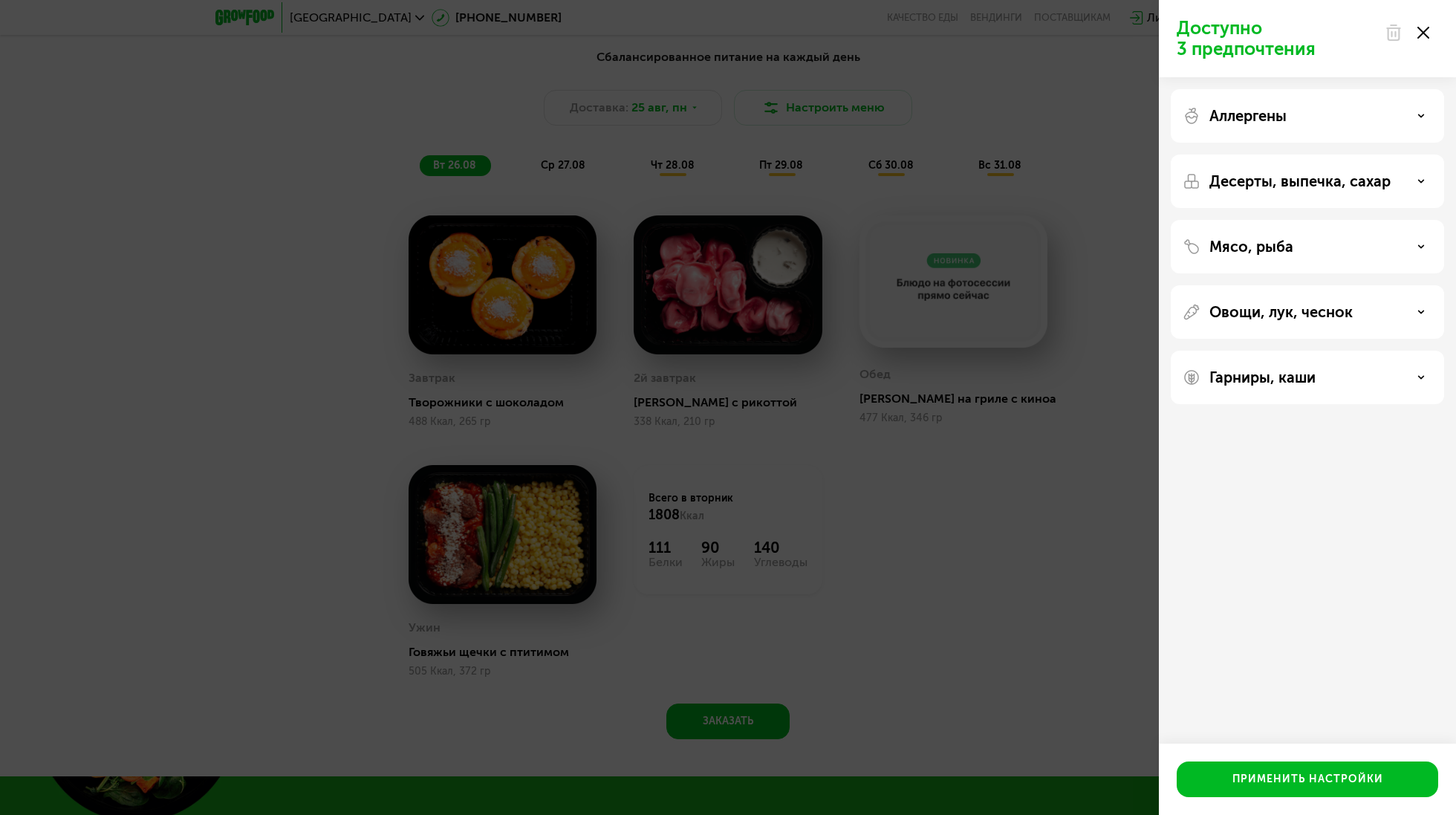
click at [1268, 172] on p "Десерты, выпечка, сахар" at bounding box center [1301, 181] width 182 height 18
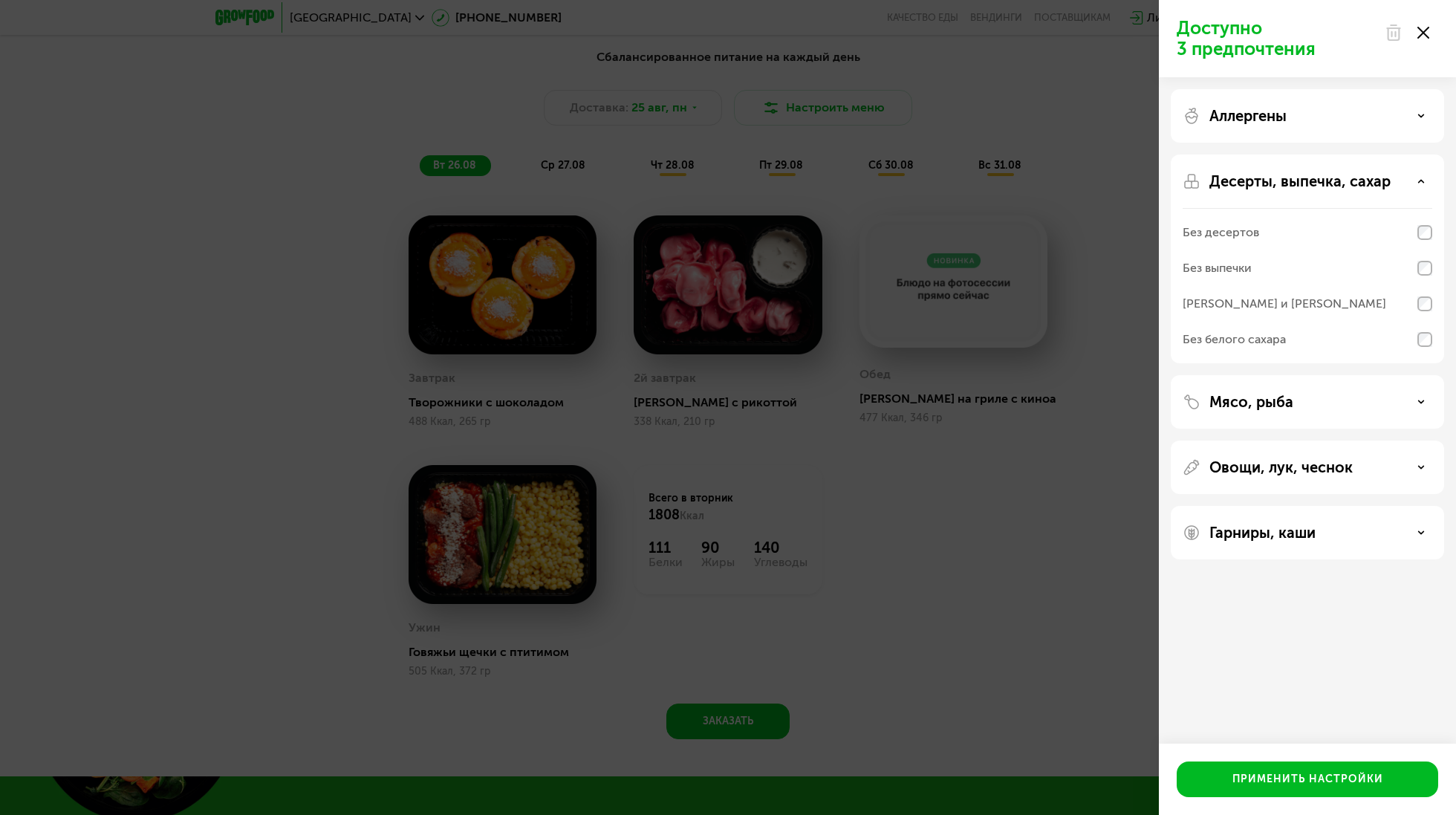
click at [1269, 172] on p "Десерты, выпечка, сахар" at bounding box center [1301, 181] width 182 height 18
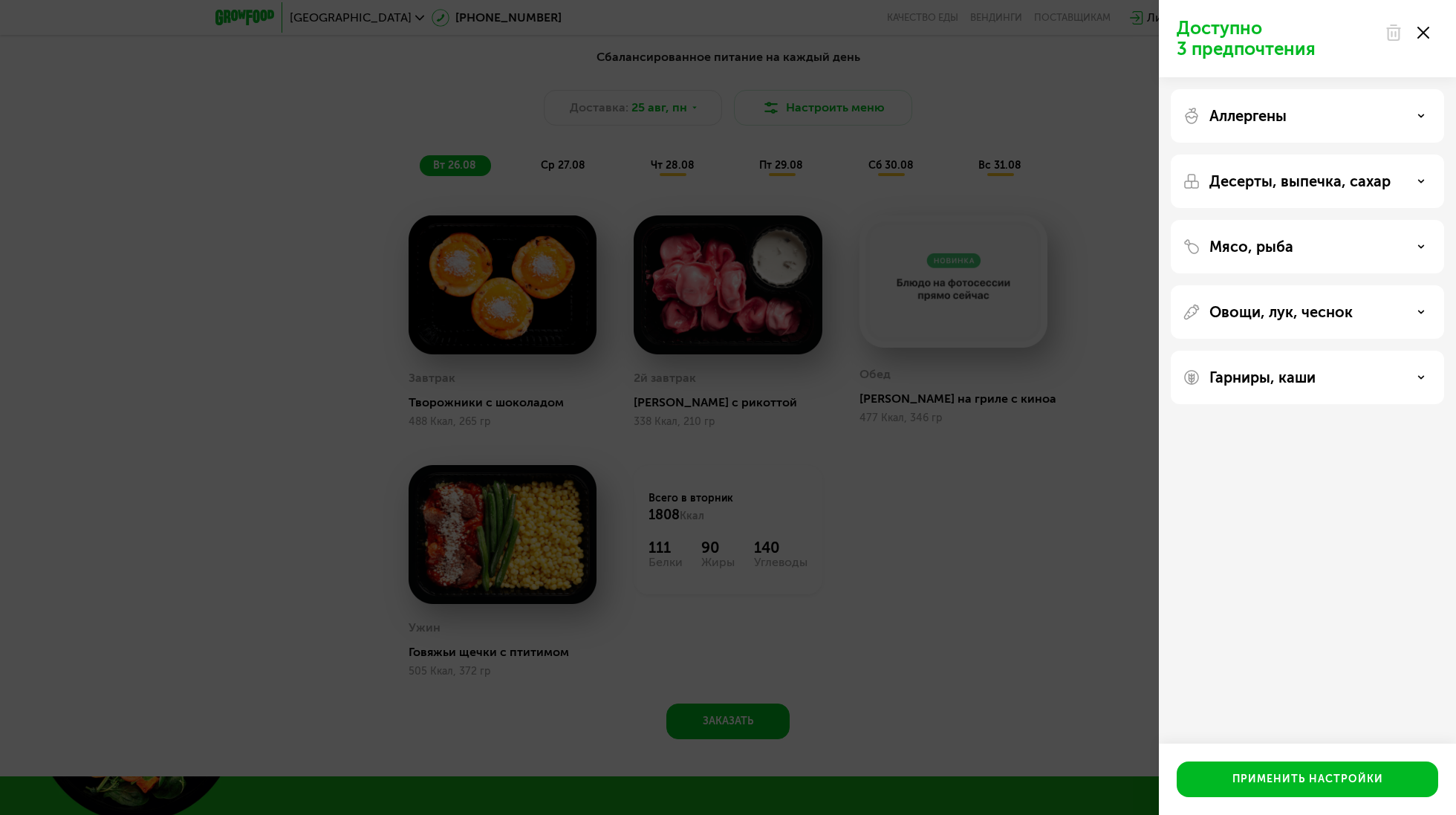
click at [1250, 286] on div "Мясо, рыба" at bounding box center [1307, 312] width 273 height 54
click at [1251, 243] on p "Мясо, рыба" at bounding box center [1251, 246] width 84 height 18
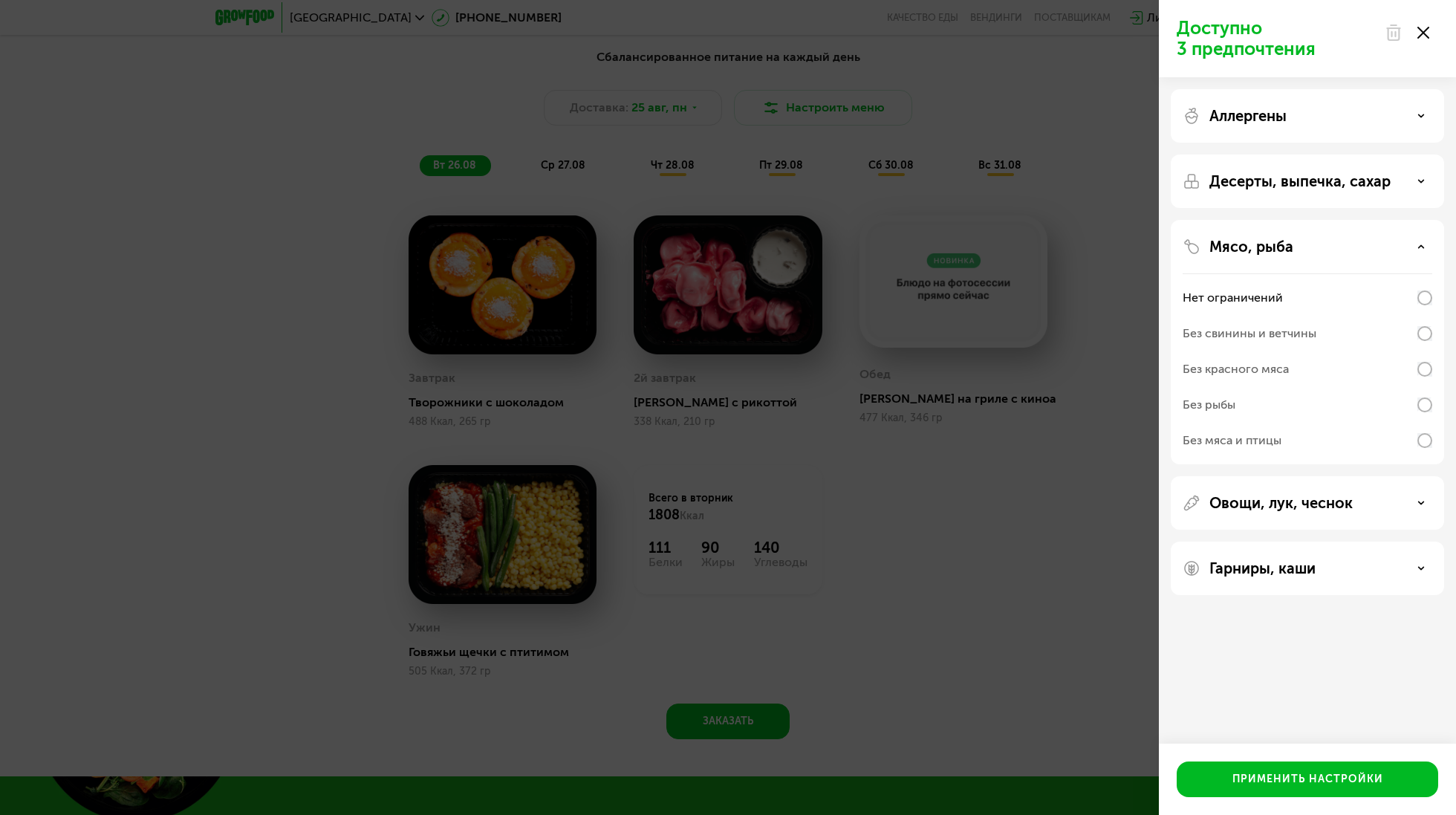
click at [1251, 243] on p "Мясо, рыба" at bounding box center [1251, 246] width 84 height 18
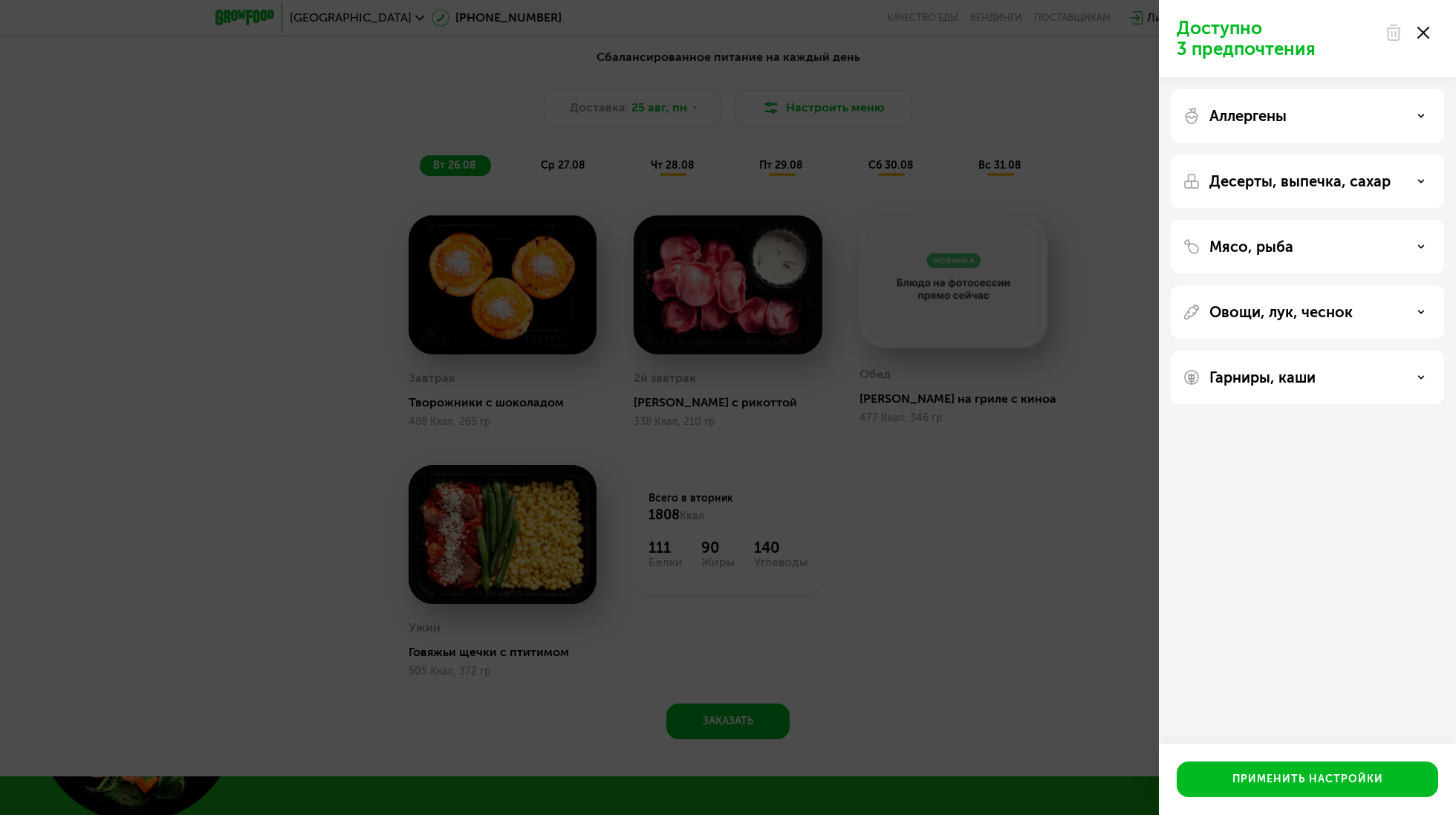
click at [1243, 306] on p "Овощи, лук, чеснок" at bounding box center [1281, 312] width 143 height 18
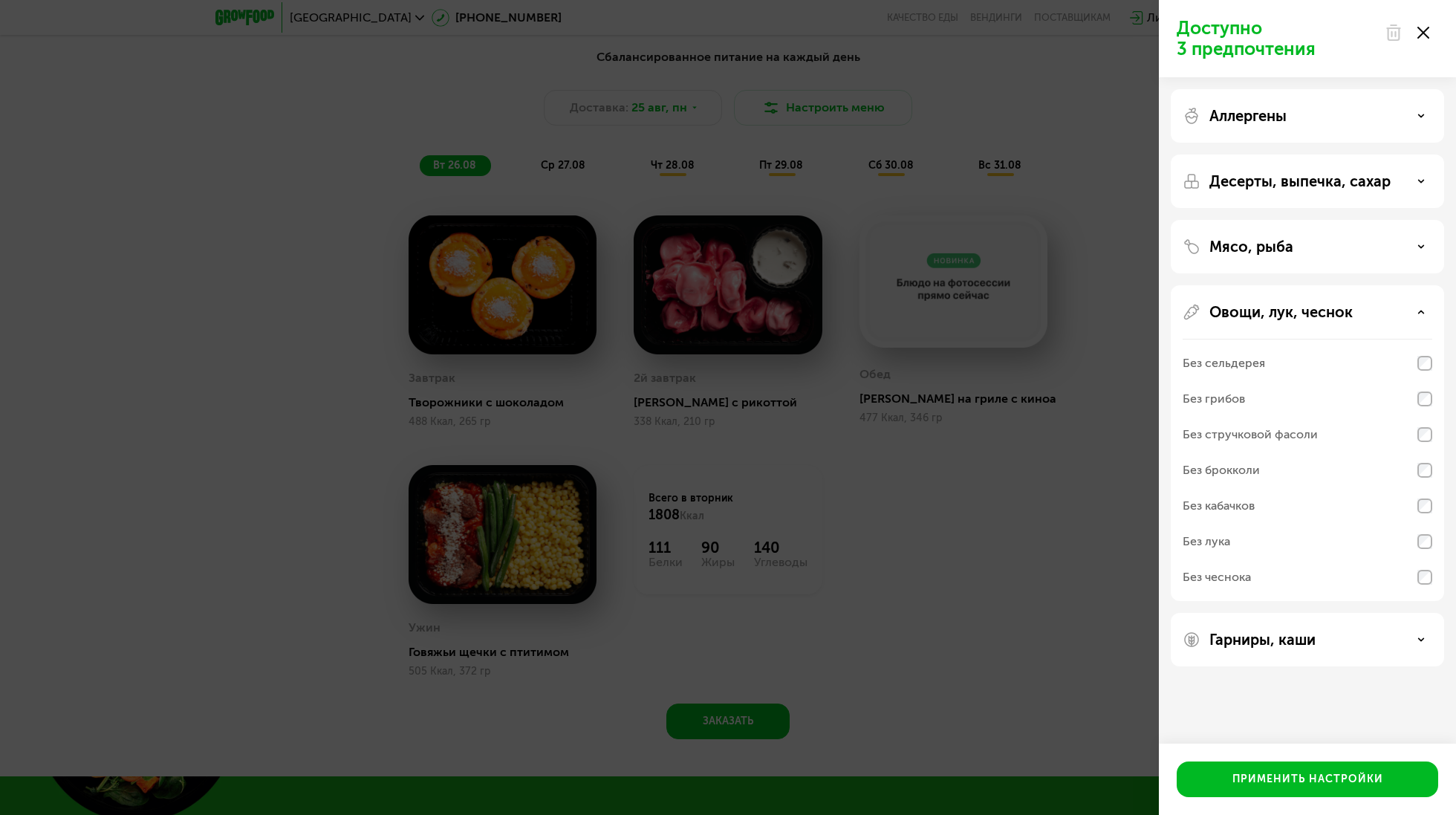
click at [1244, 306] on p "Овощи, лук, чеснок" at bounding box center [1281, 312] width 143 height 18
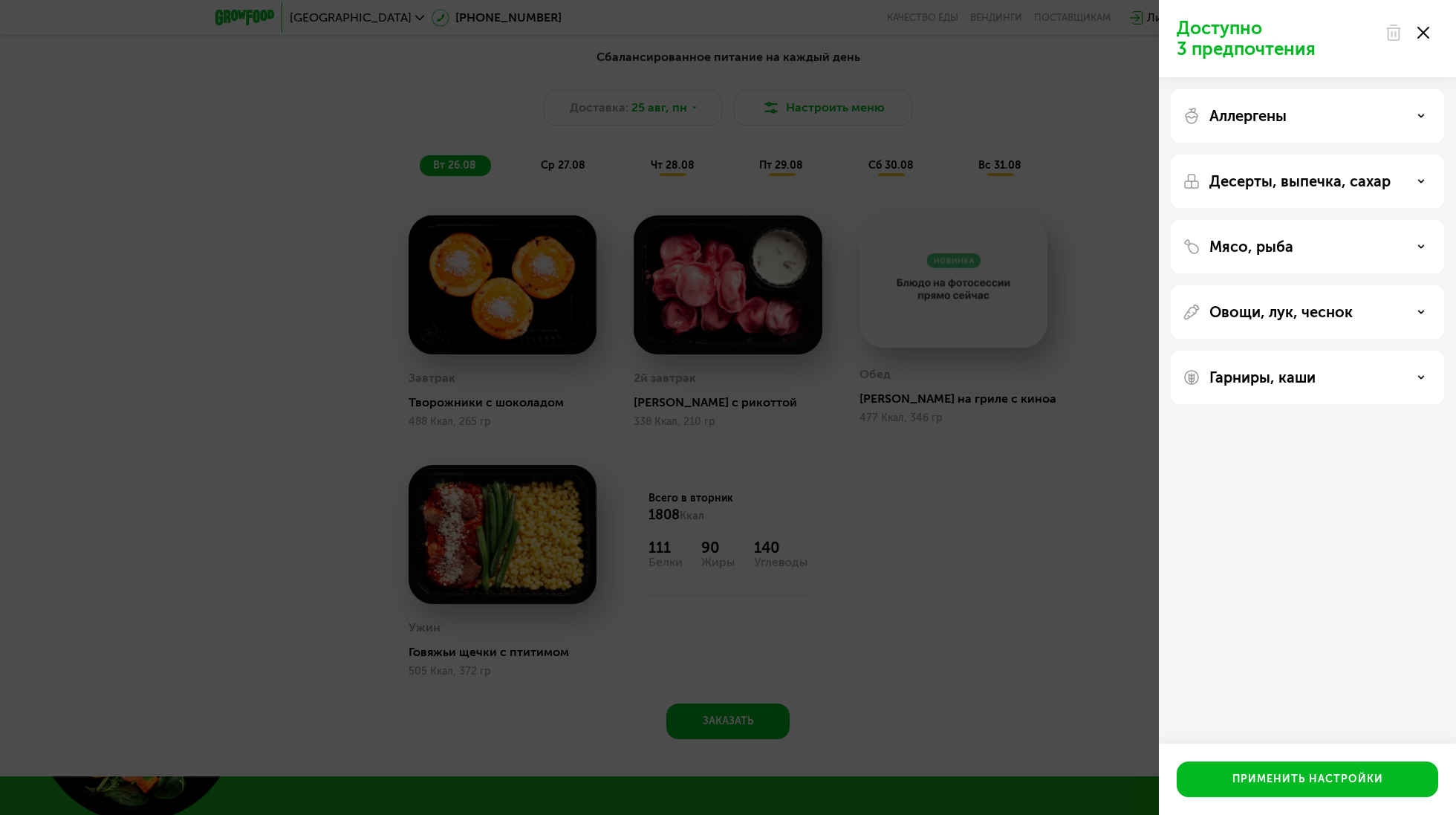
click at [1235, 377] on p "Гарниры, каши" at bounding box center [1263, 377] width 106 height 18
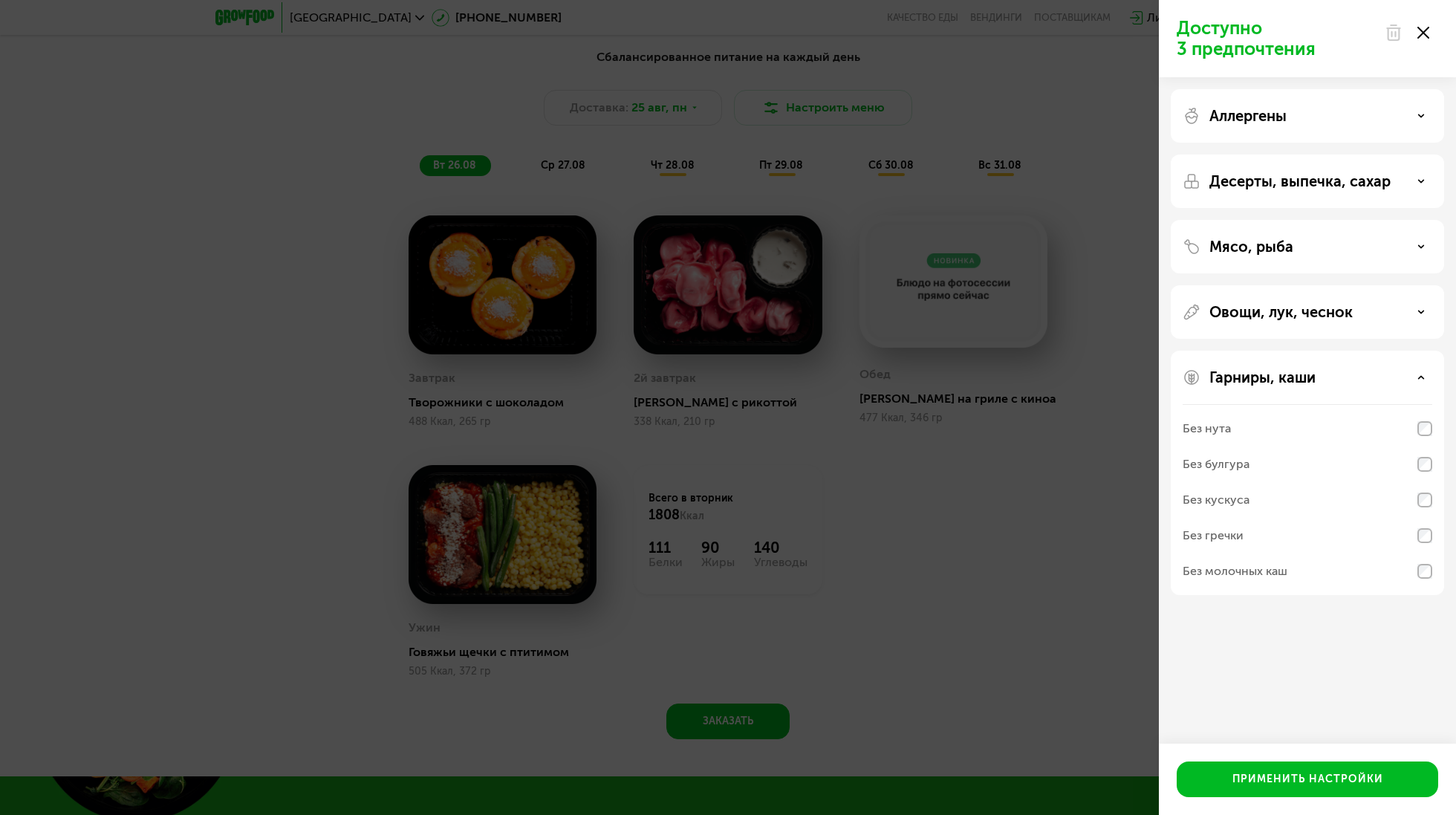
click at [1236, 377] on p "Гарниры, каши" at bounding box center [1263, 377] width 106 height 18
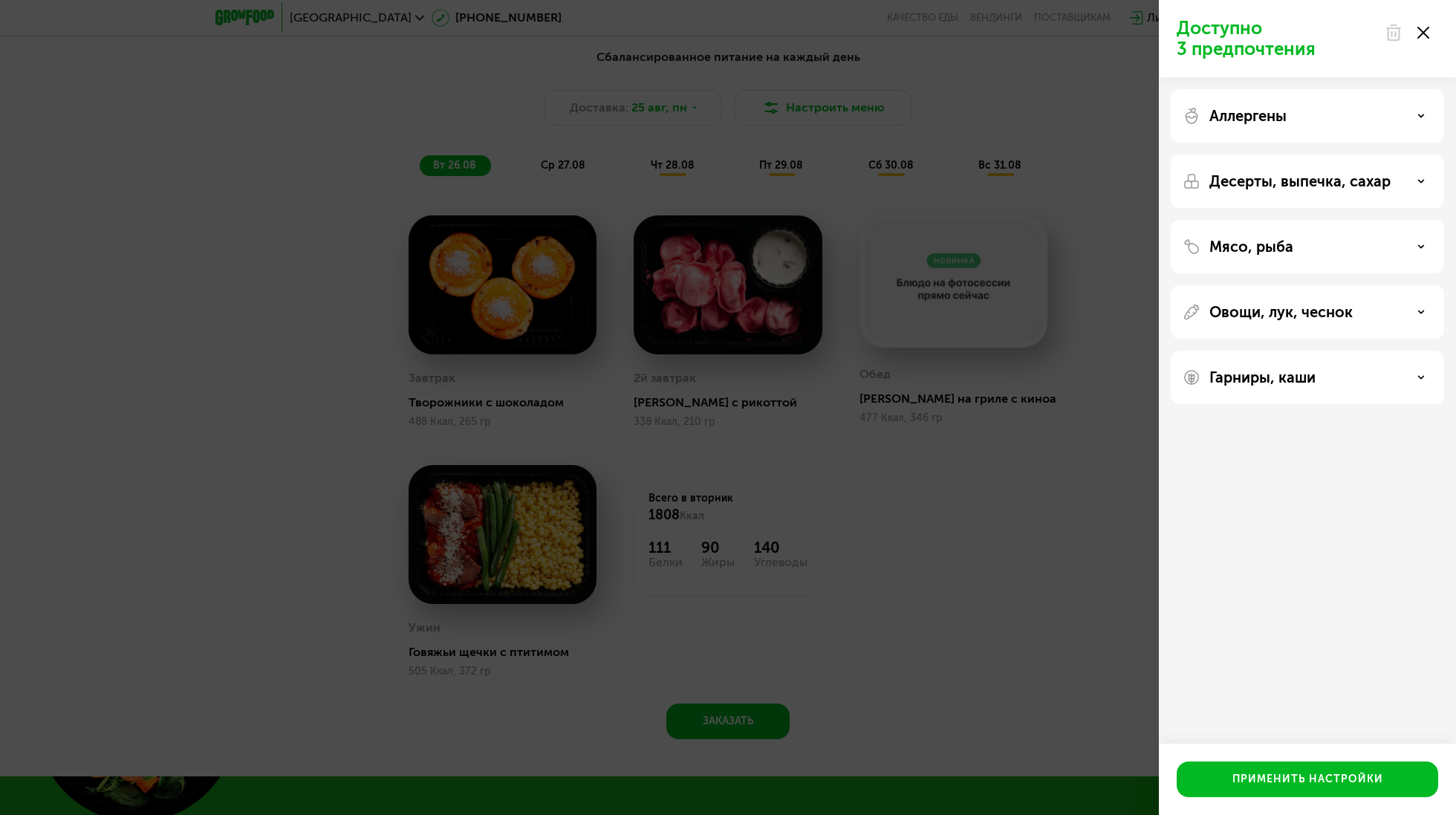
click at [1433, 35] on div at bounding box center [1407, 32] width 62 height 30
click at [1425, 29] on icon at bounding box center [1423, 32] width 12 height 12
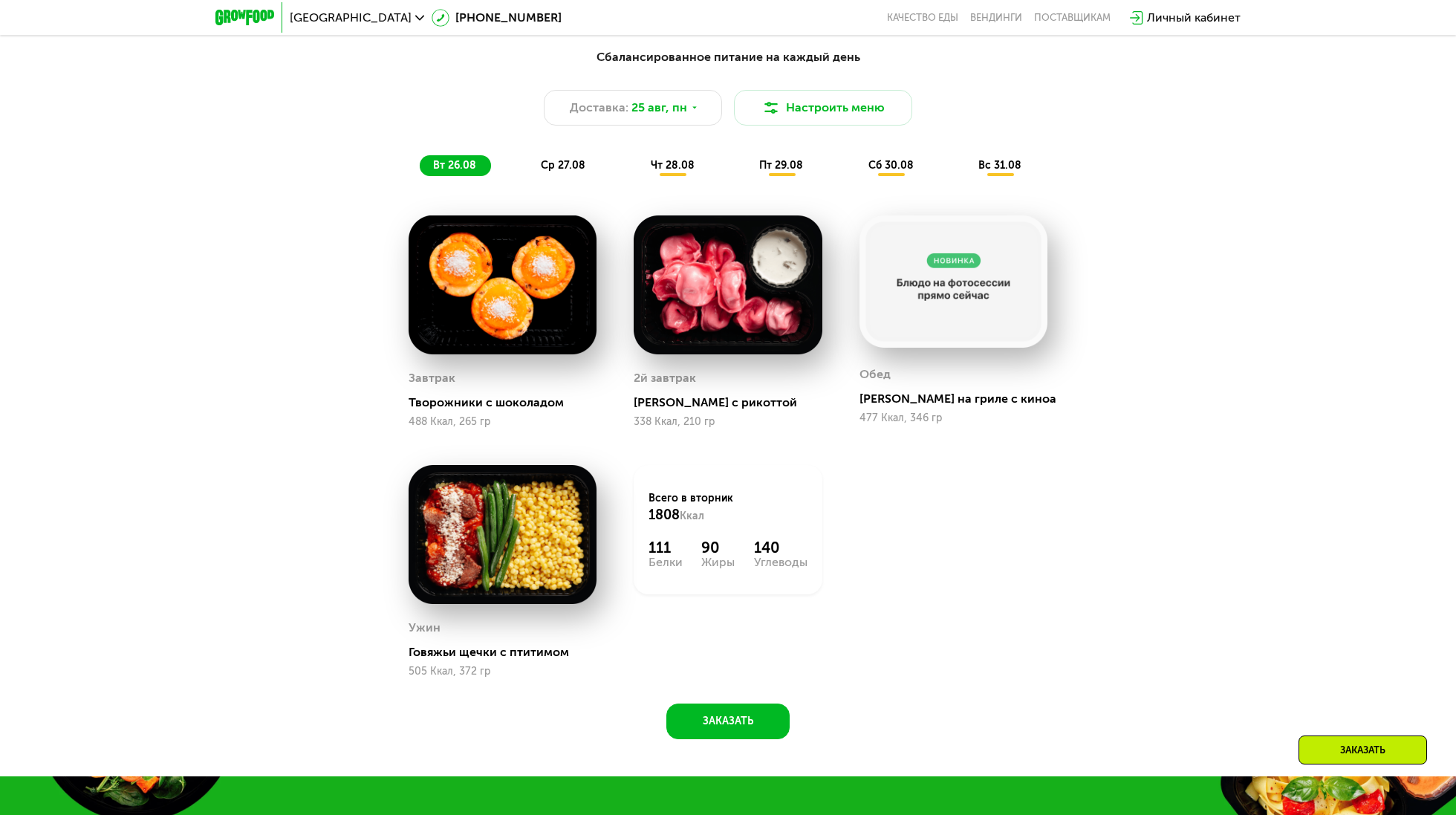
click at [680, 162] on span "чт 28.08" at bounding box center [673, 165] width 44 height 12
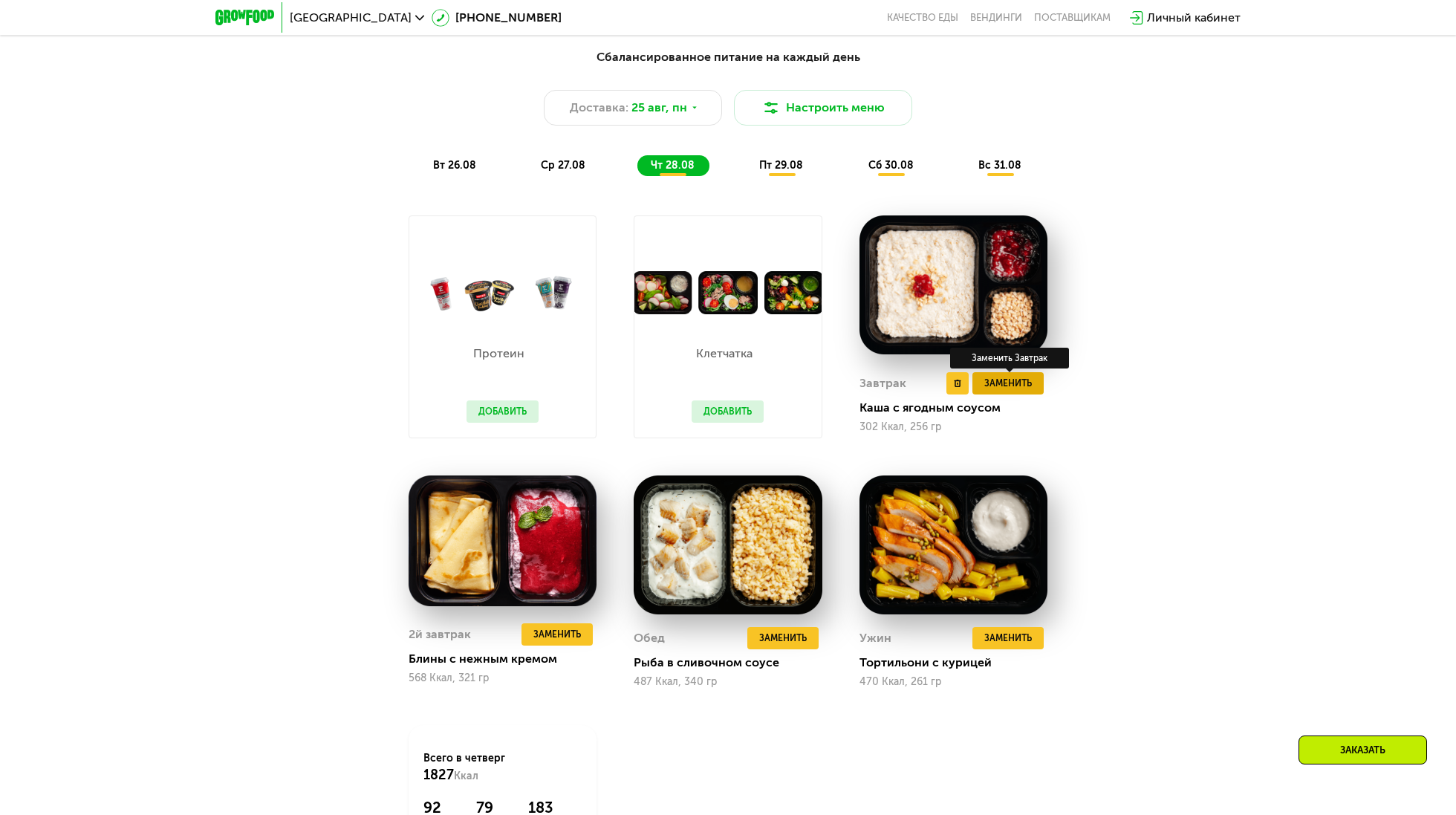
click at [995, 384] on span "Заменить" at bounding box center [1008, 383] width 48 height 15
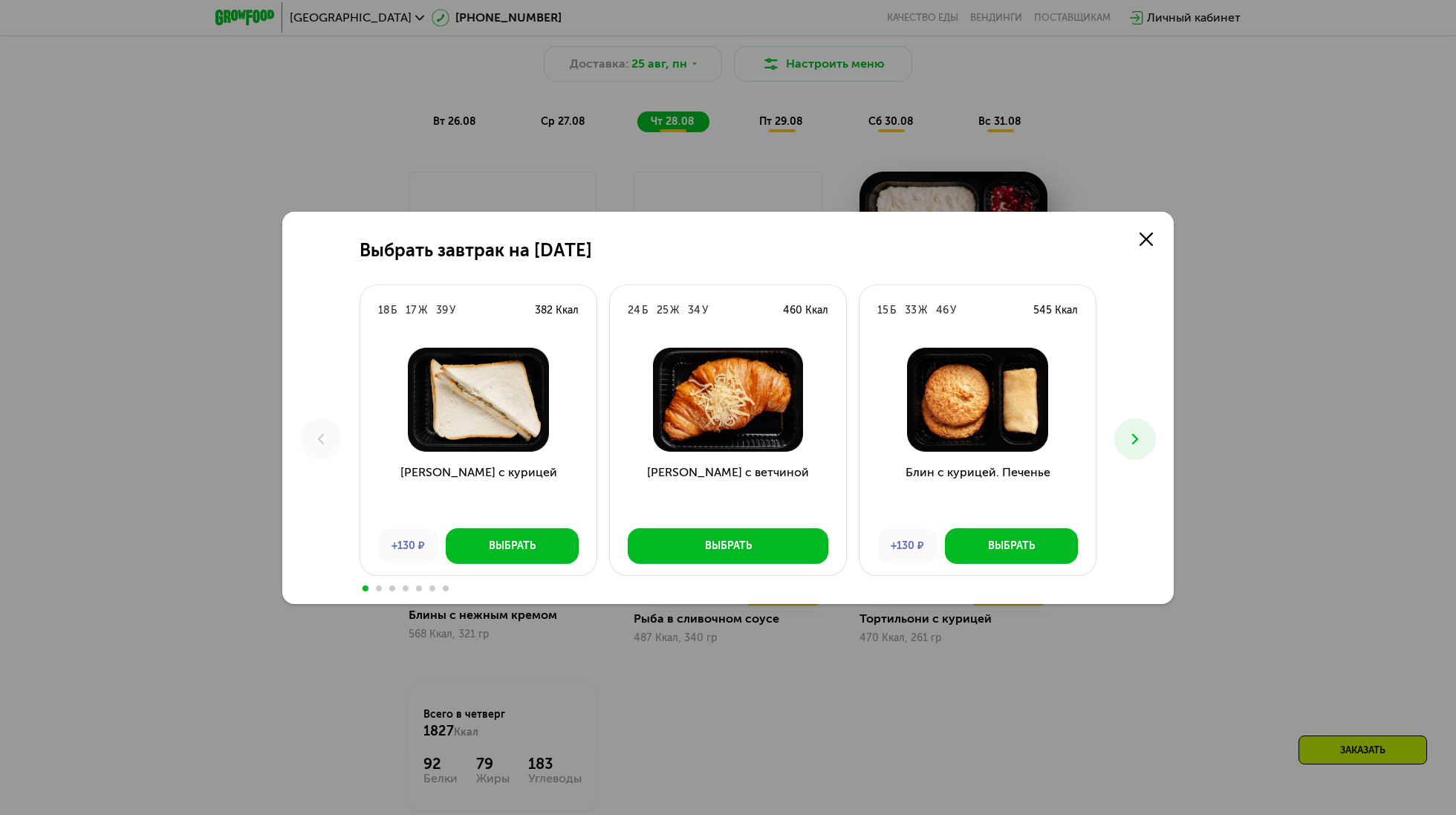
scroll to position [984, 0]
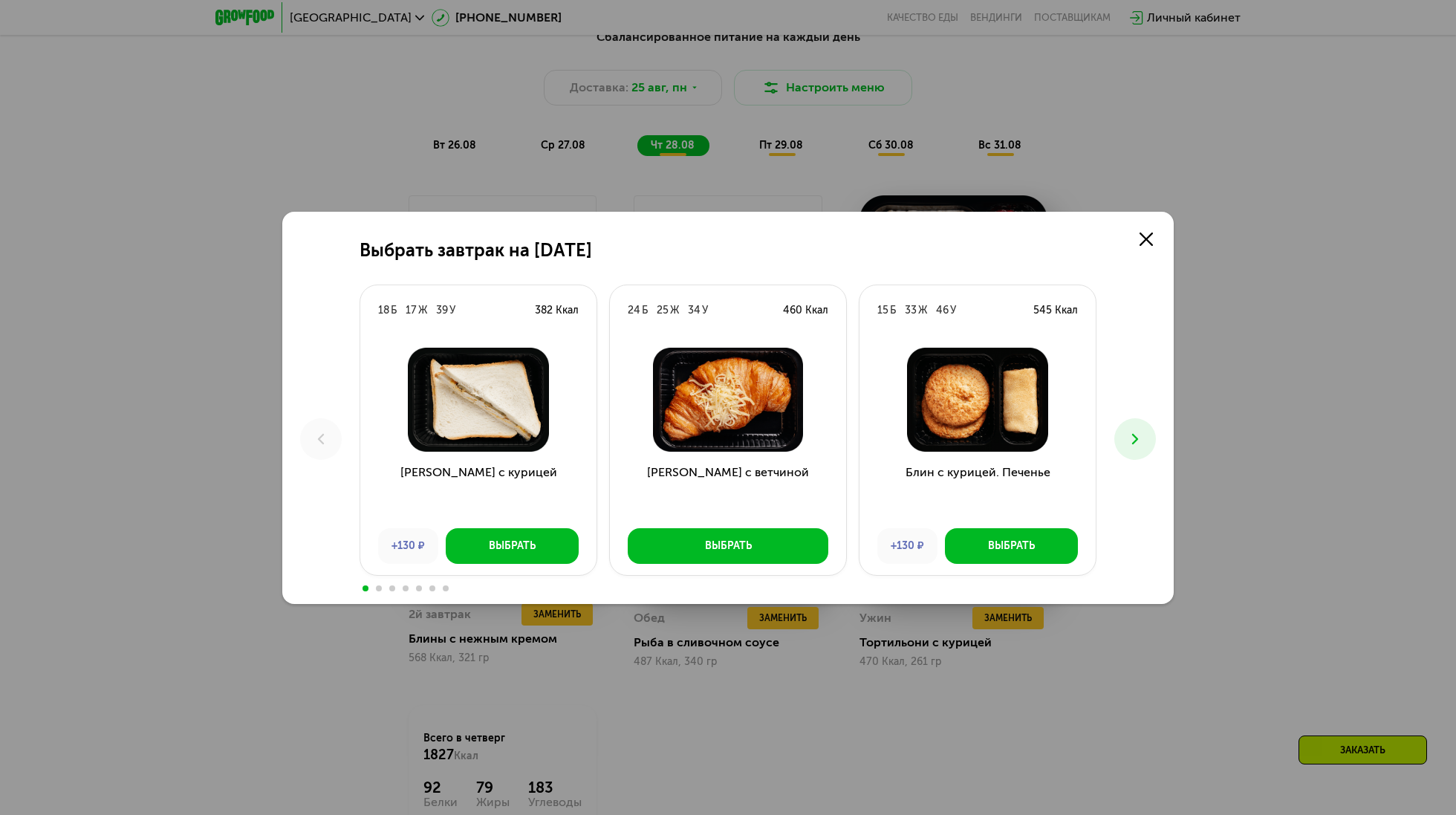
click at [1140, 444] on icon at bounding box center [1135, 439] width 18 height 18
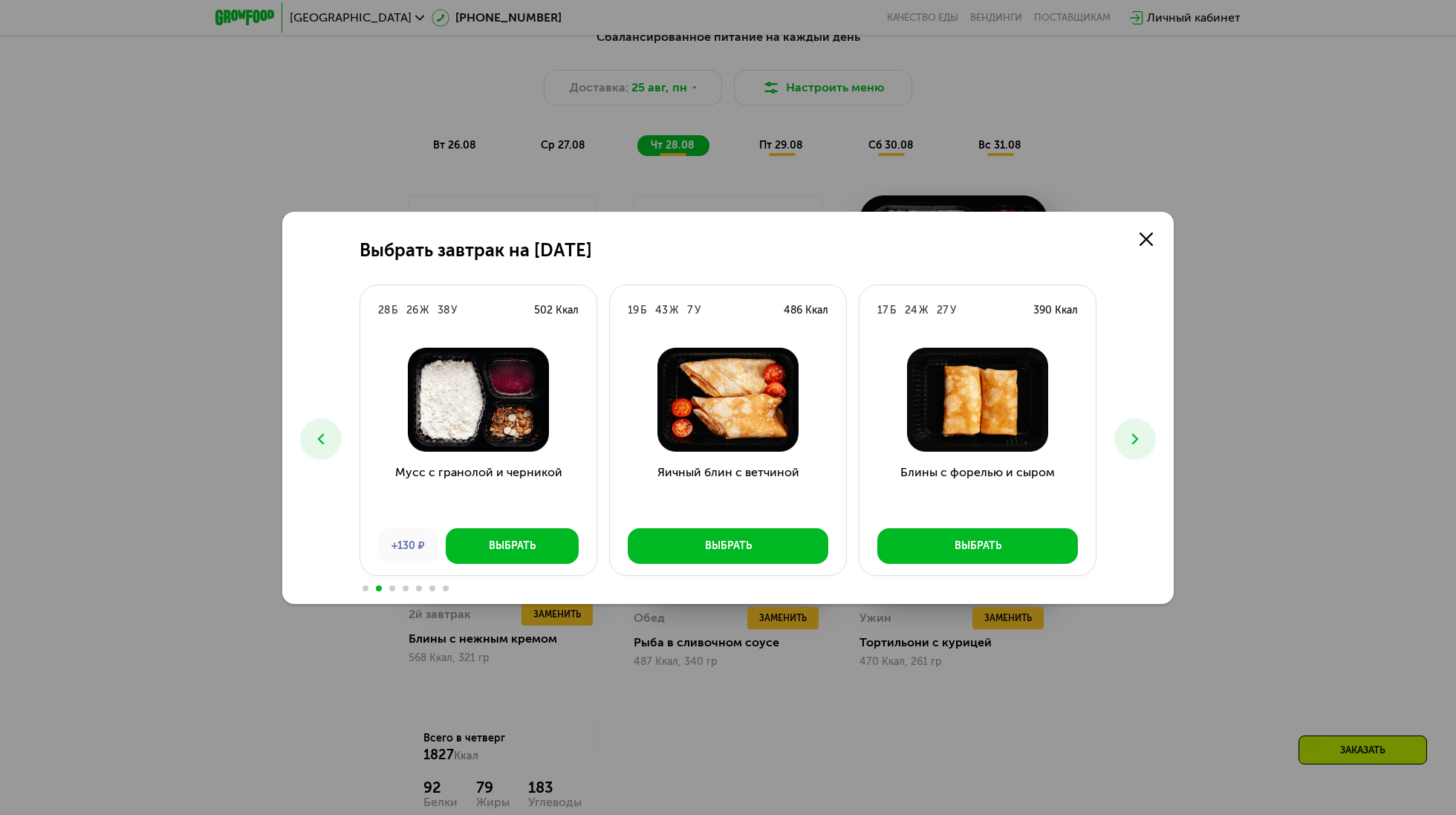
click at [326, 434] on icon at bounding box center [321, 439] width 18 height 18
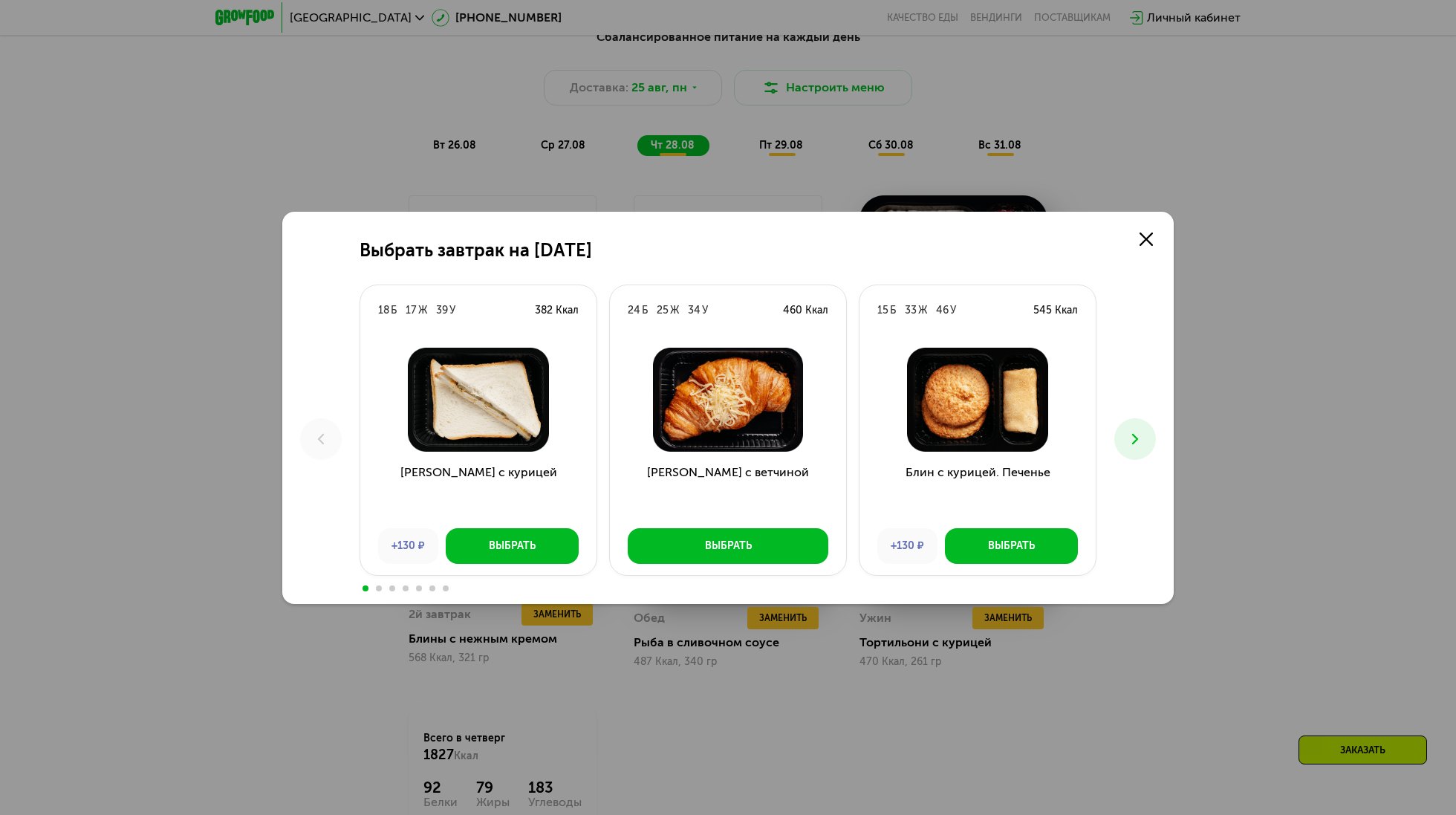
click at [1140, 441] on icon at bounding box center [1135, 439] width 18 height 18
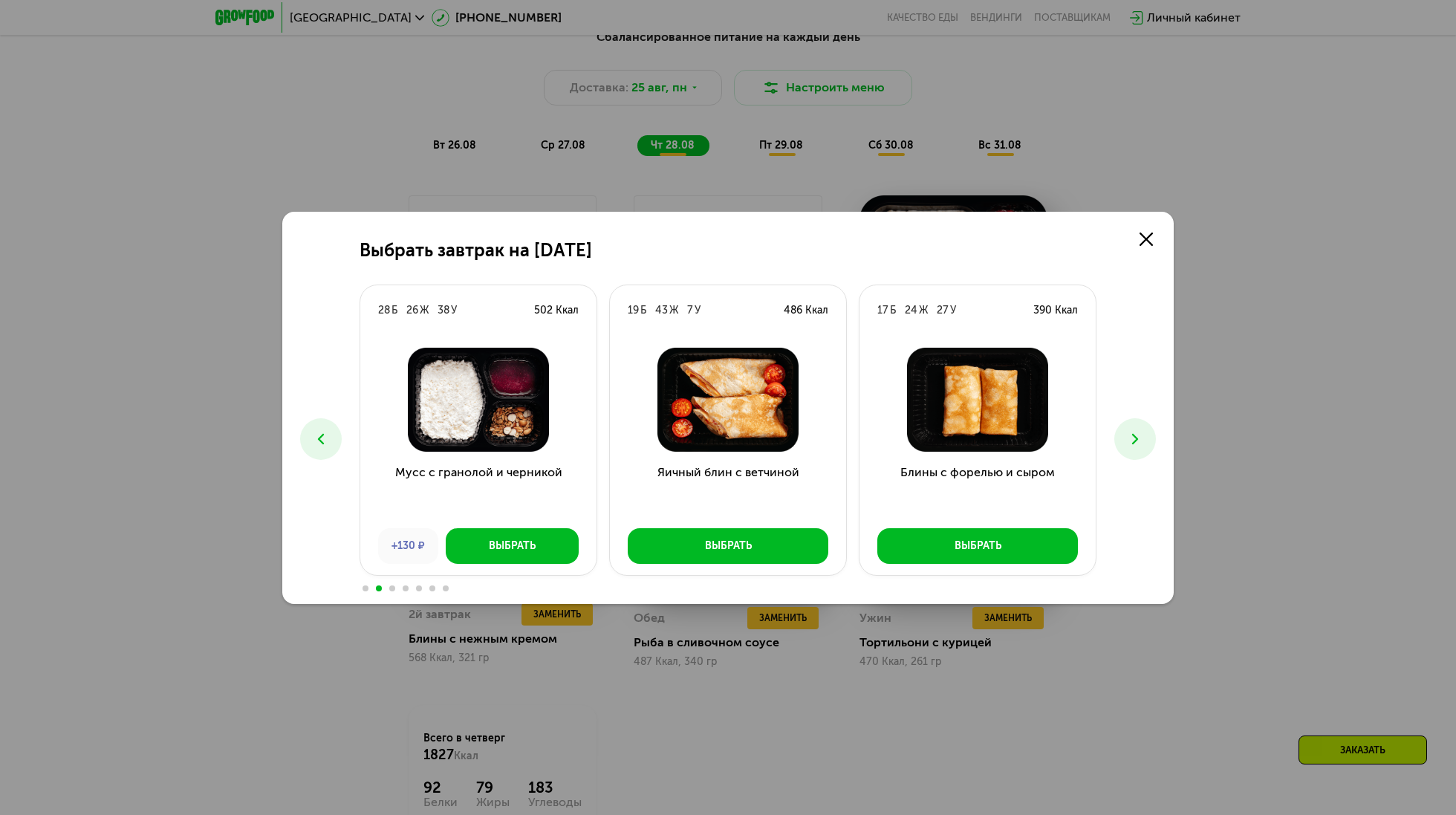
click at [1140, 442] on icon at bounding box center [1135, 439] width 18 height 18
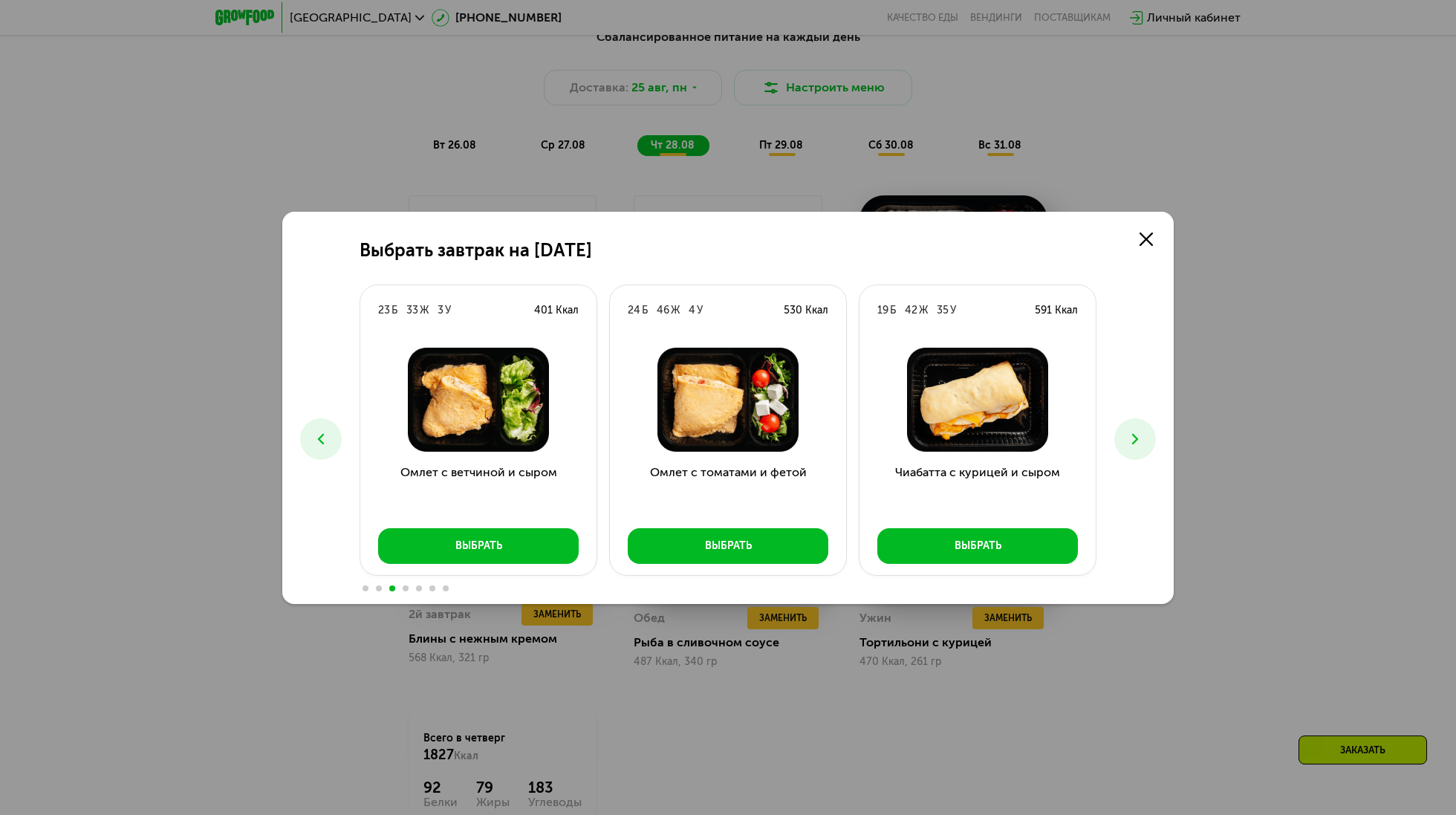
click at [1141, 442] on icon at bounding box center [1135, 439] width 18 height 18
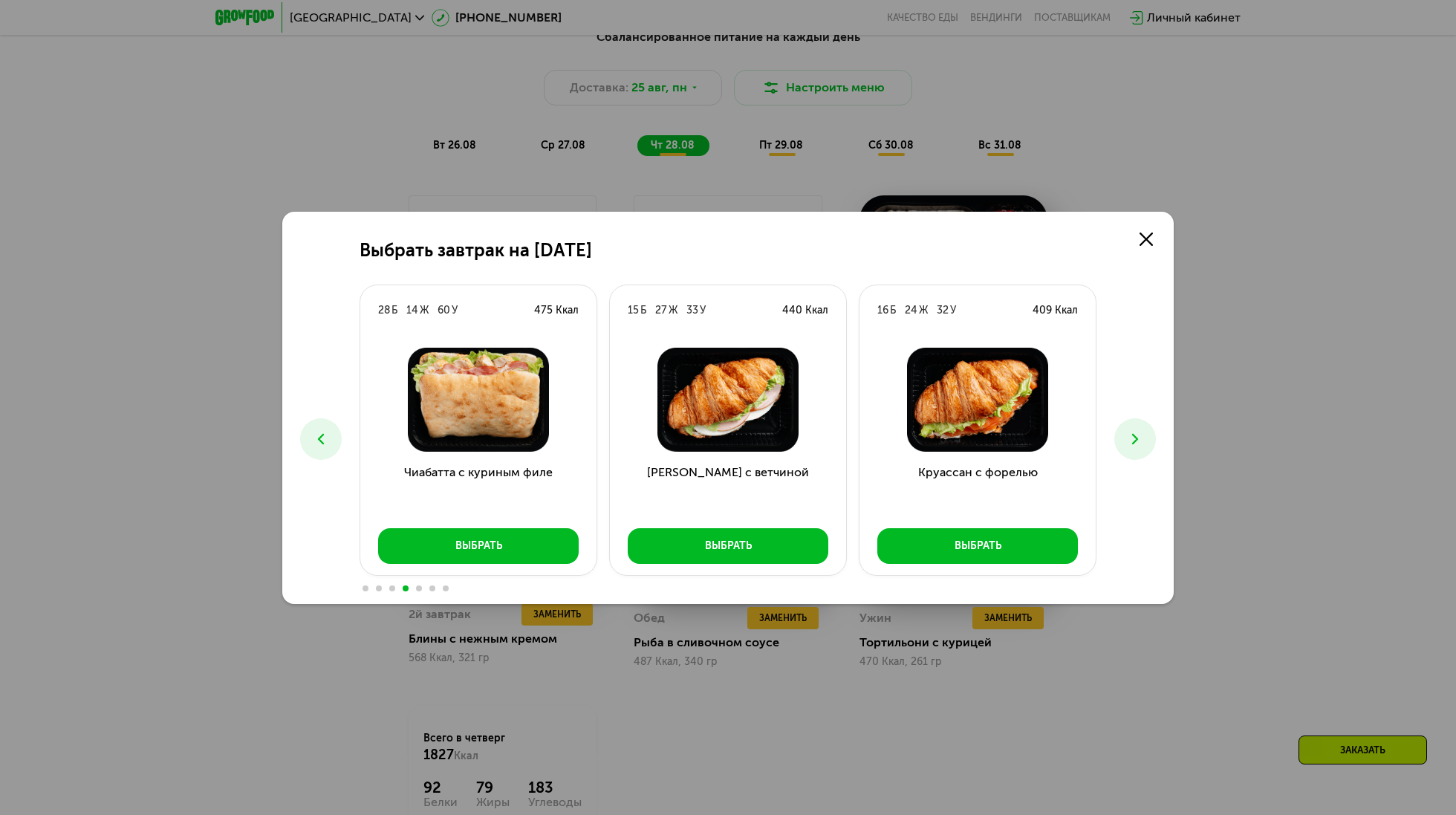
click at [1142, 442] on icon at bounding box center [1135, 439] width 18 height 18
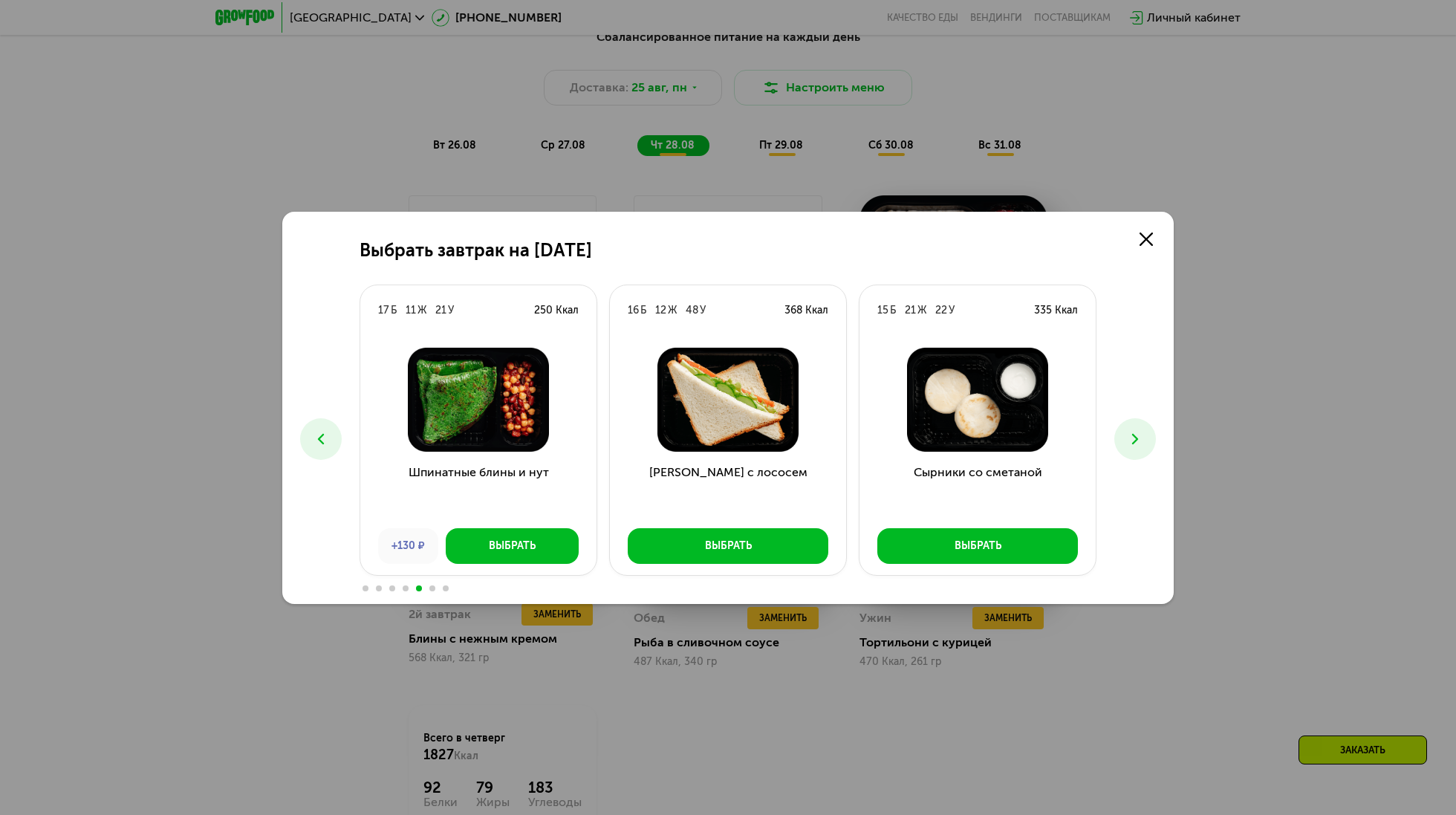
click at [1142, 442] on icon at bounding box center [1135, 439] width 18 height 18
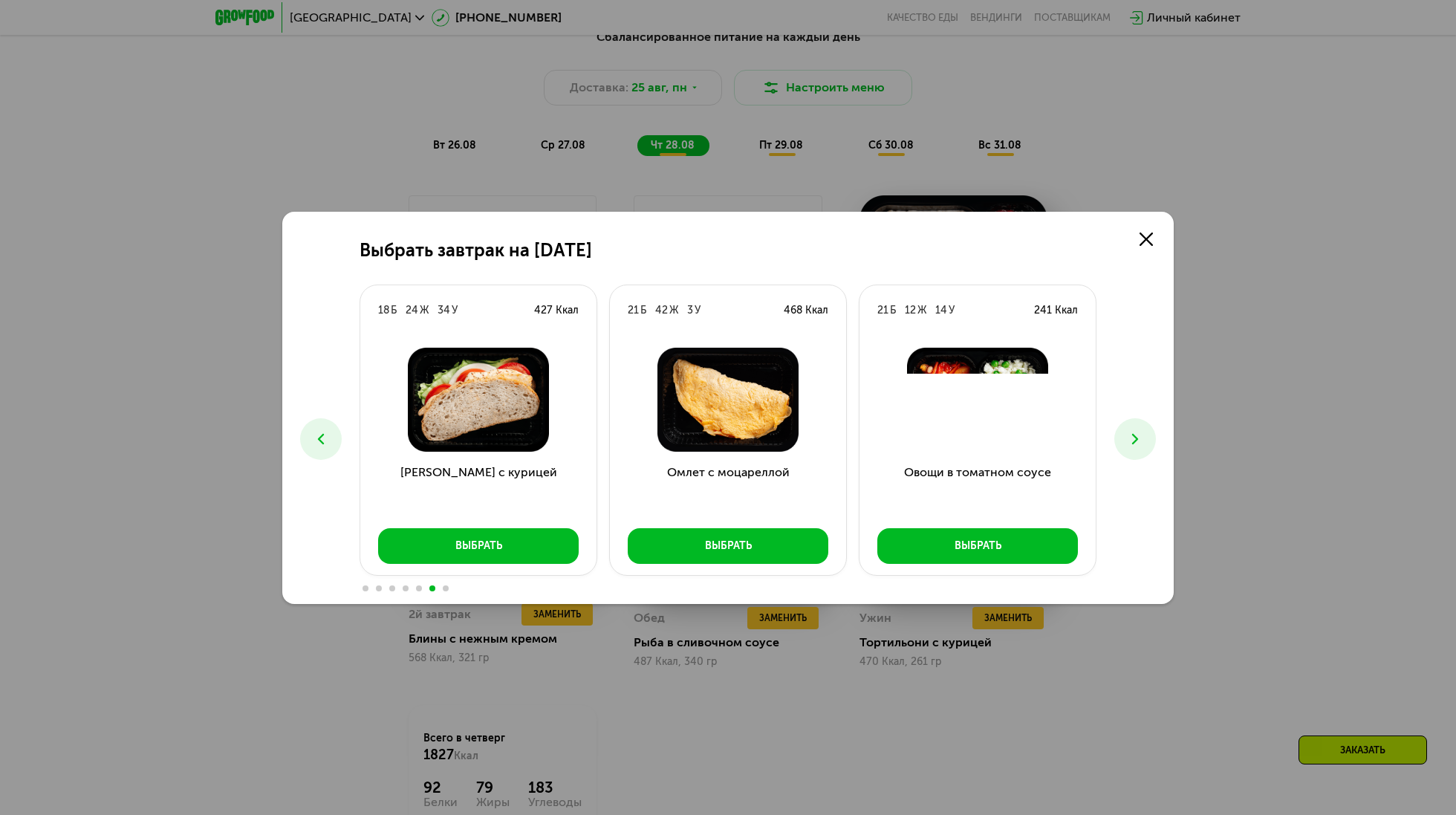
click at [1142, 442] on icon at bounding box center [1135, 439] width 18 height 18
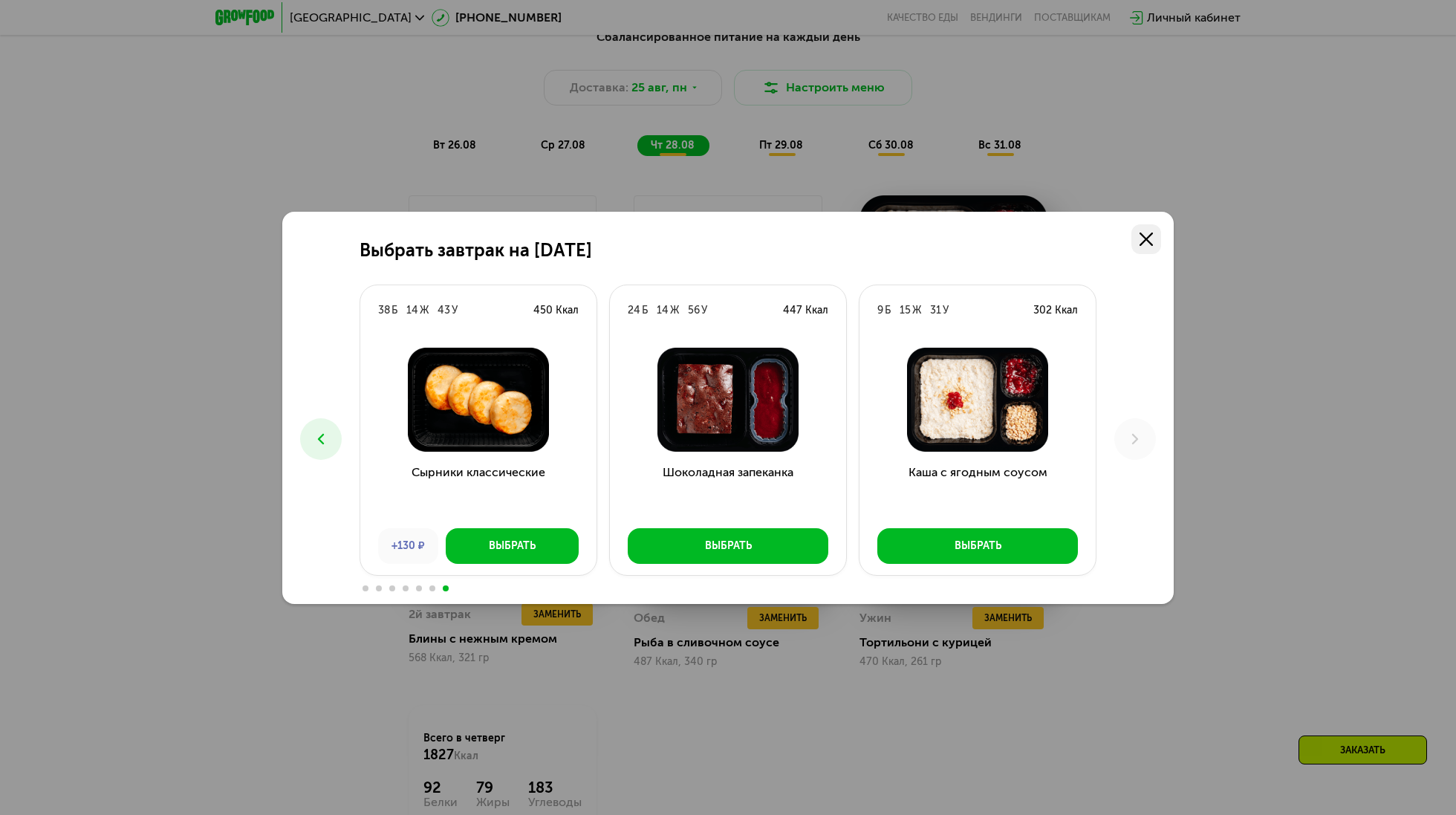
click at [1147, 246] on icon at bounding box center [1146, 239] width 13 height 13
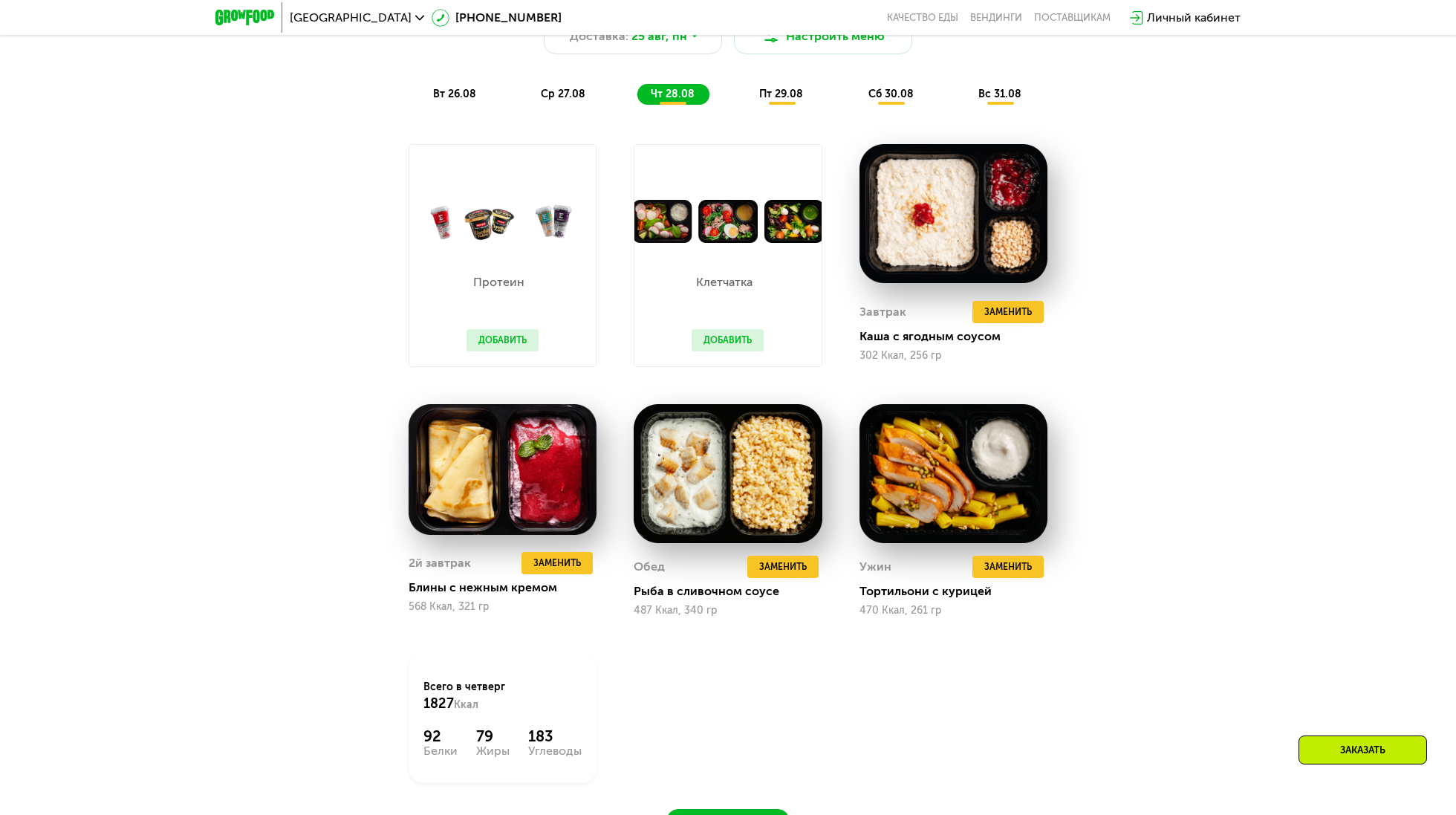
scroll to position [1038, 0]
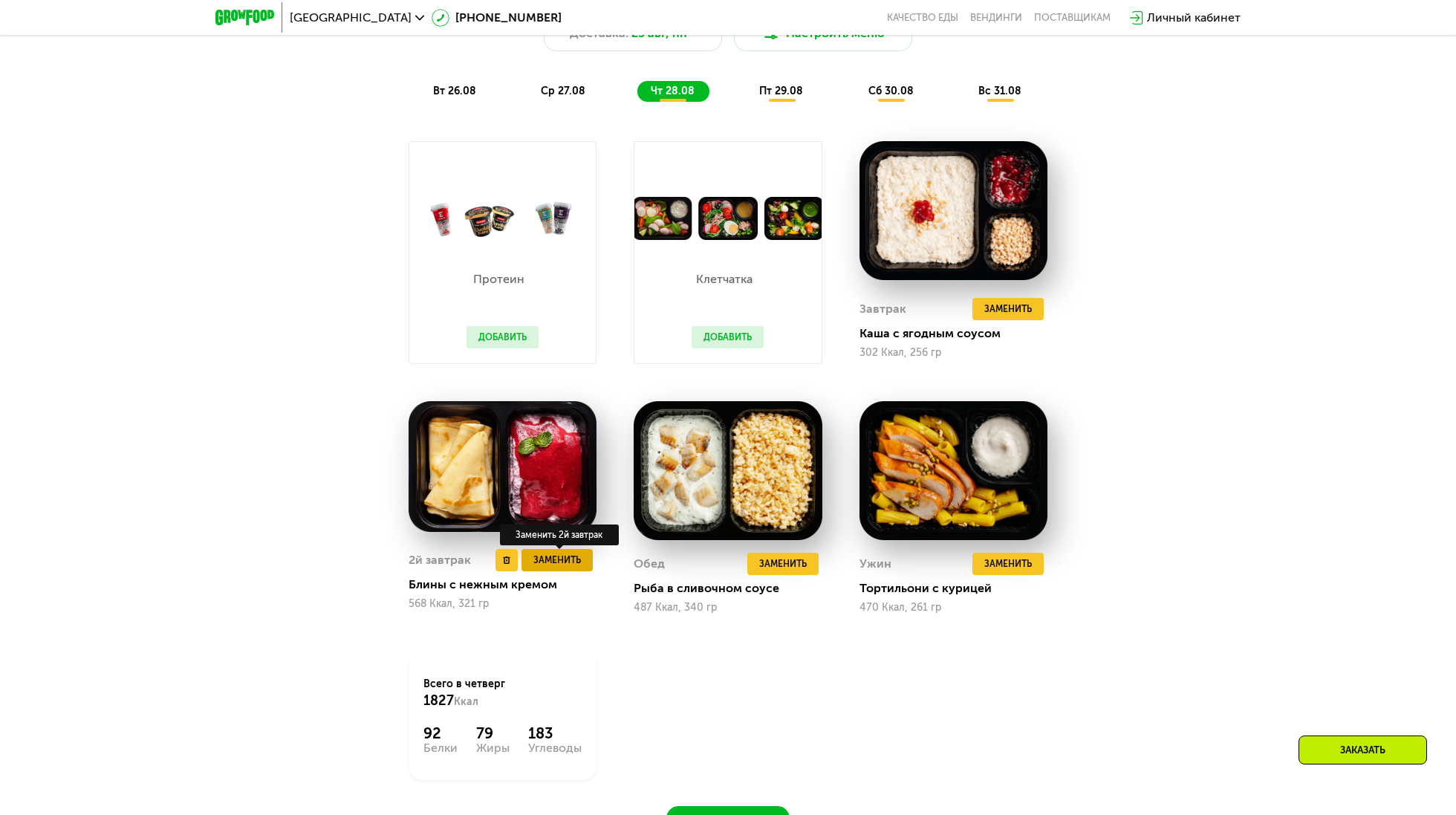
click at [554, 563] on span "Заменить" at bounding box center [557, 559] width 48 height 15
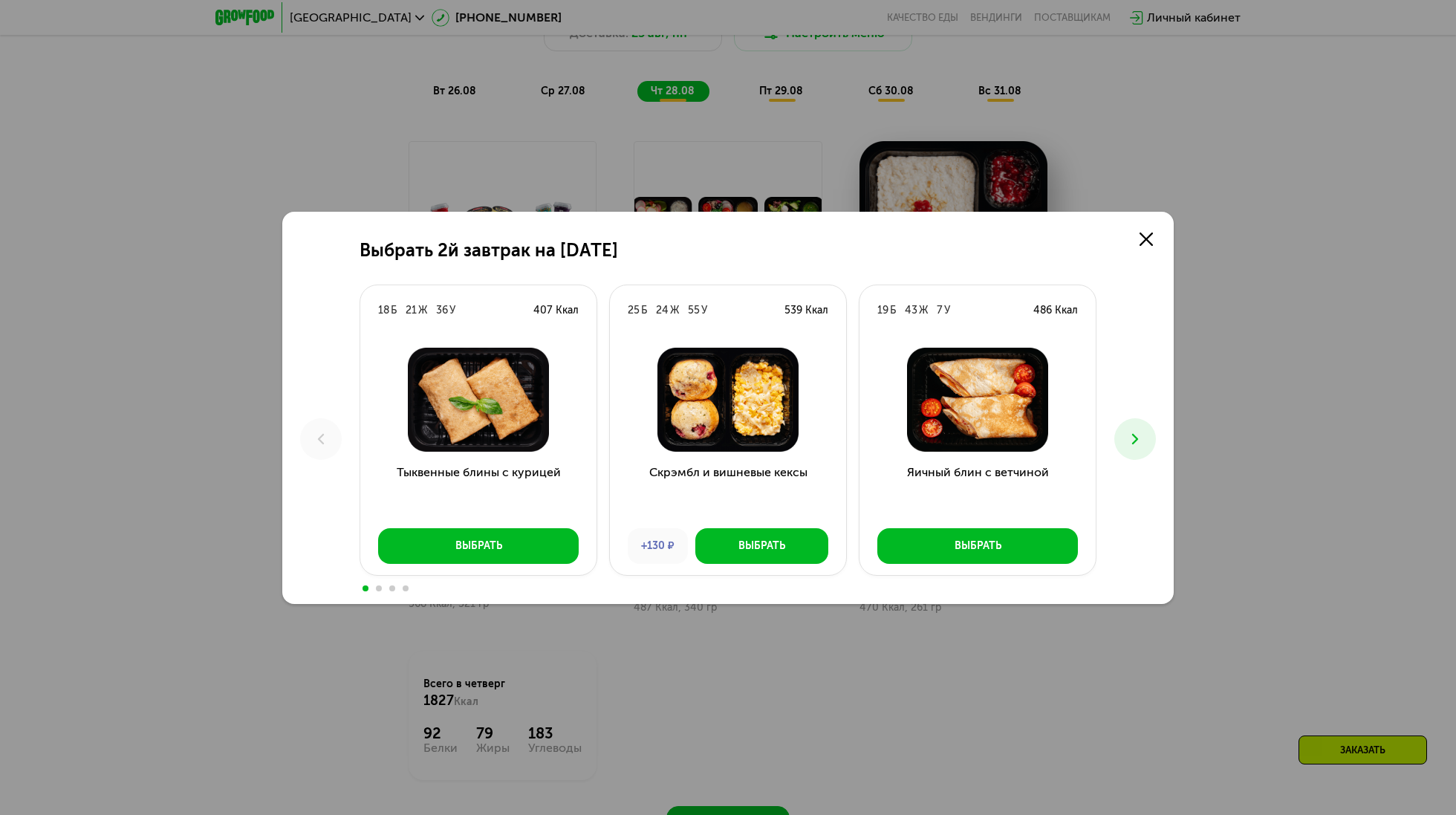
click at [1136, 446] on icon at bounding box center [1135, 439] width 18 height 18
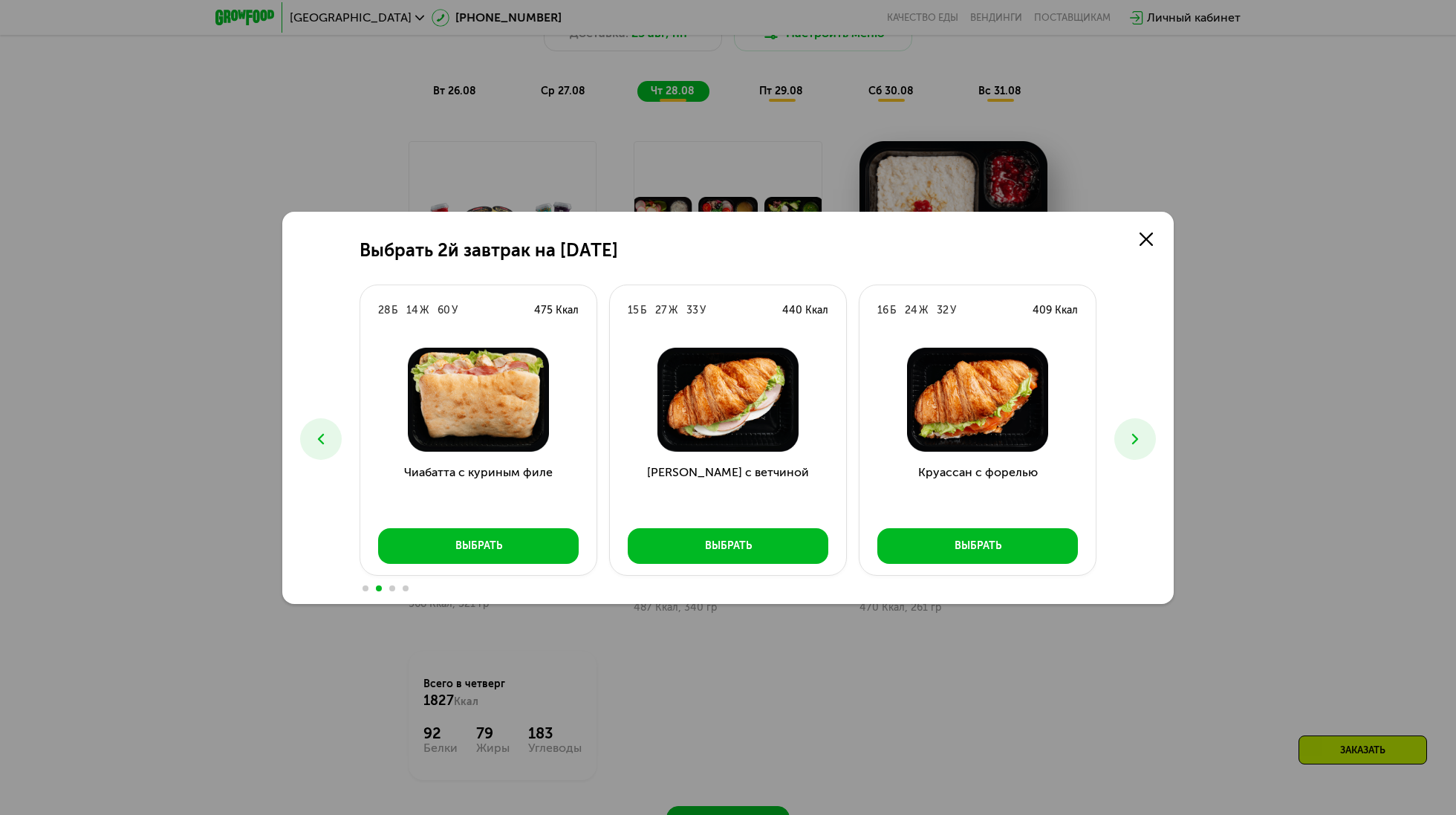
click at [1137, 446] on icon at bounding box center [1135, 439] width 18 height 18
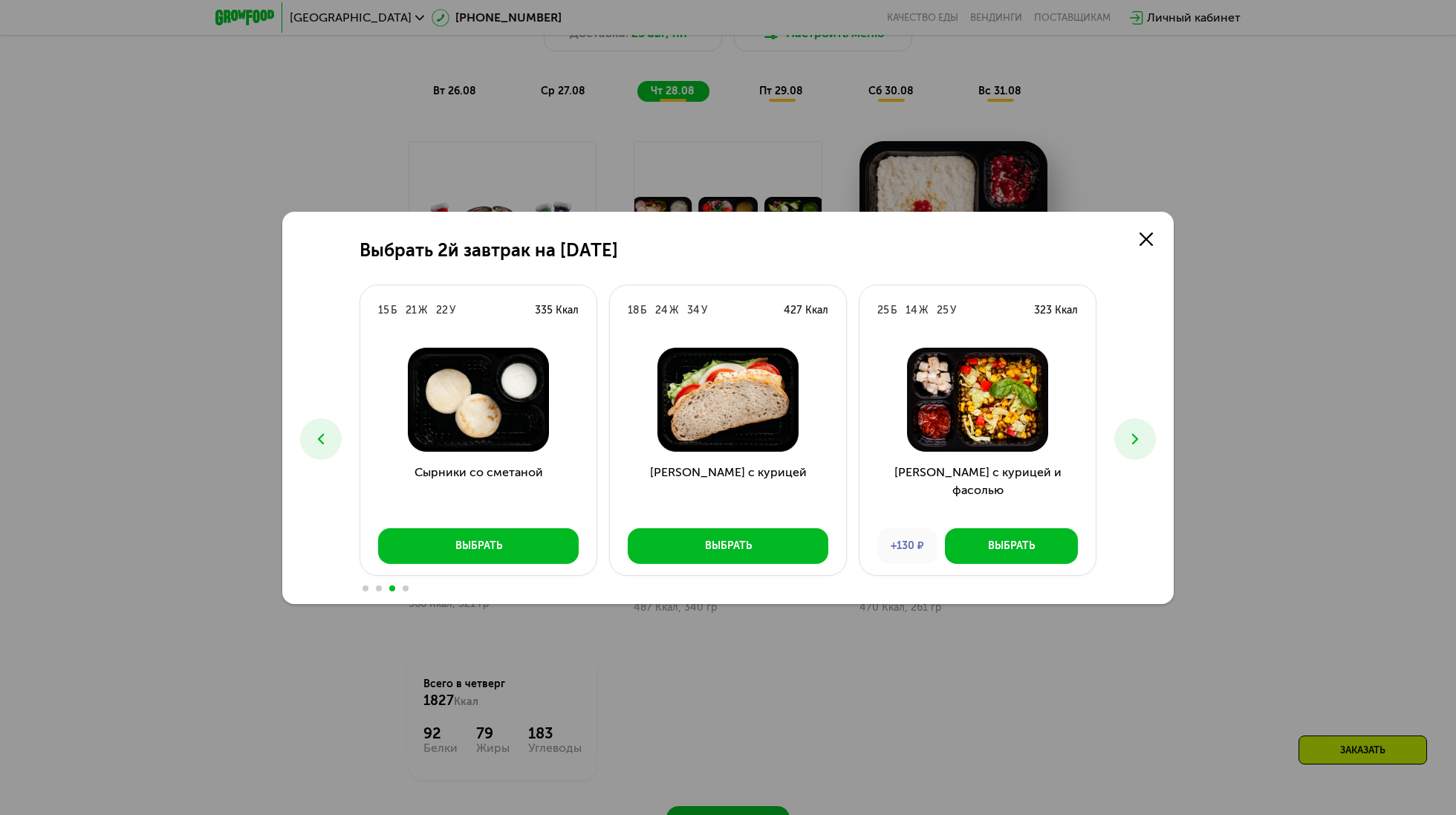
click at [1137, 447] on button at bounding box center [1135, 439] width 42 height 42
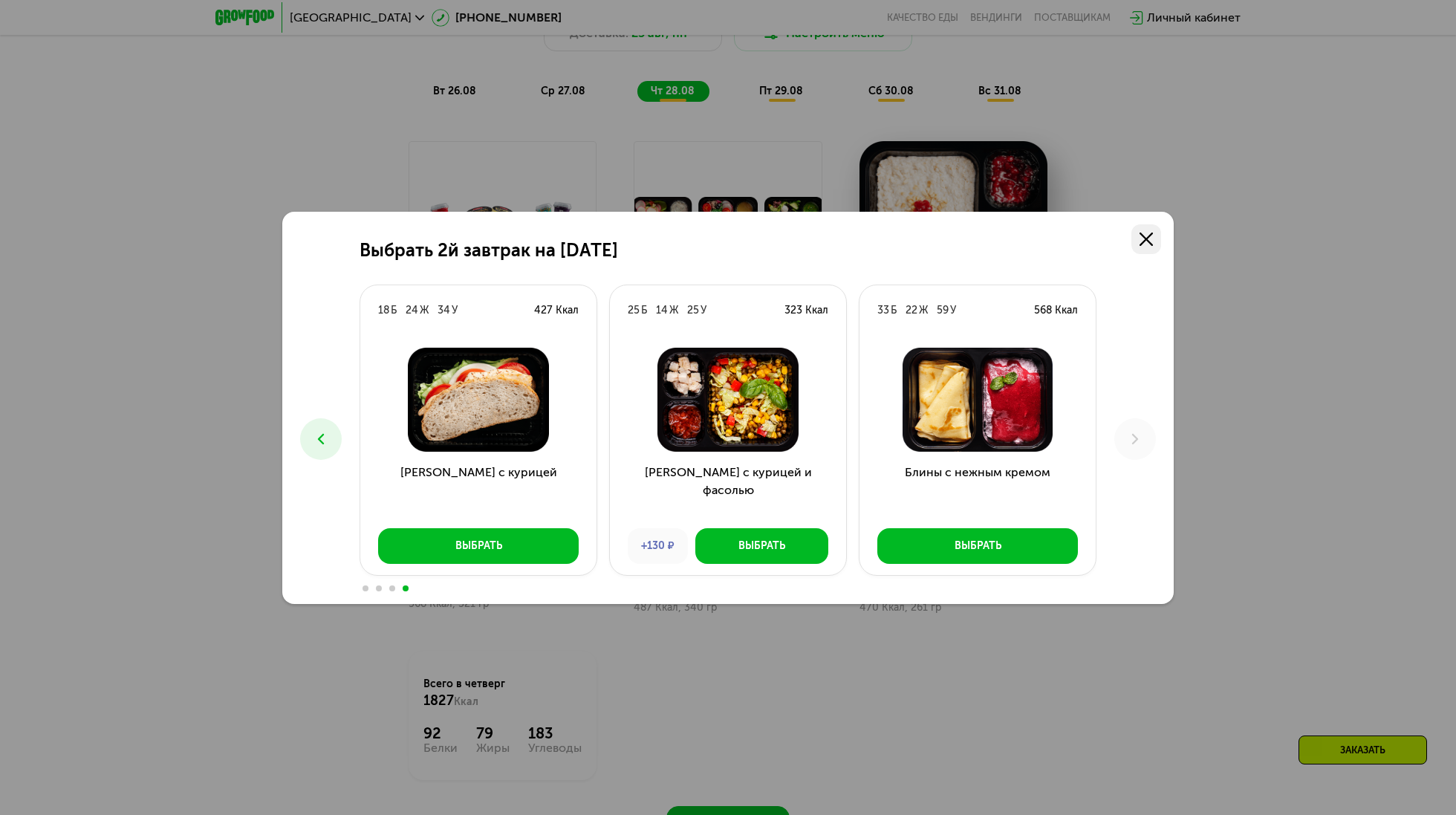
click at [1146, 246] on icon at bounding box center [1146, 239] width 13 height 13
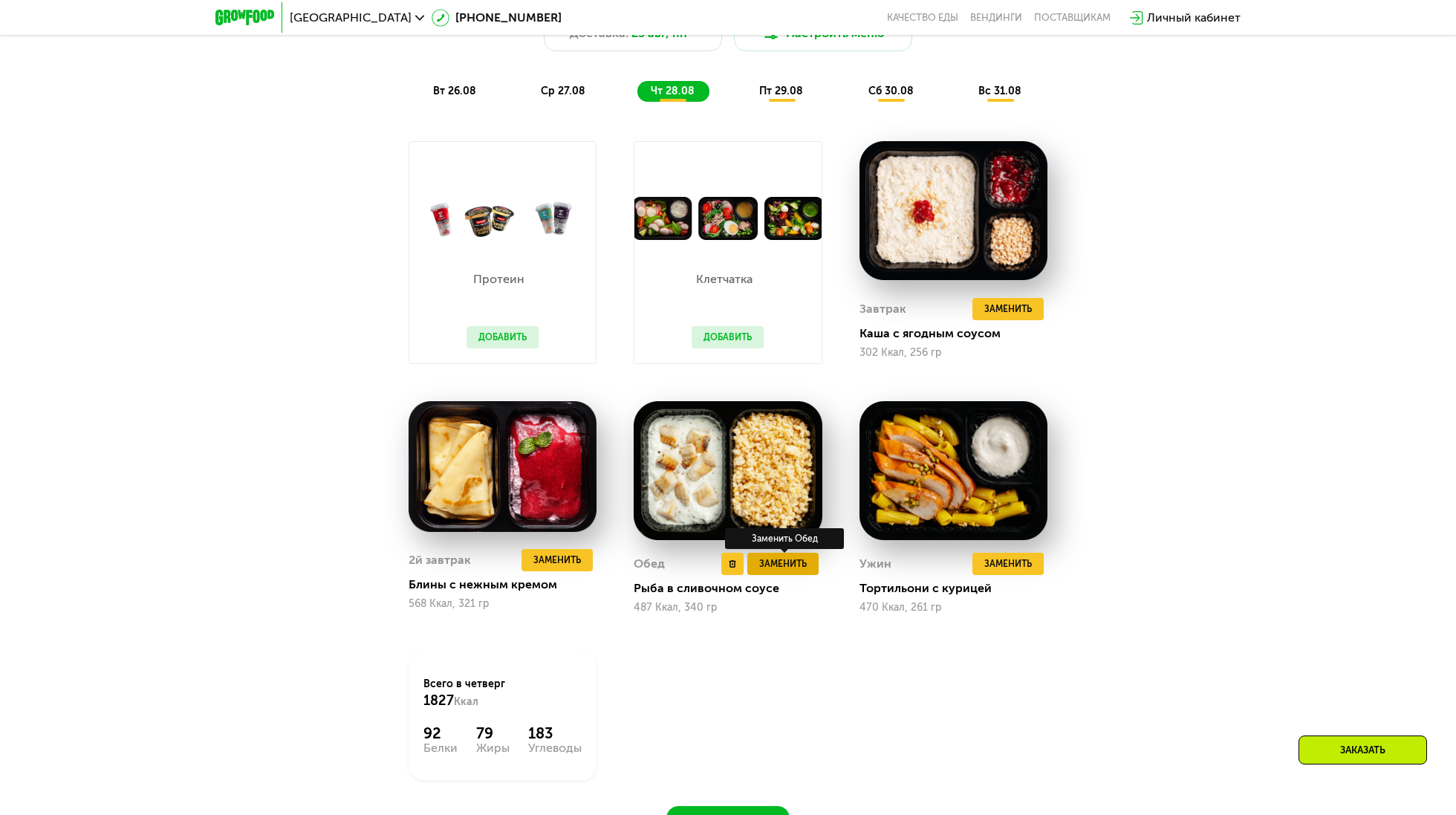
click at [787, 569] on span "Заменить" at bounding box center [783, 563] width 48 height 15
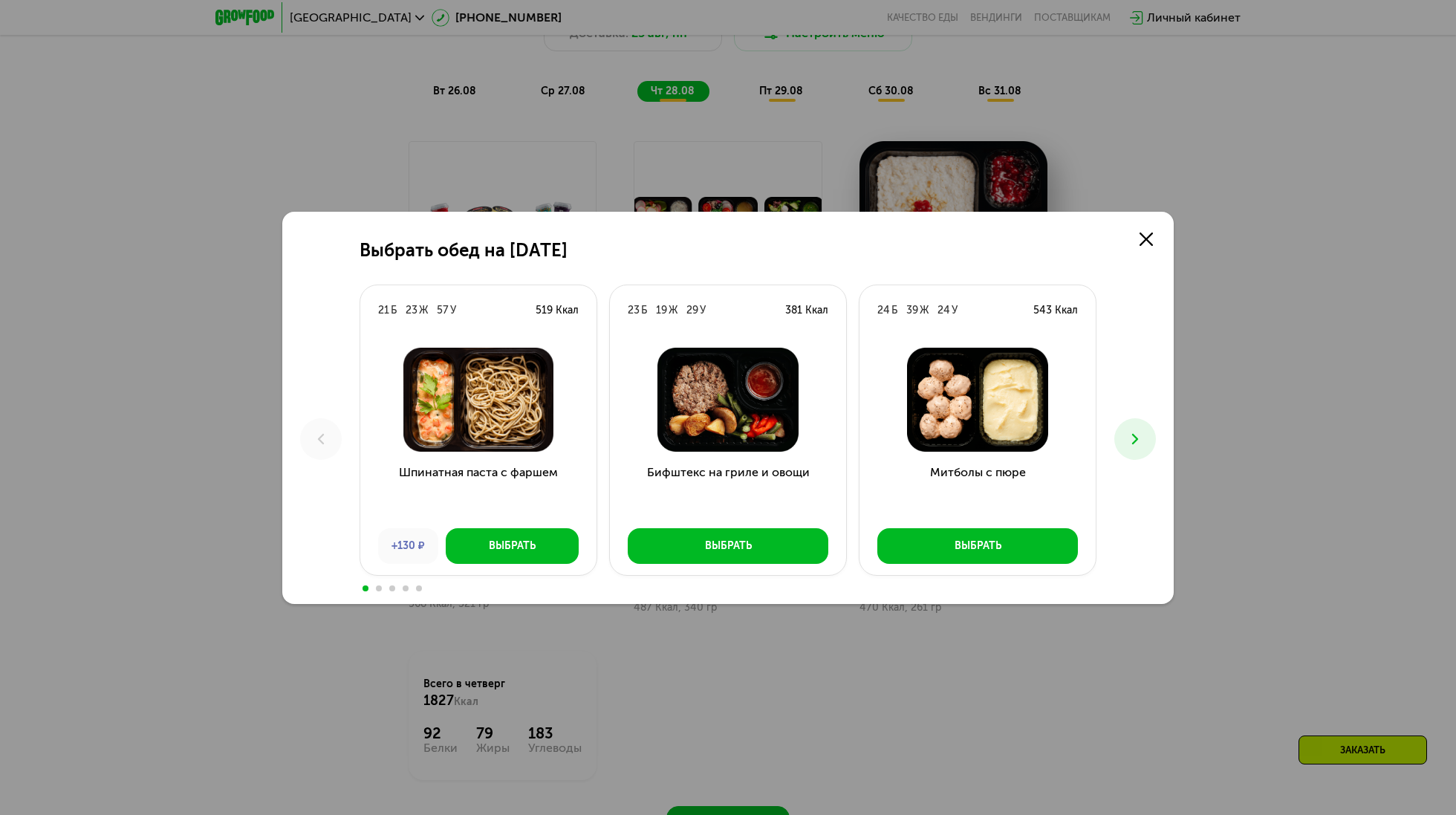
click at [1117, 431] on button at bounding box center [1135, 439] width 42 height 42
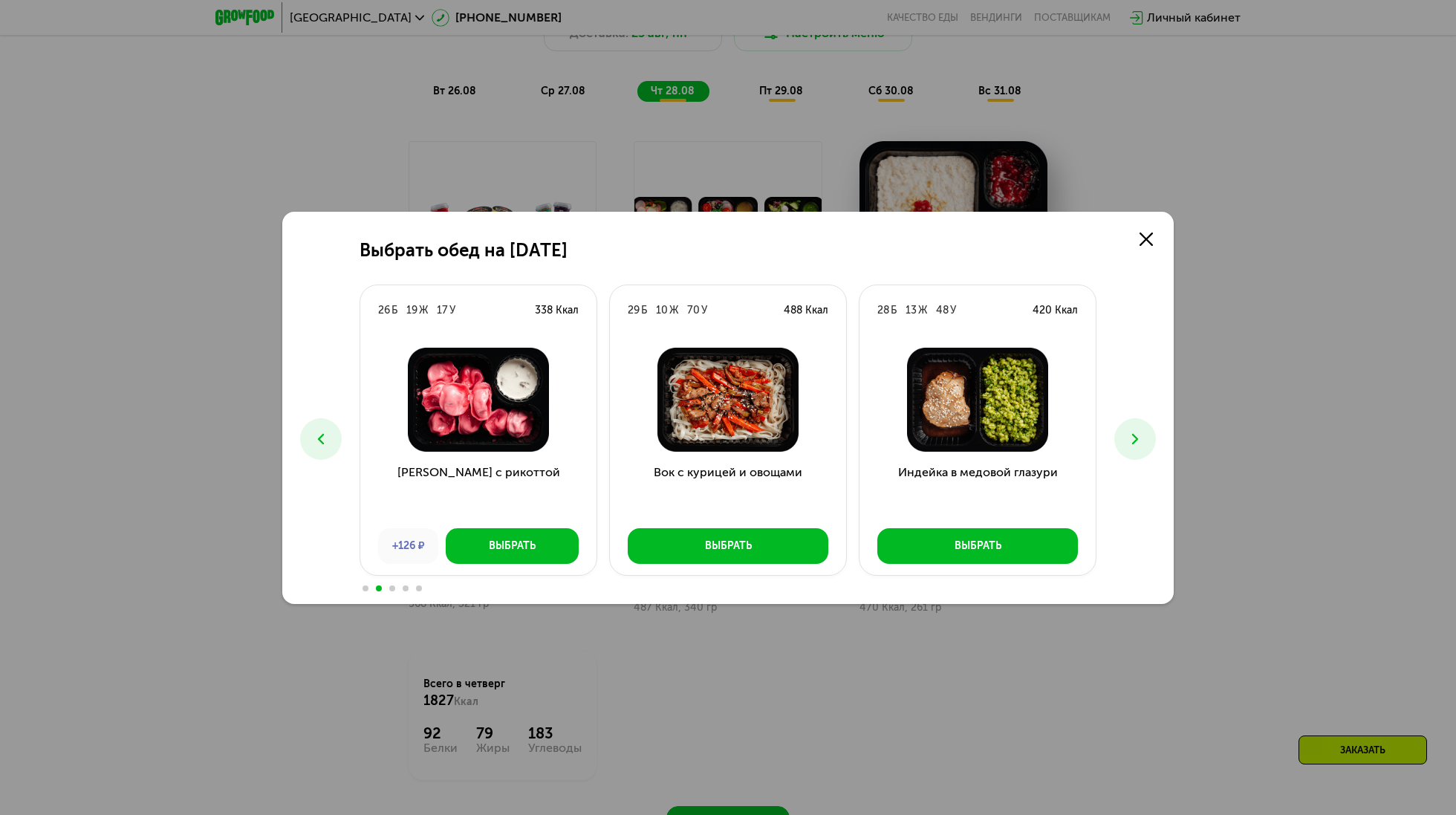
click at [1117, 431] on button at bounding box center [1135, 439] width 42 height 42
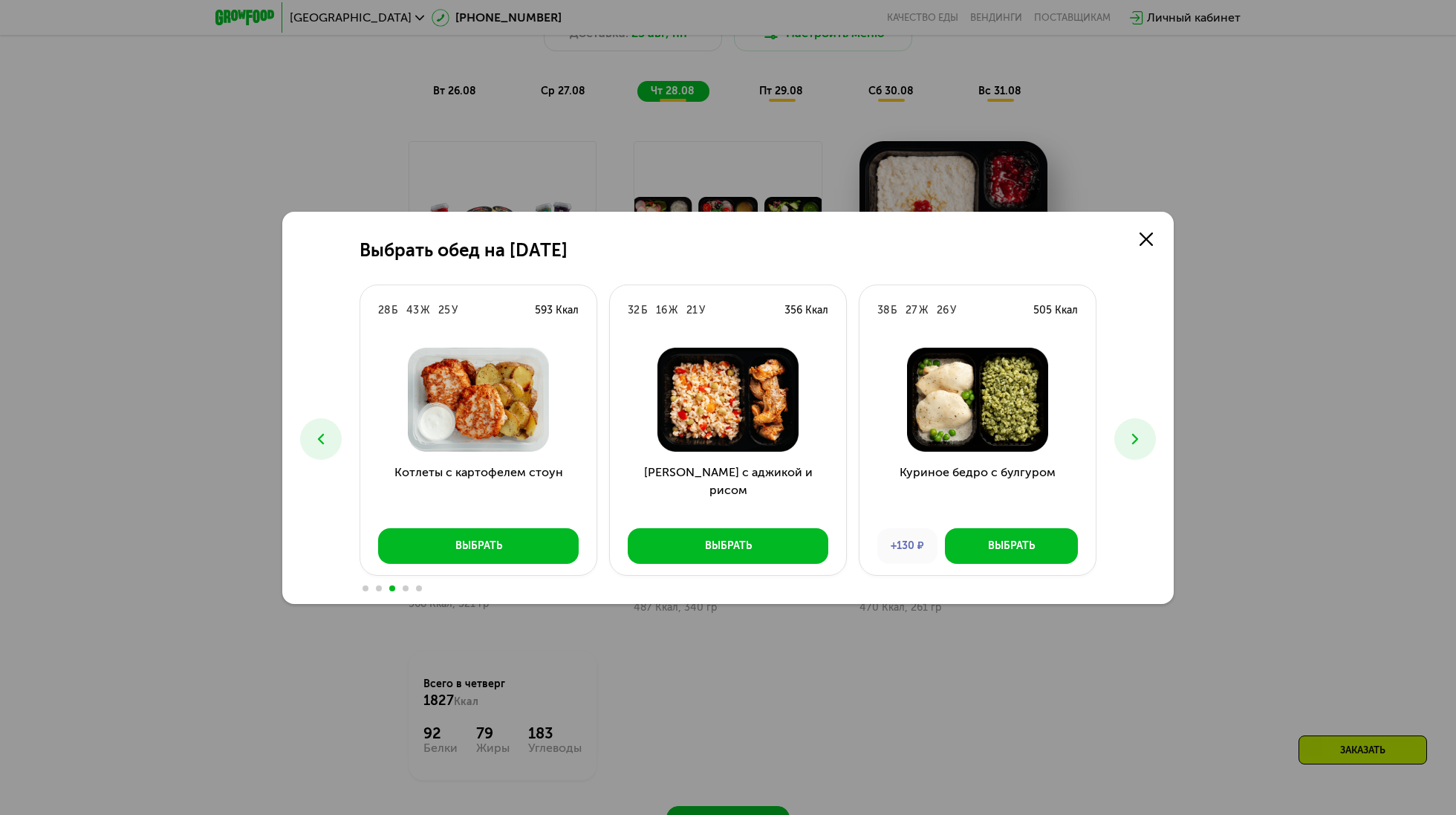
click at [1117, 431] on button at bounding box center [1135, 439] width 42 height 42
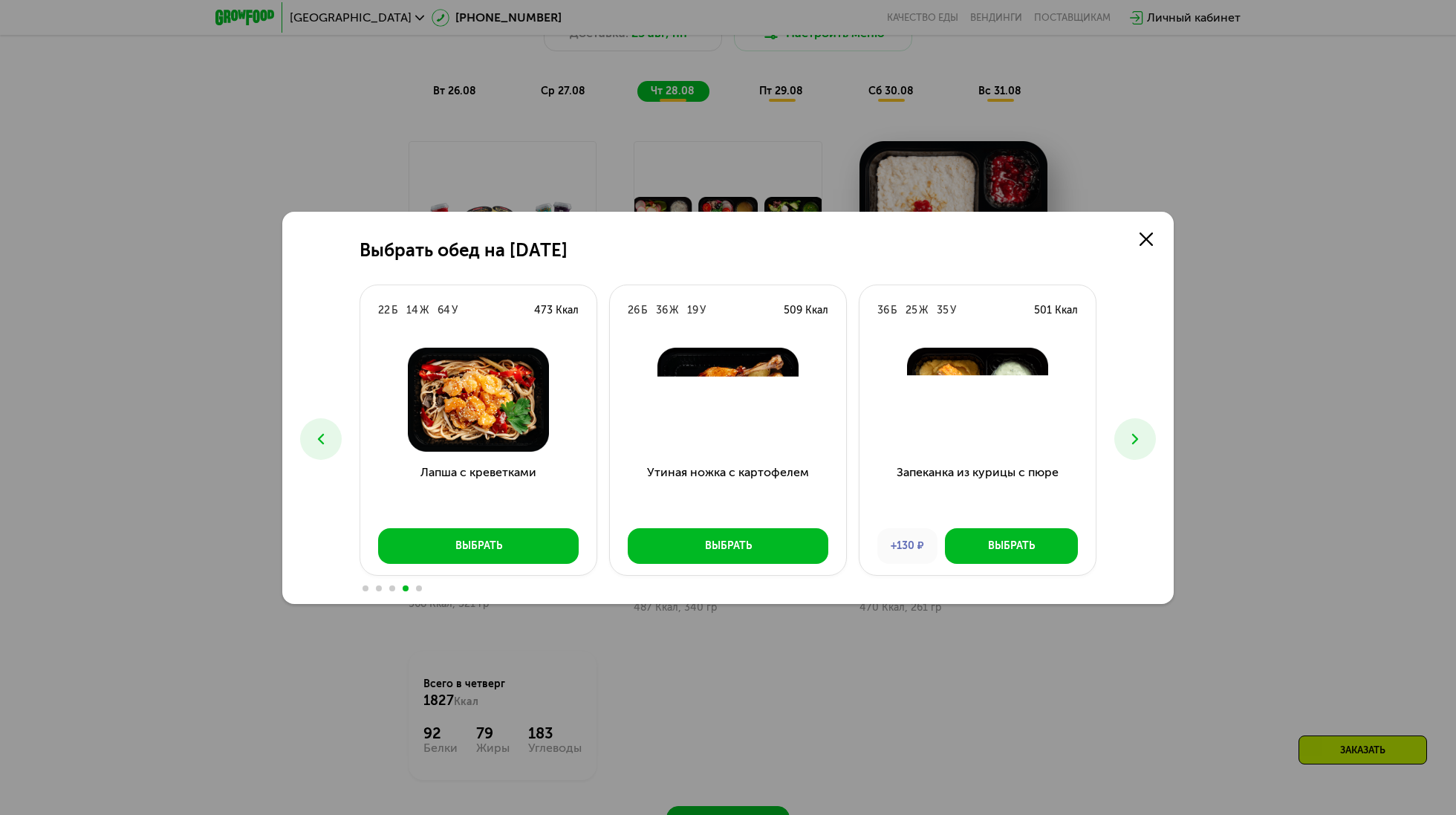
click at [1117, 431] on button at bounding box center [1135, 439] width 42 height 42
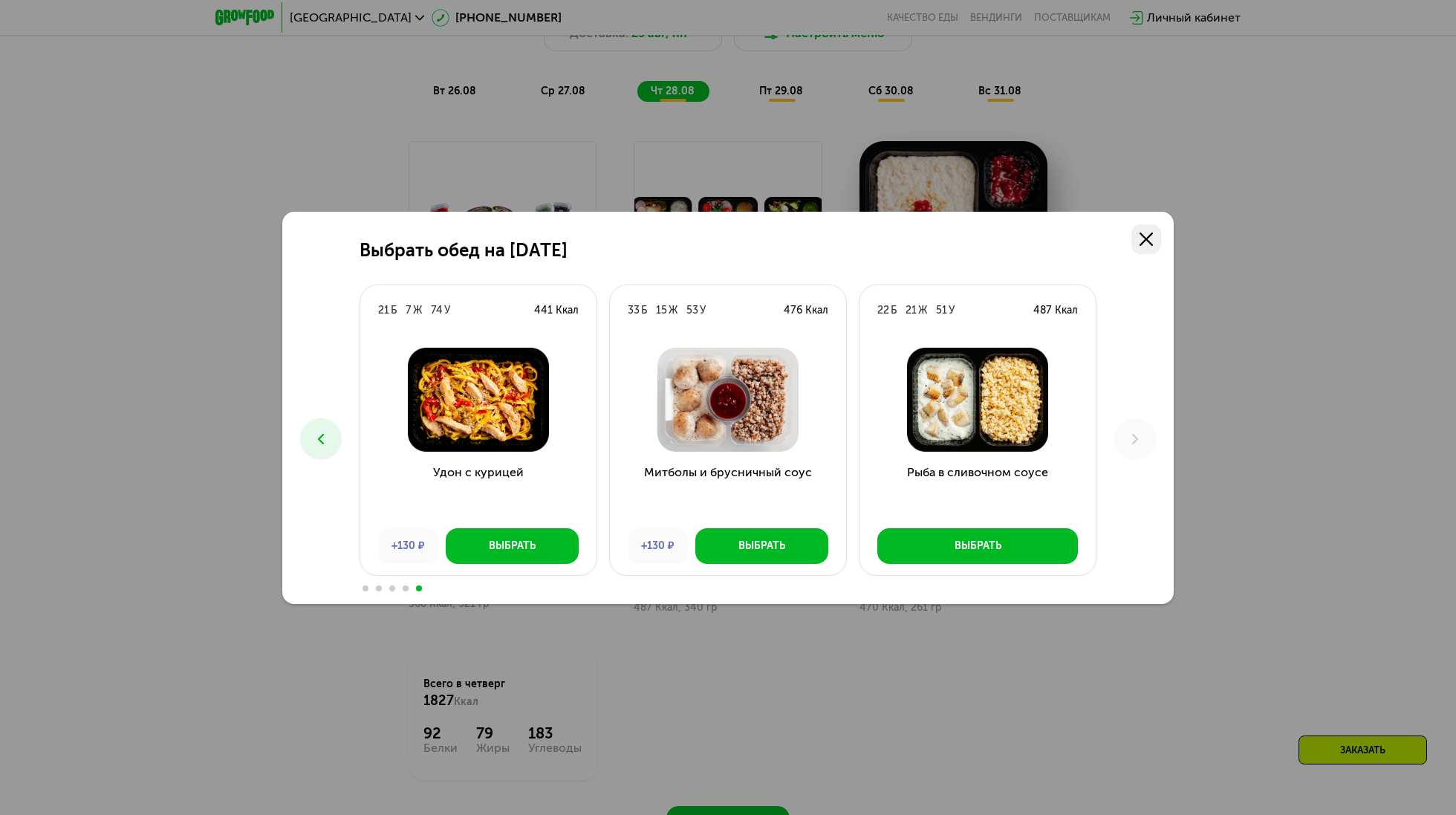
click at [1143, 242] on use at bounding box center [1146, 239] width 13 height 13
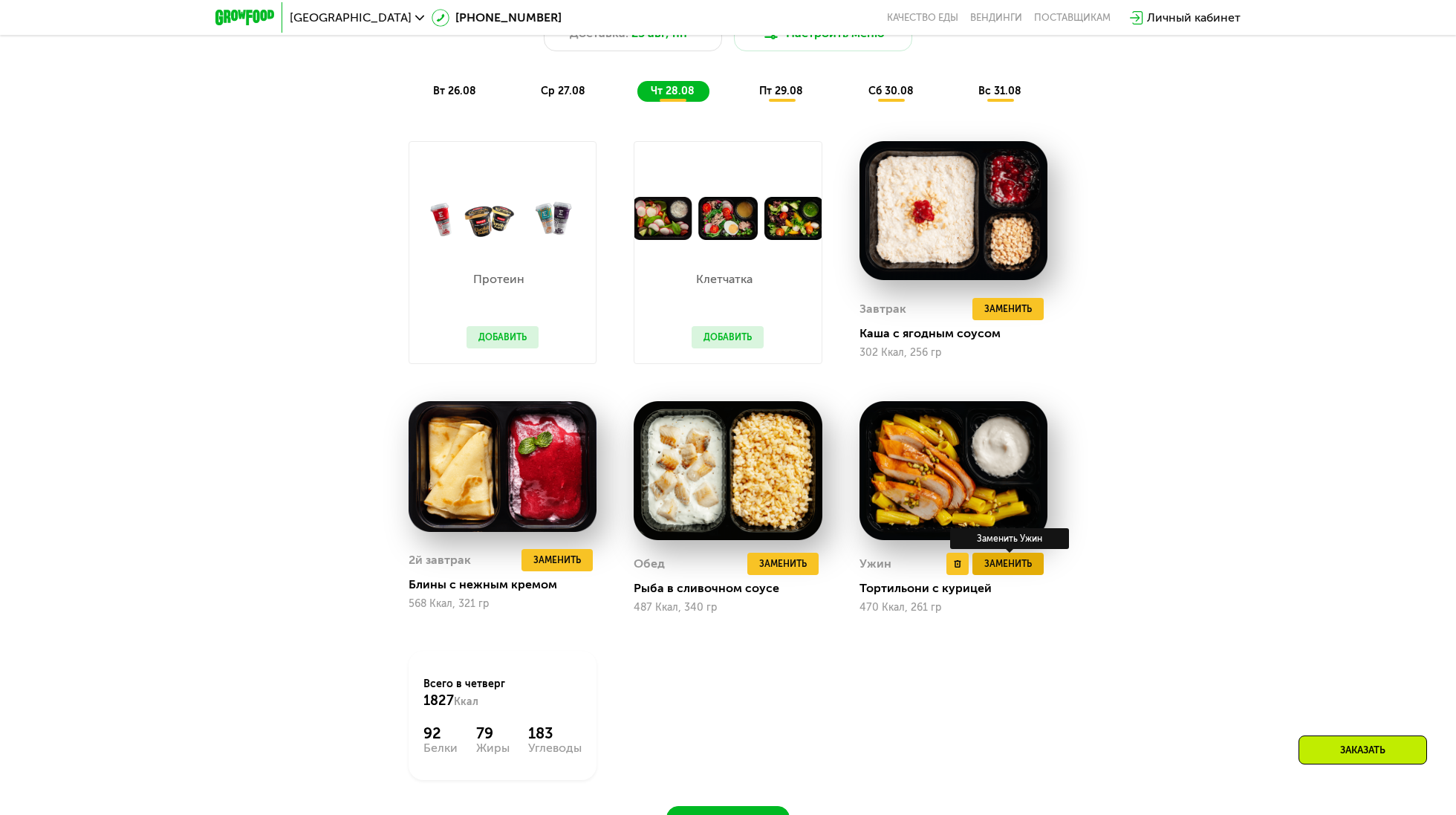
click at [1023, 563] on span "Заменить" at bounding box center [1008, 563] width 48 height 15
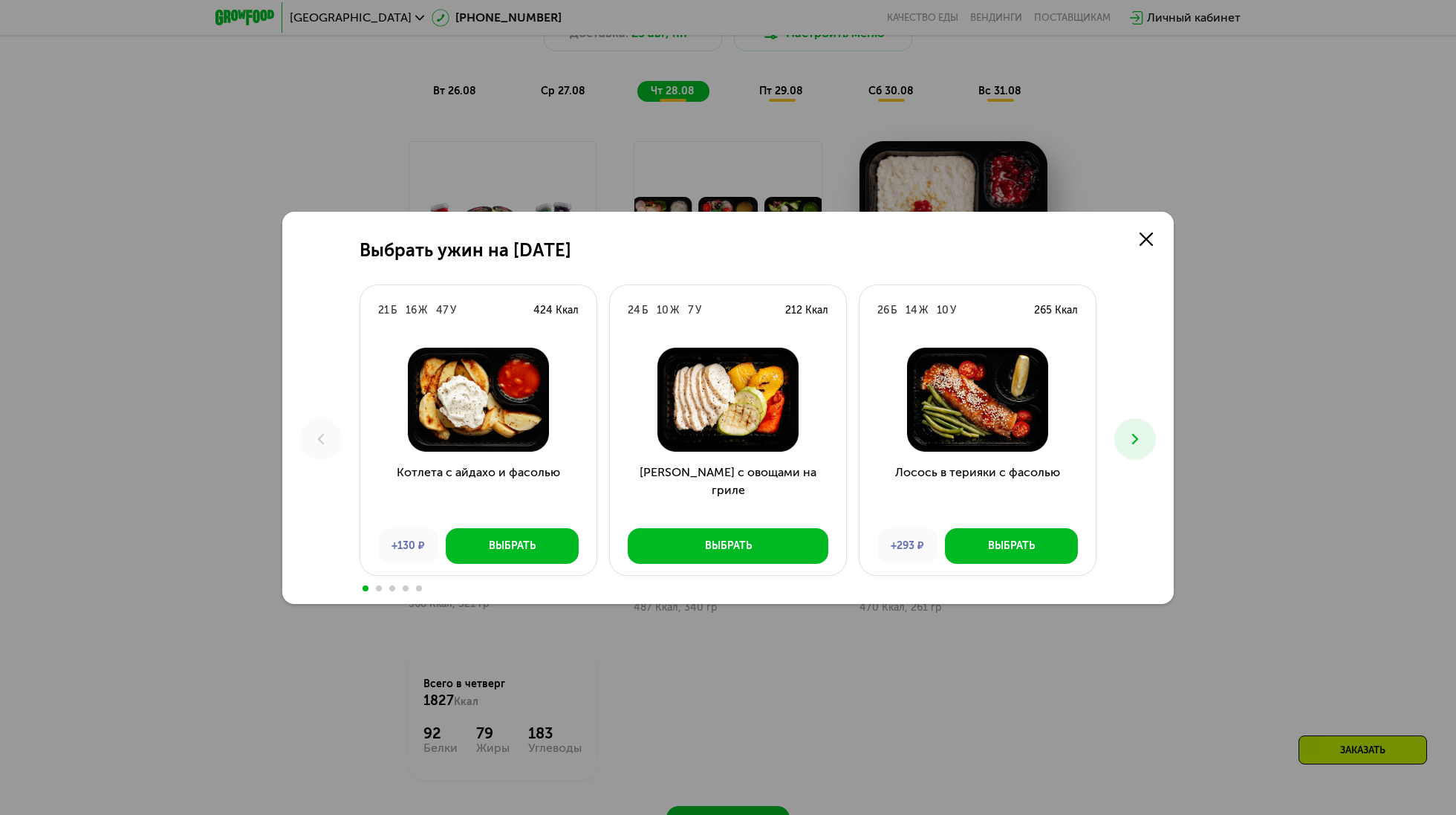
click at [1137, 440] on use at bounding box center [1135, 439] width 6 height 11
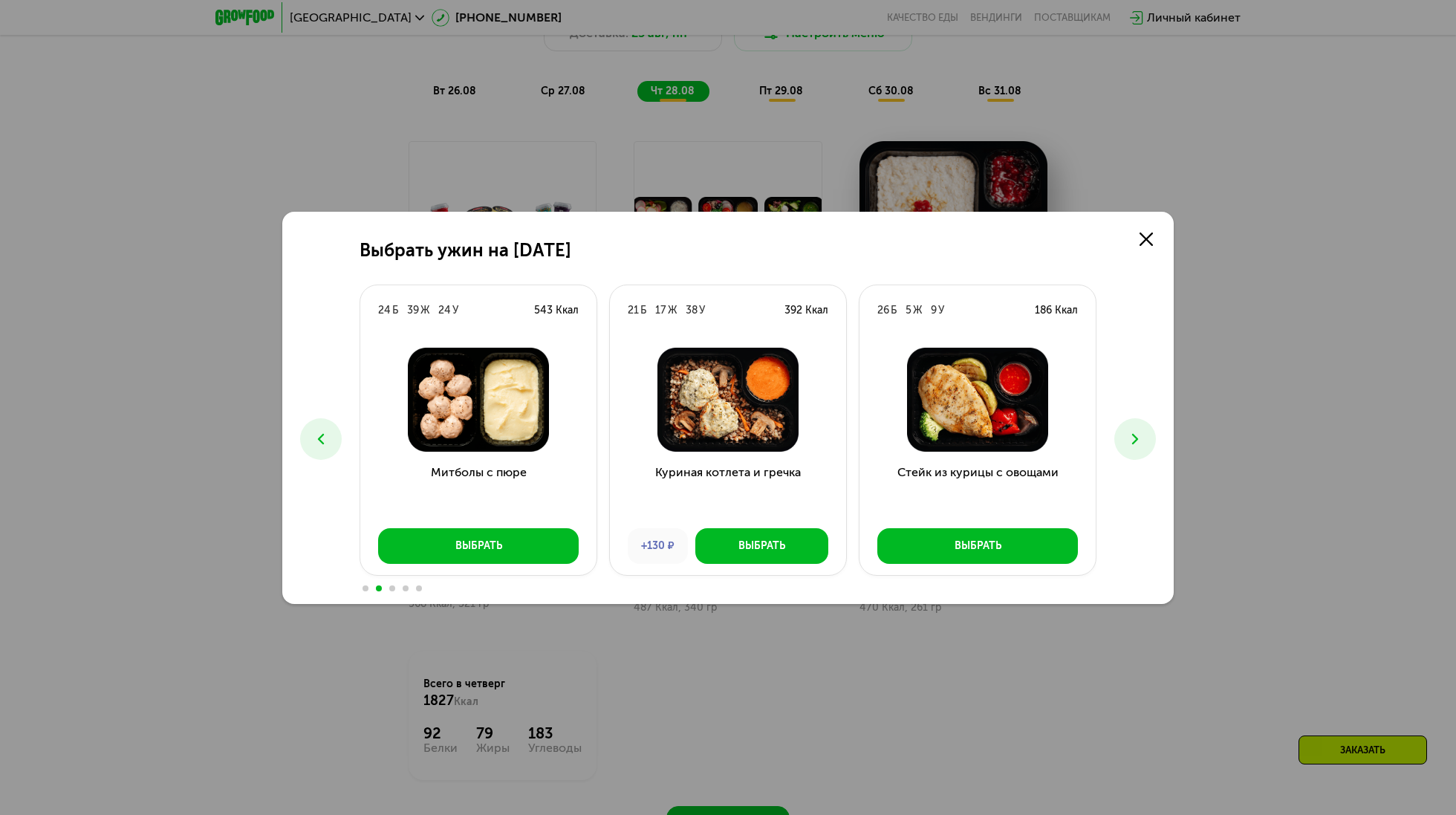
click at [1137, 440] on use at bounding box center [1135, 439] width 6 height 11
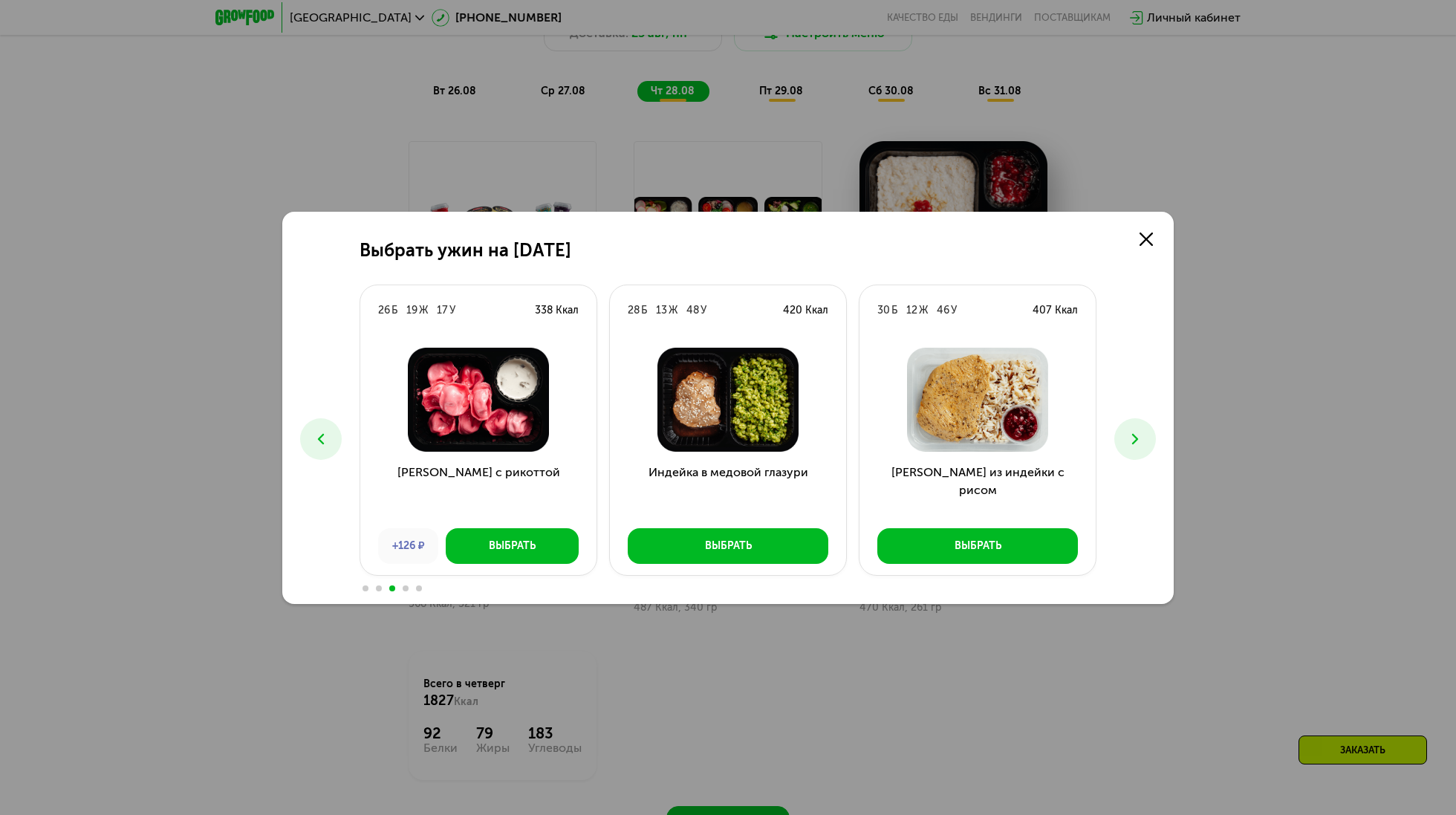
click at [1137, 440] on use at bounding box center [1135, 439] width 6 height 11
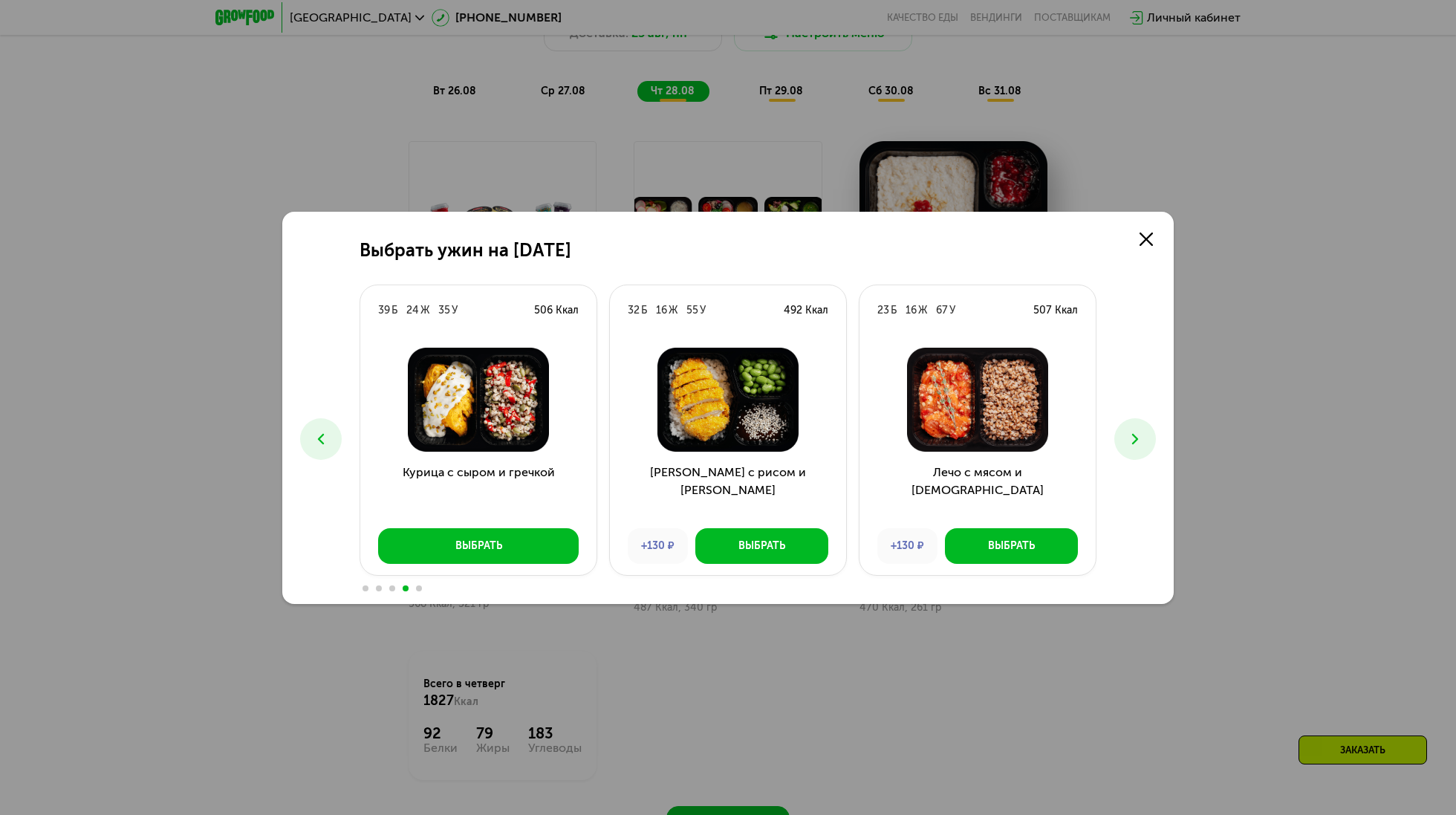
click at [1137, 440] on use at bounding box center [1135, 439] width 6 height 11
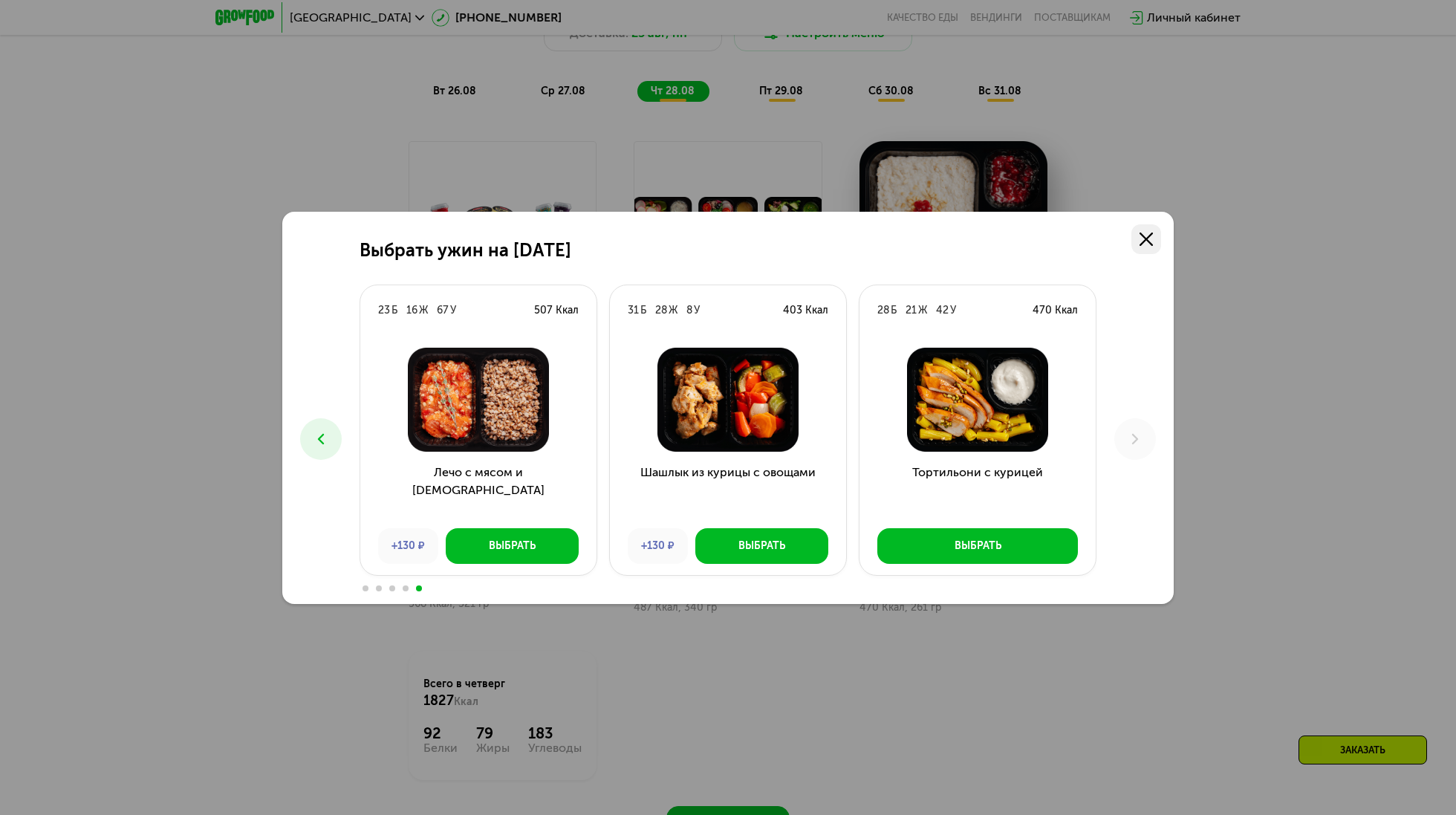
click at [1144, 237] on use at bounding box center [1146, 239] width 13 height 13
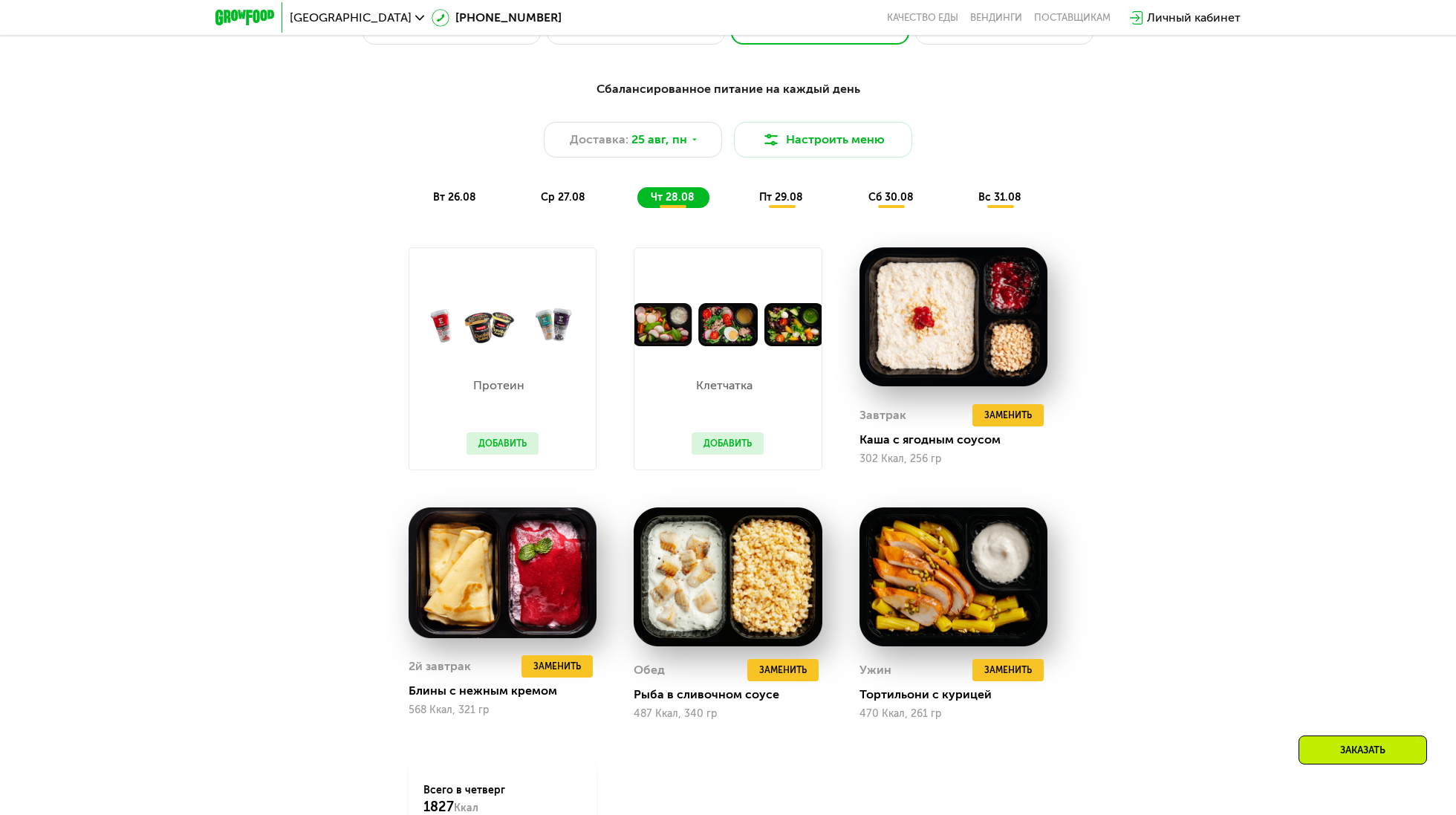
scroll to position [926, 0]
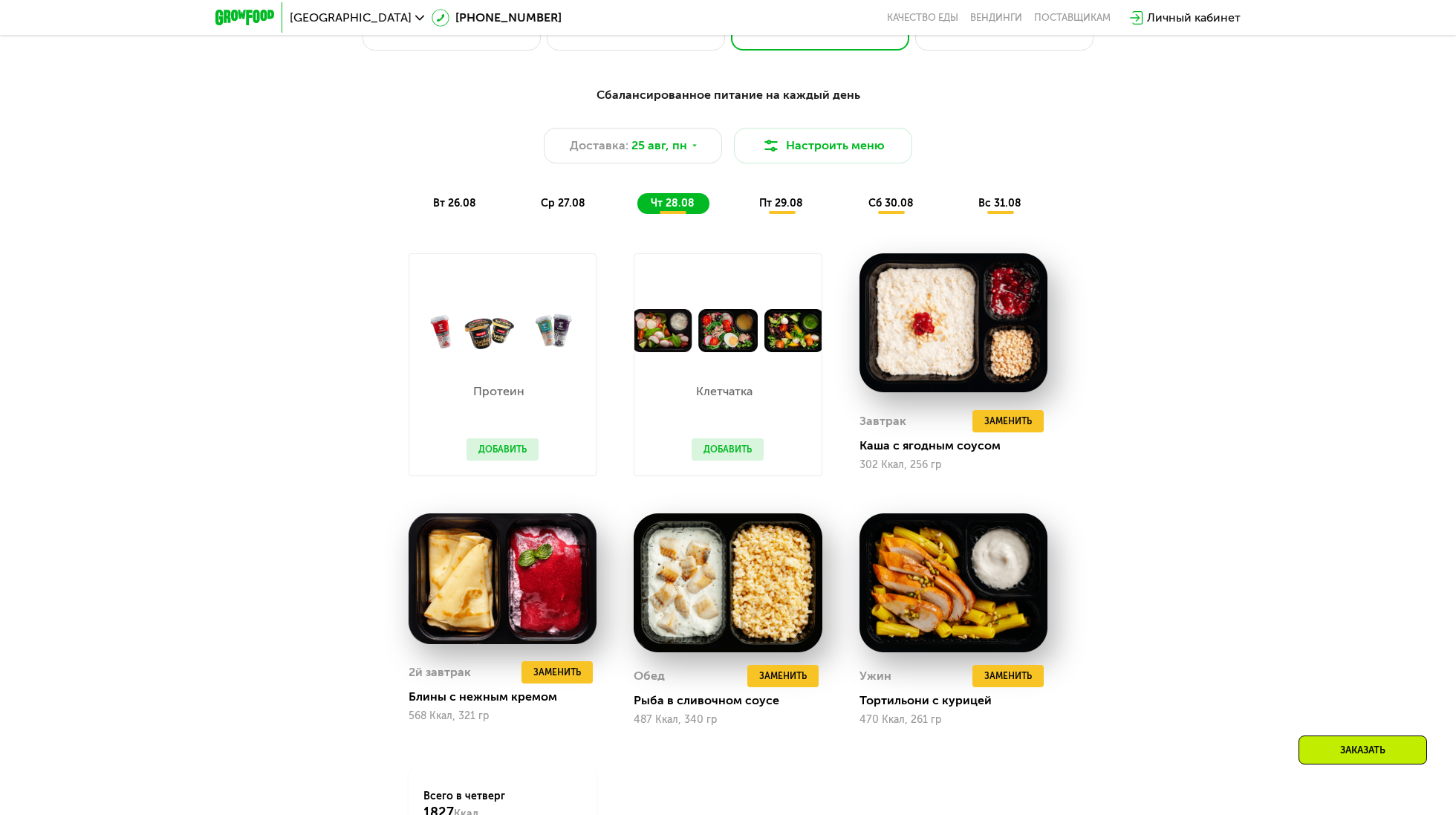
click at [788, 209] on span "пт 29.08" at bounding box center [781, 203] width 44 height 12
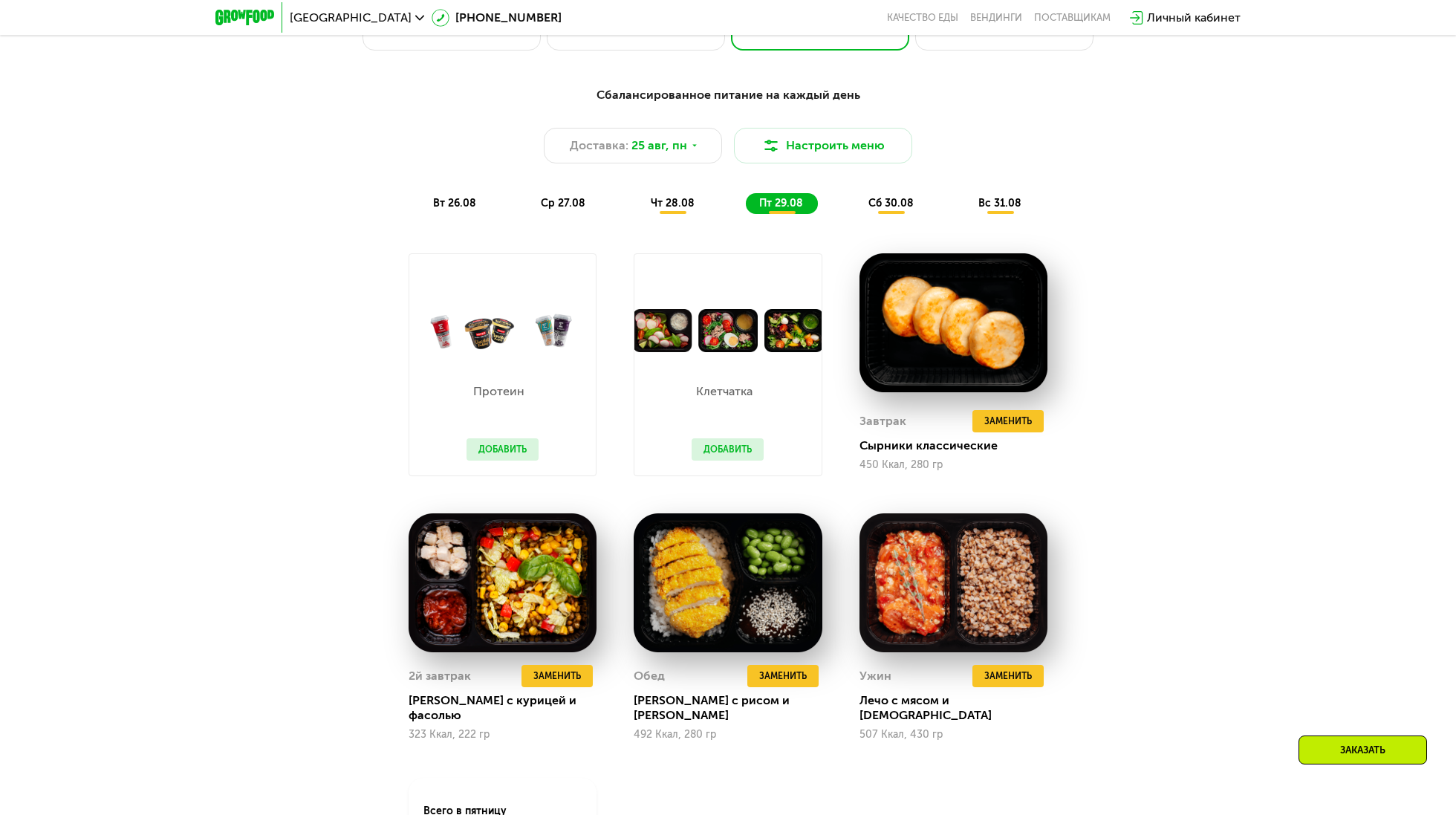
click at [887, 202] on span "сб 30.08" at bounding box center [891, 203] width 45 height 12
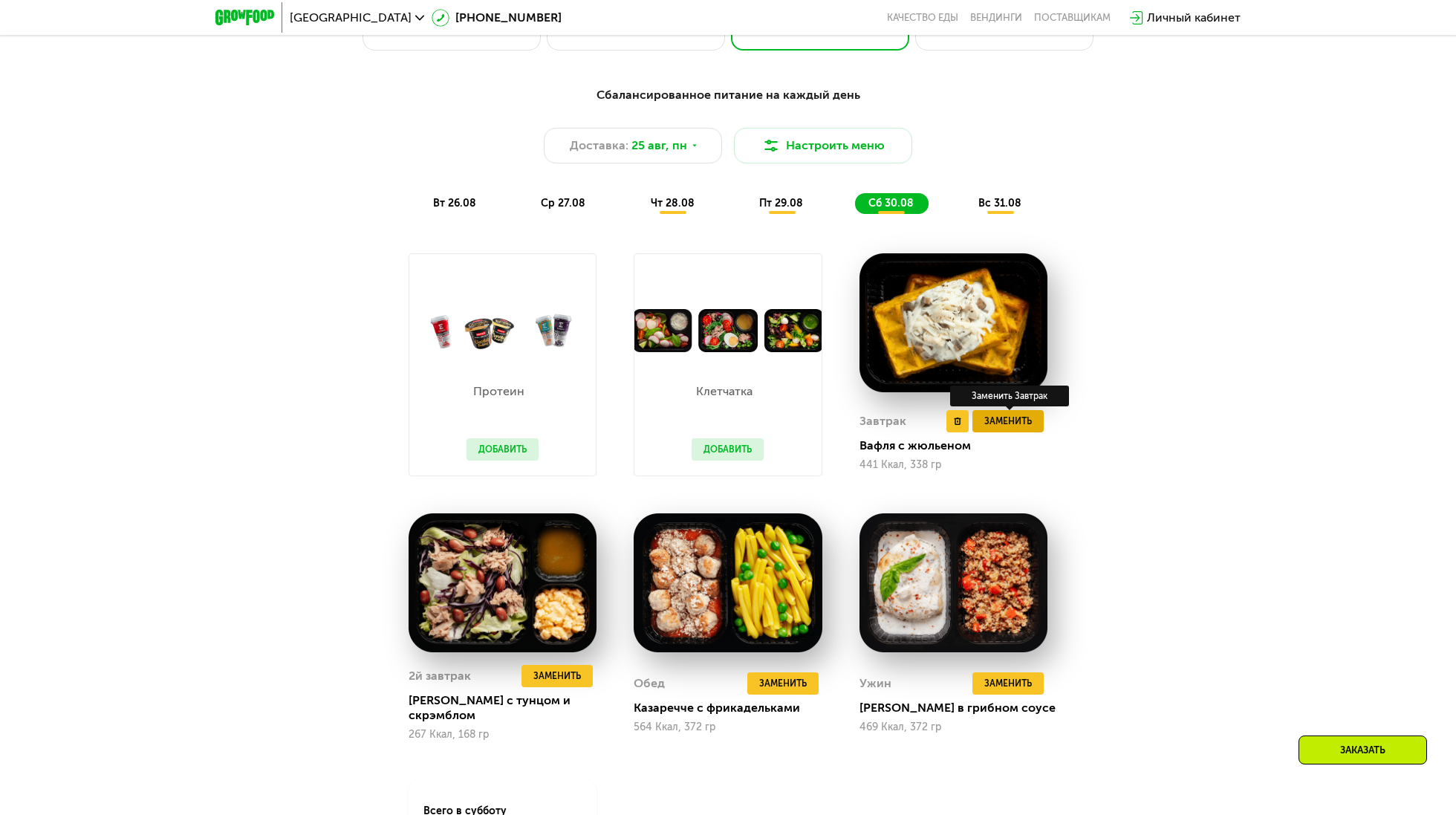
click at [1009, 420] on span "Заменить" at bounding box center [1008, 421] width 48 height 15
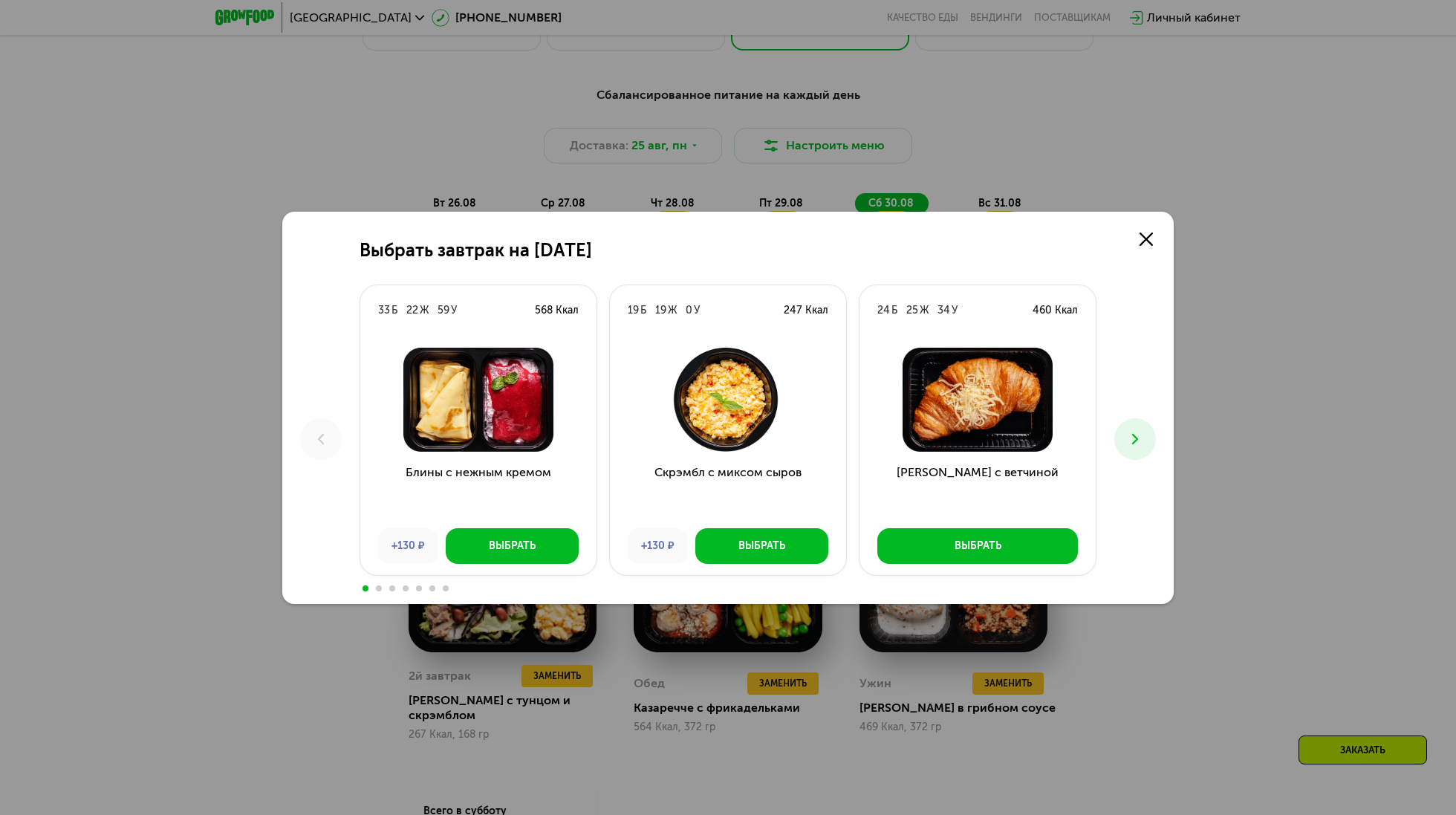
click at [1133, 428] on button at bounding box center [1135, 439] width 42 height 42
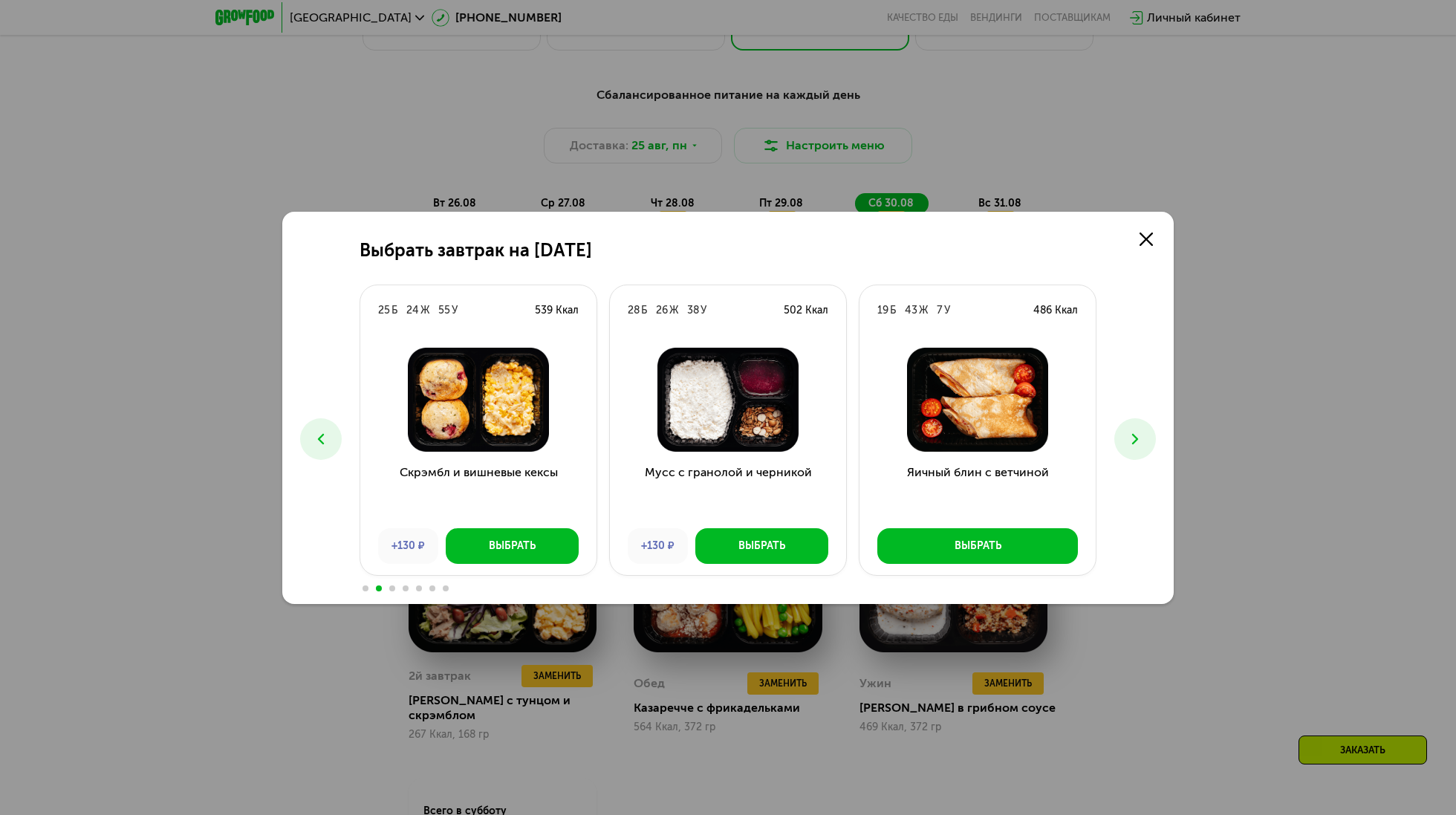
click at [1134, 429] on button at bounding box center [1135, 439] width 42 height 42
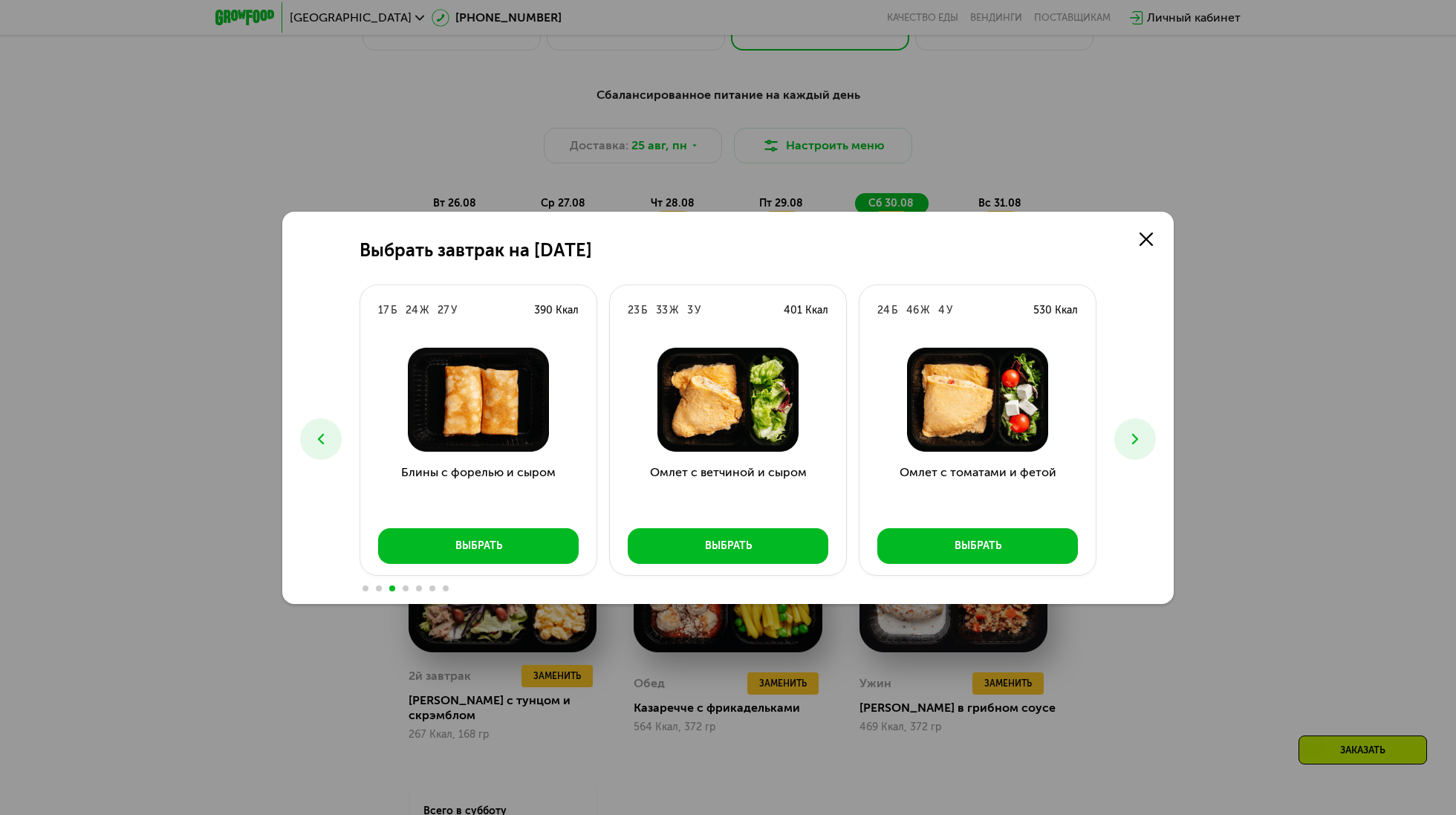
click at [1134, 430] on icon at bounding box center [1135, 439] width 18 height 18
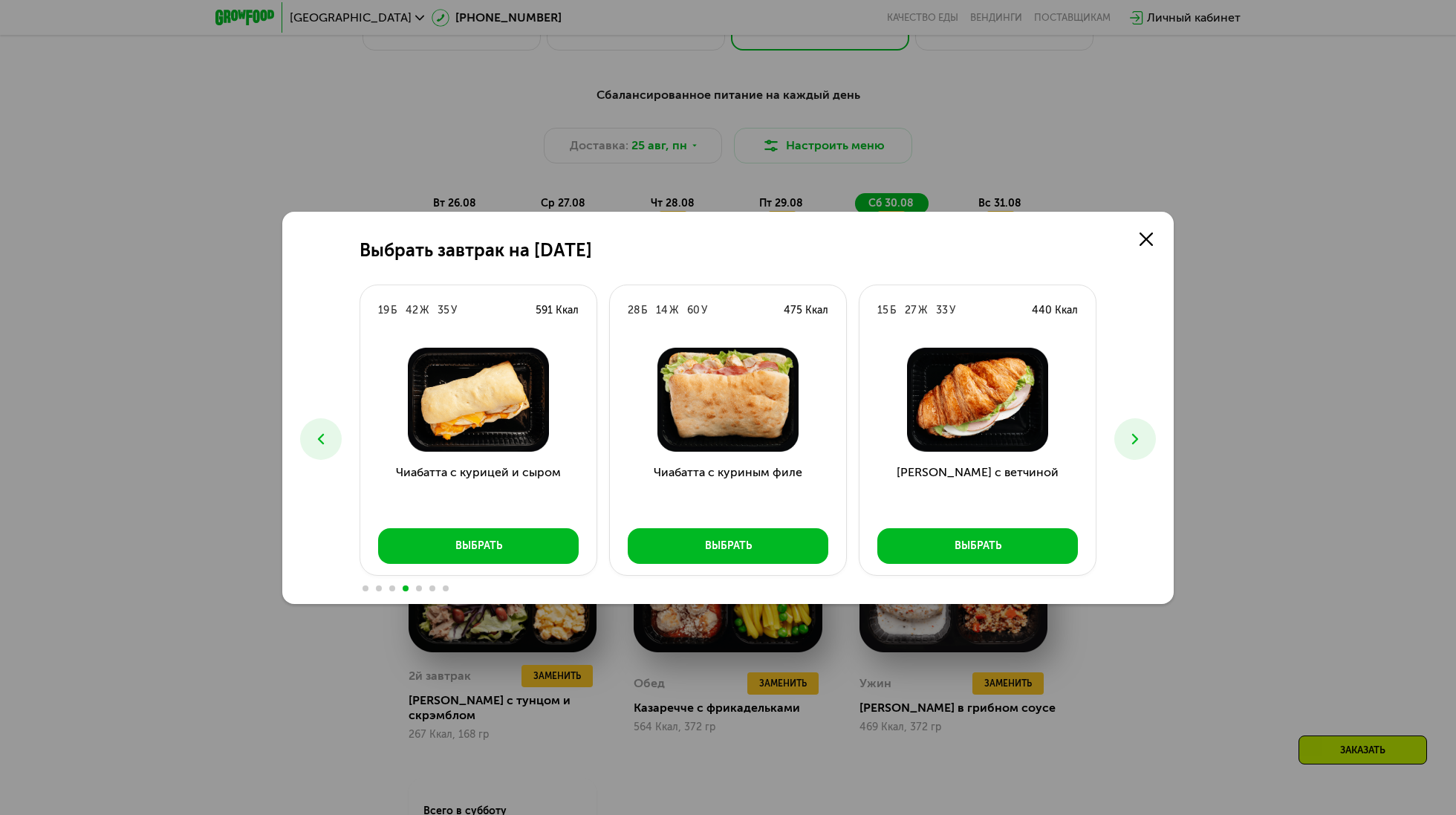
click at [1134, 430] on icon at bounding box center [1135, 439] width 18 height 18
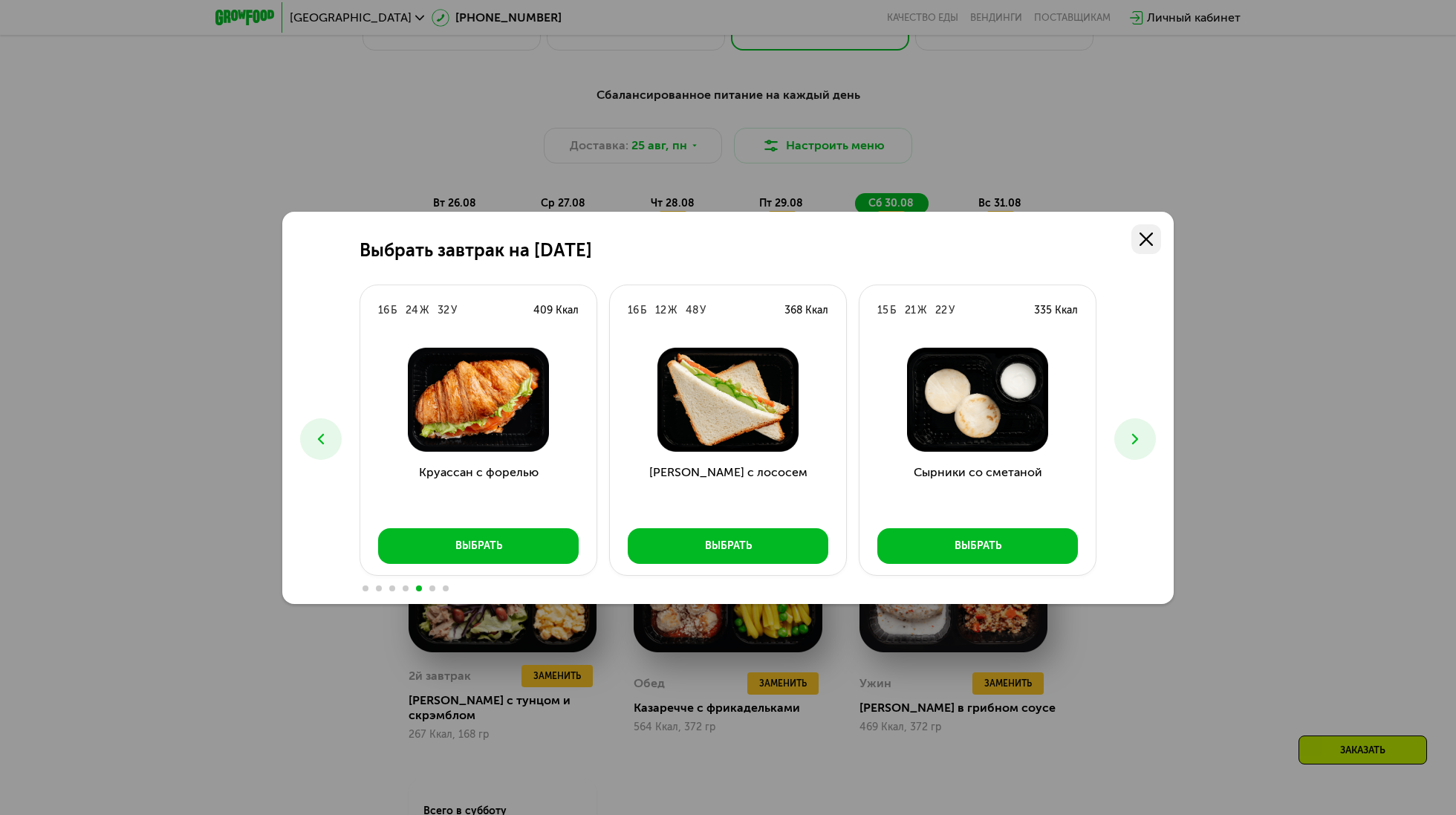
click at [1142, 246] on link at bounding box center [1147, 239] width 30 height 30
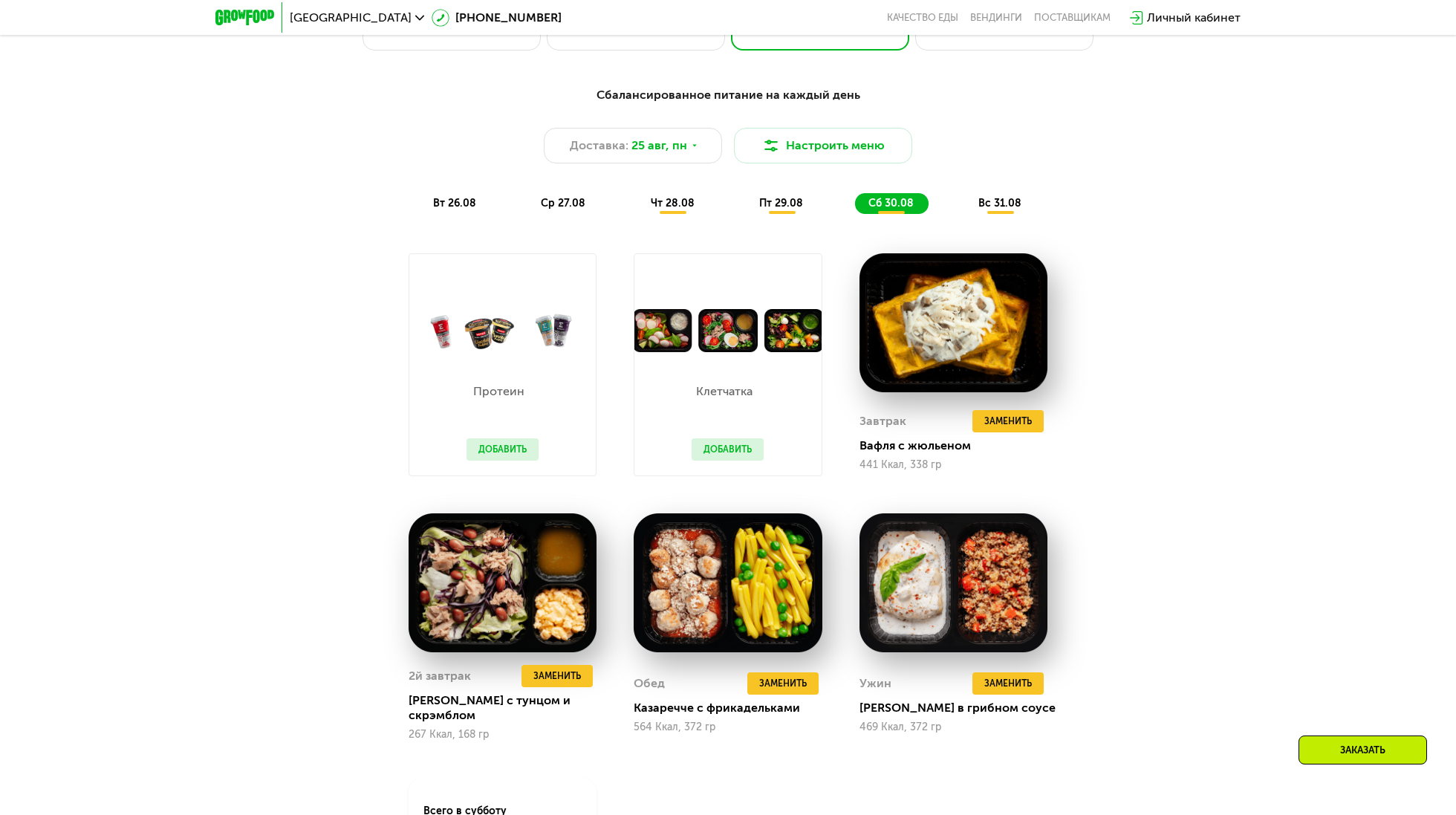
click at [736, 448] on button "Добавить" at bounding box center [728, 449] width 72 height 22
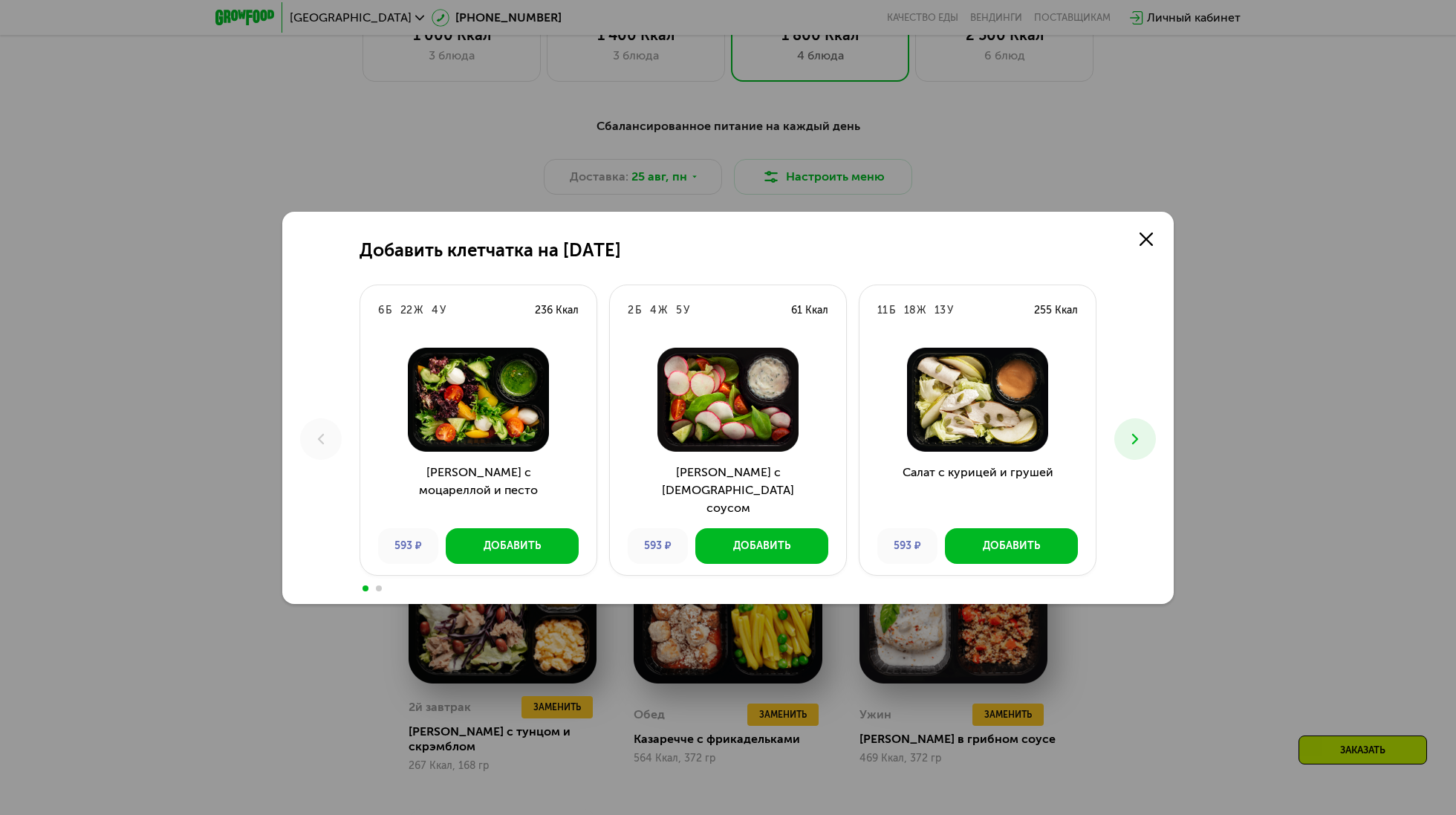
scroll to position [904, 0]
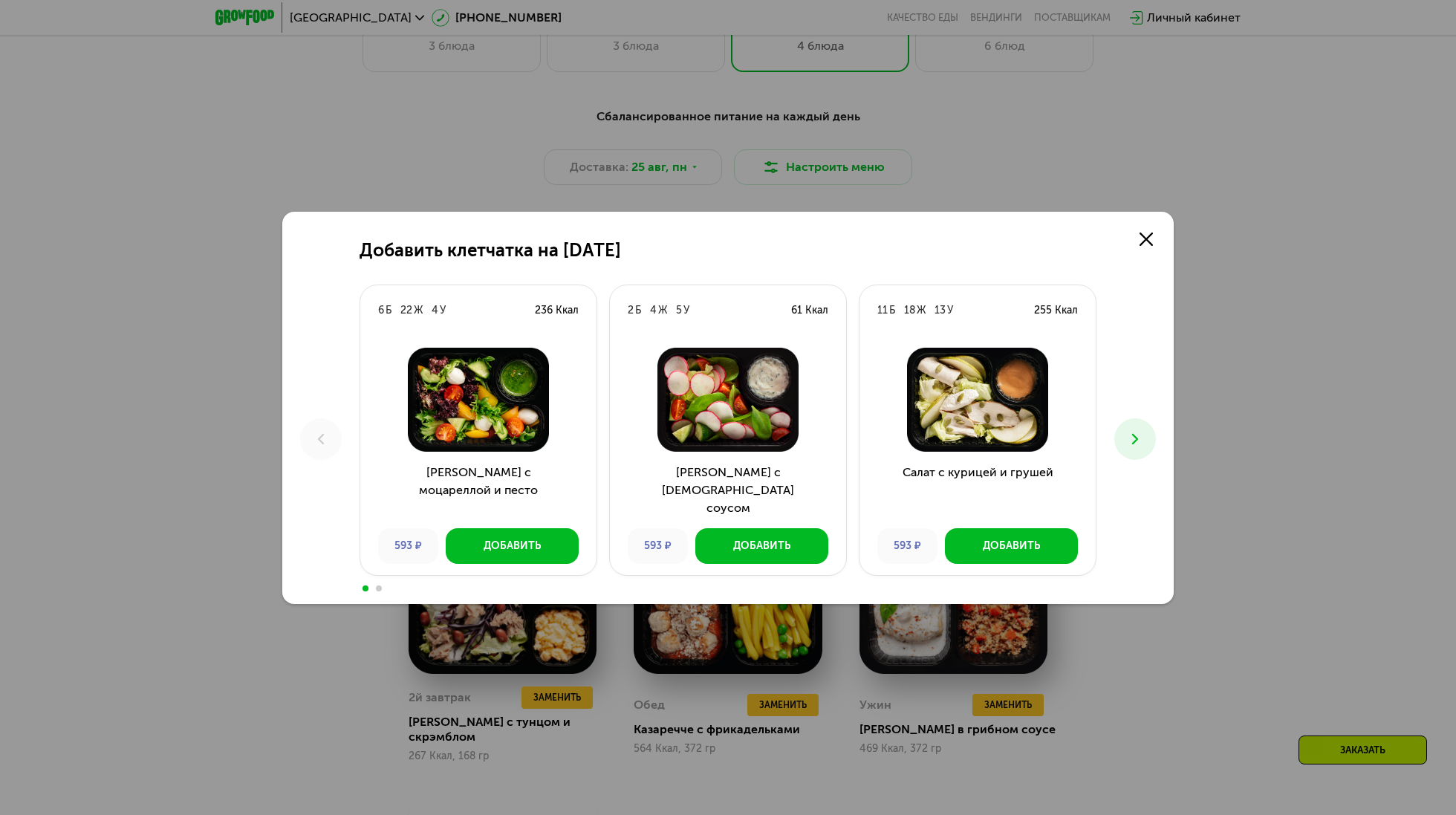
click at [1138, 434] on icon at bounding box center [1135, 439] width 18 height 18
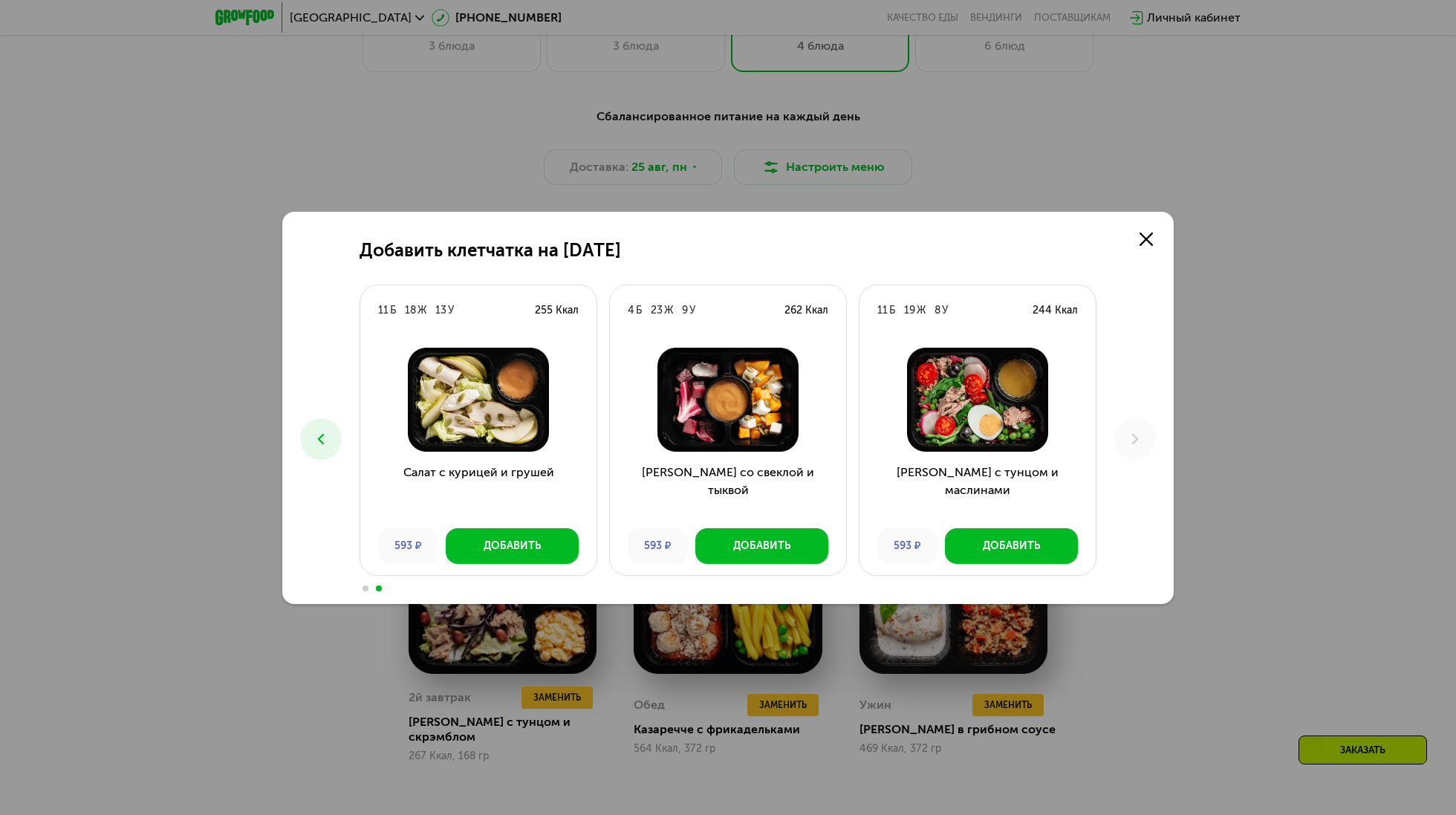
click at [309, 427] on button at bounding box center [321, 439] width 42 height 42
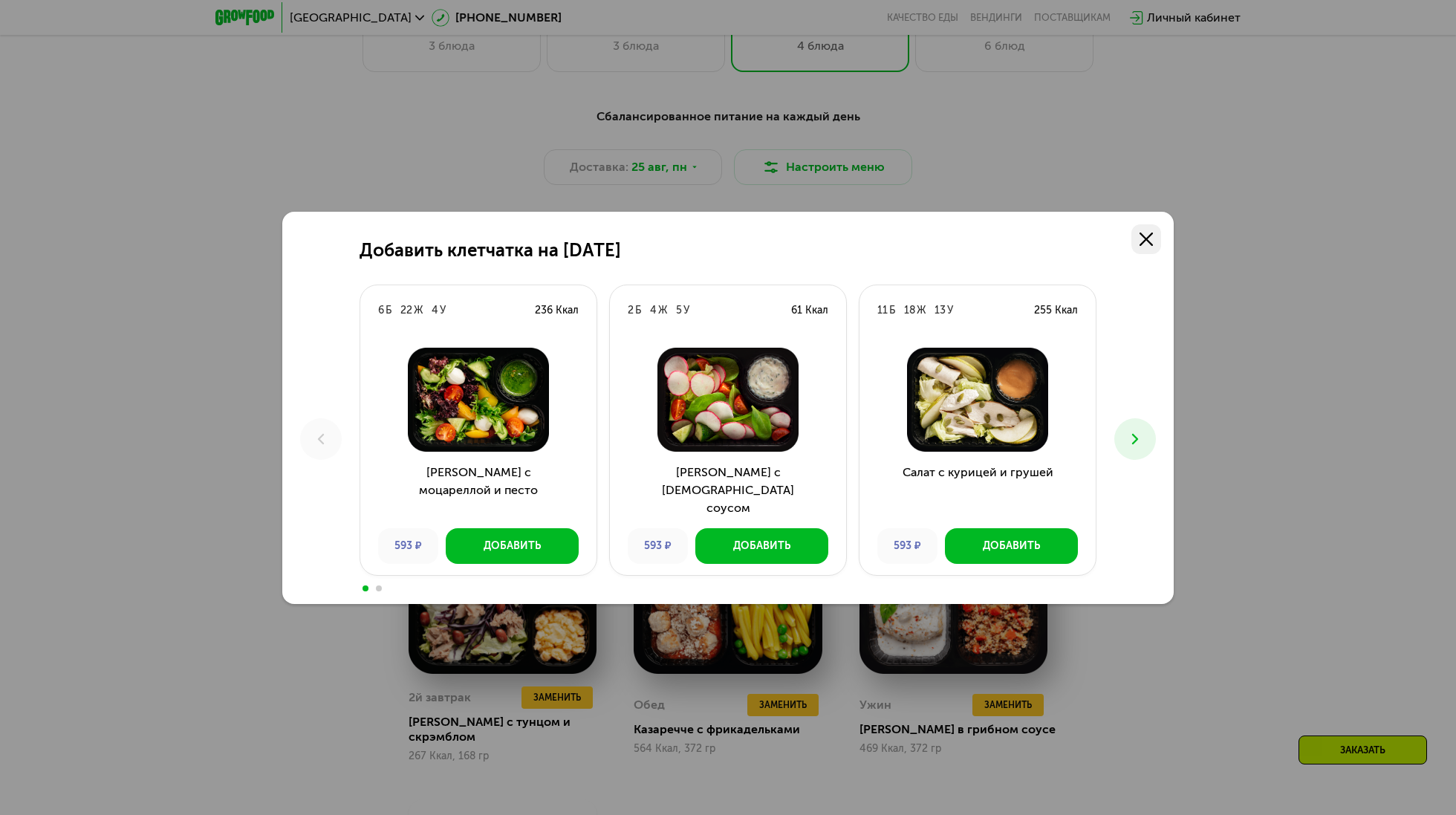
click at [1147, 248] on link at bounding box center [1147, 239] width 30 height 30
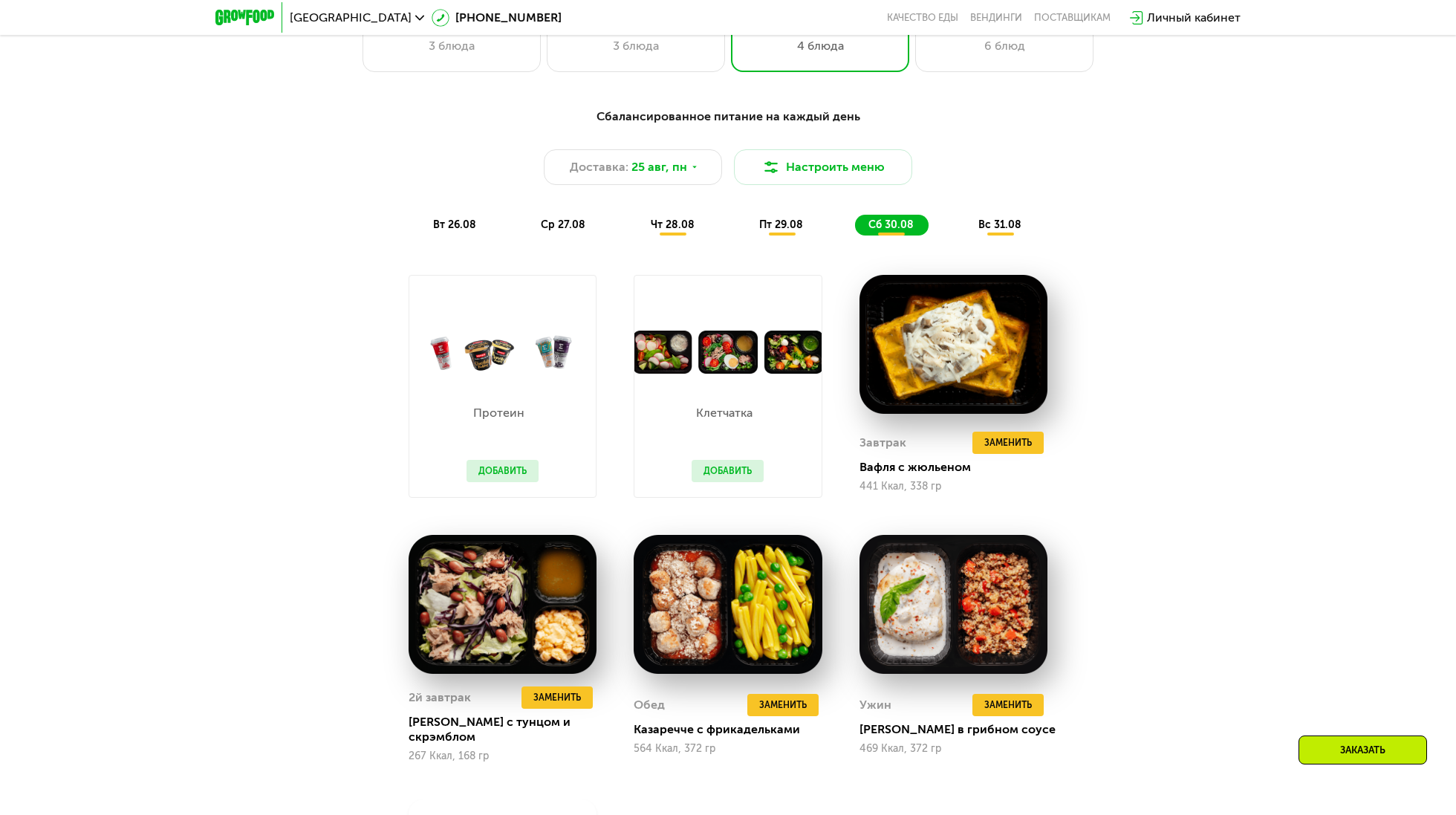
click at [497, 466] on button "Добавить" at bounding box center [503, 471] width 72 height 22
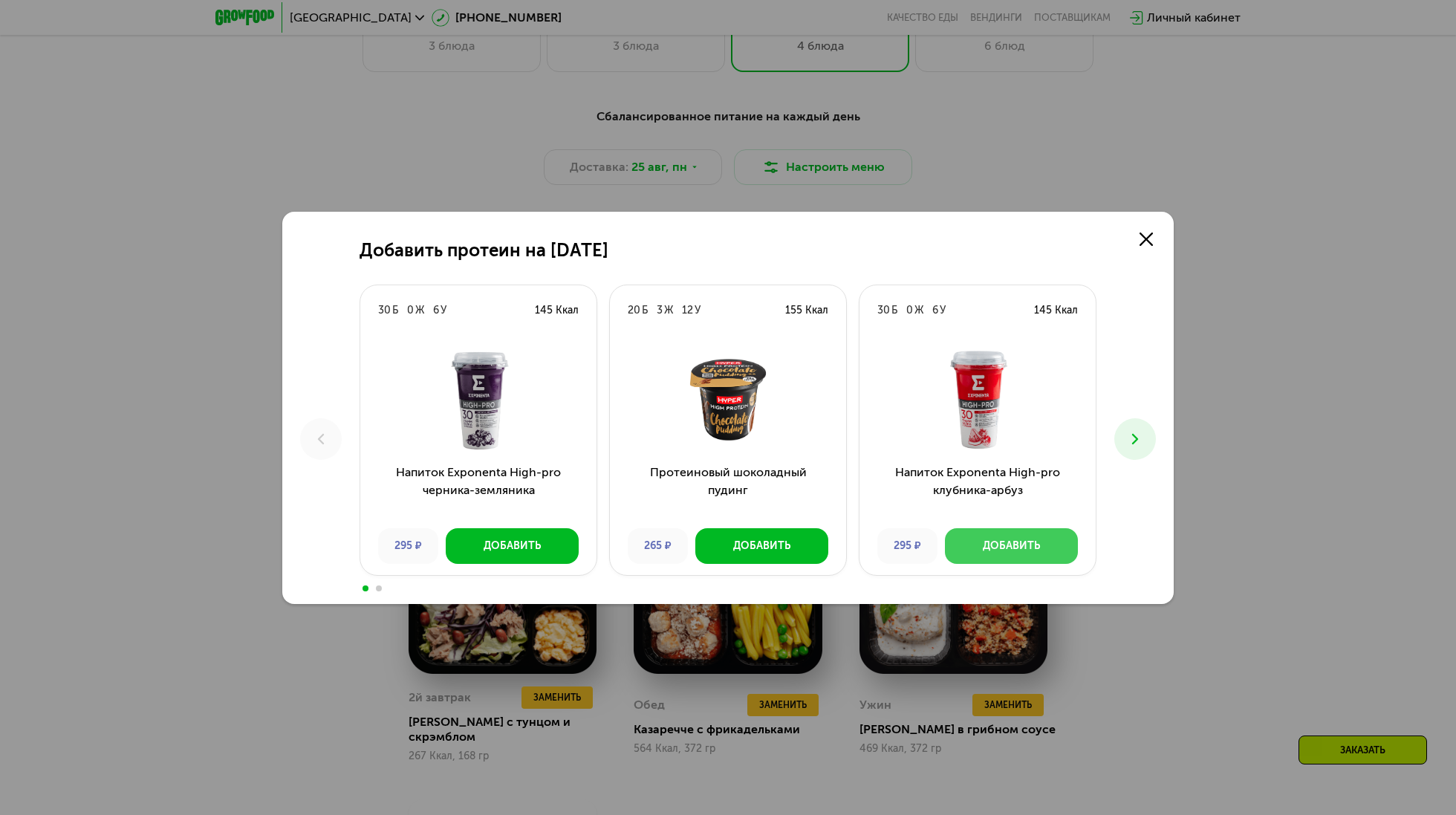
click at [1028, 544] on div "Добавить" at bounding box center [1011, 546] width 57 height 15
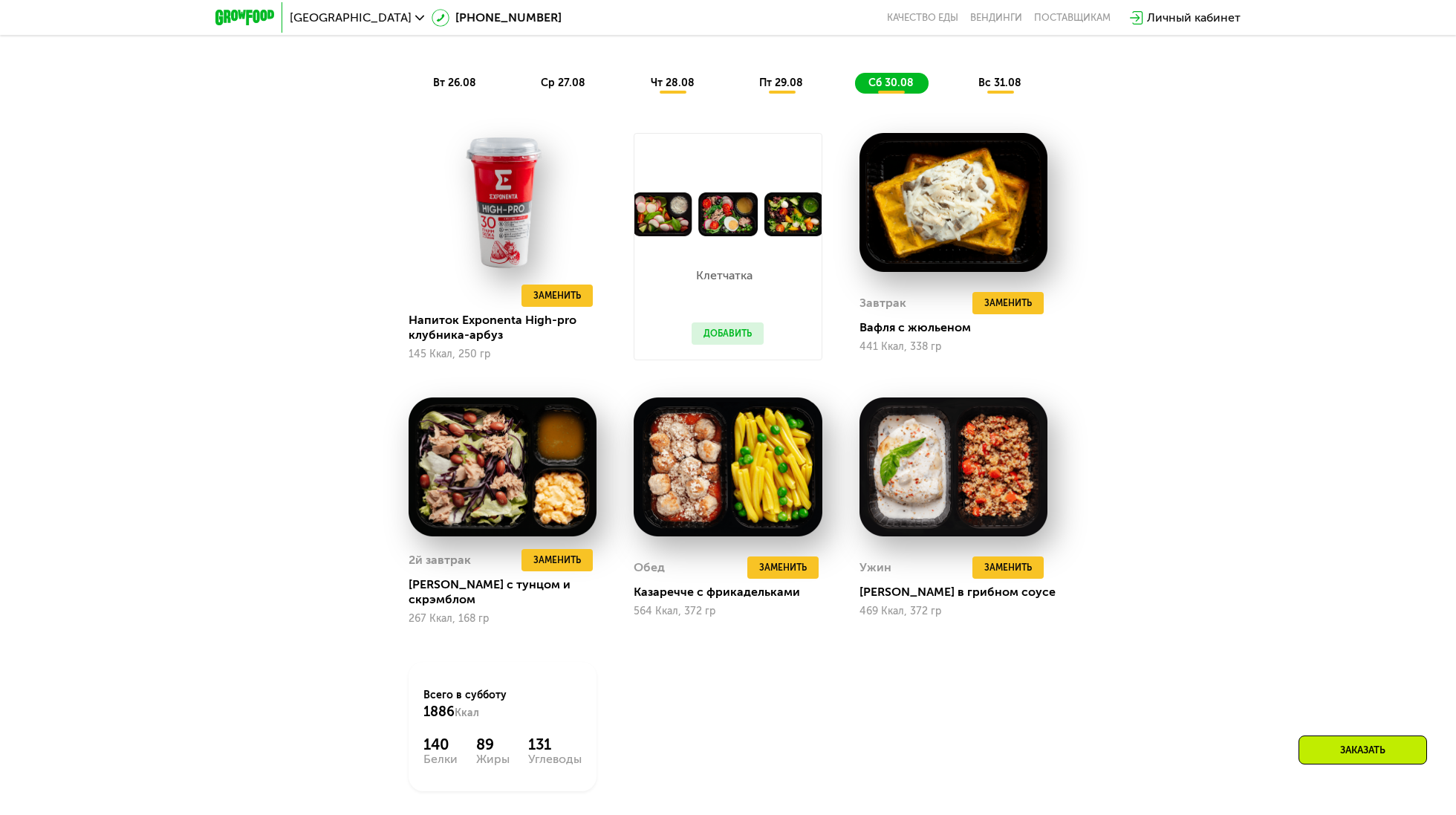
scroll to position [1091, 0]
